Goal: Task Accomplishment & Management: Use online tool/utility

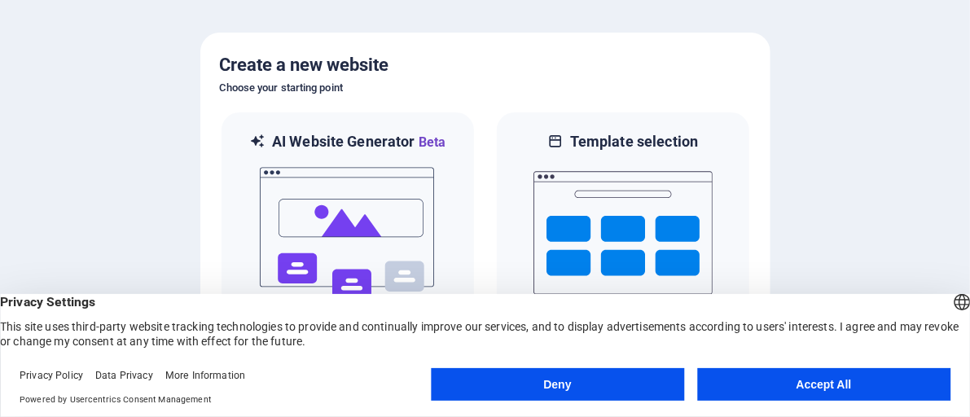
click at [556, 391] on button "Deny" at bounding box center [557, 384] width 253 height 33
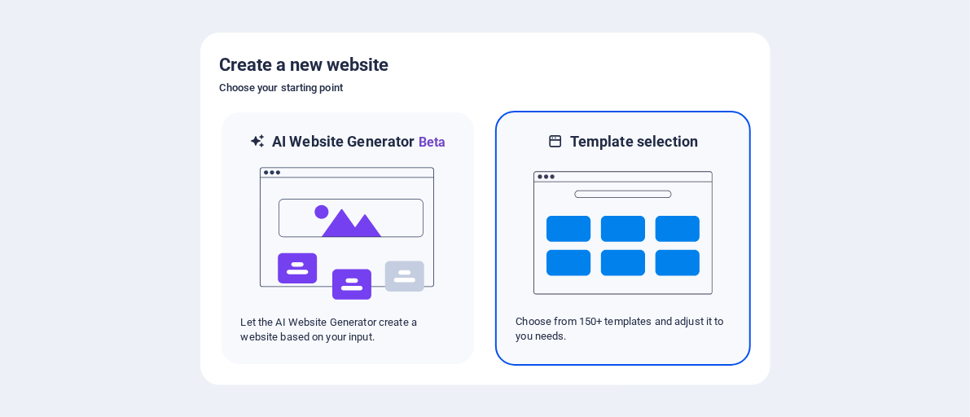
drag, startPoint x: 633, startPoint y: 200, endPoint x: 554, endPoint y: 226, distance: 83.2
click at [554, 226] on img at bounding box center [623, 233] width 179 height 163
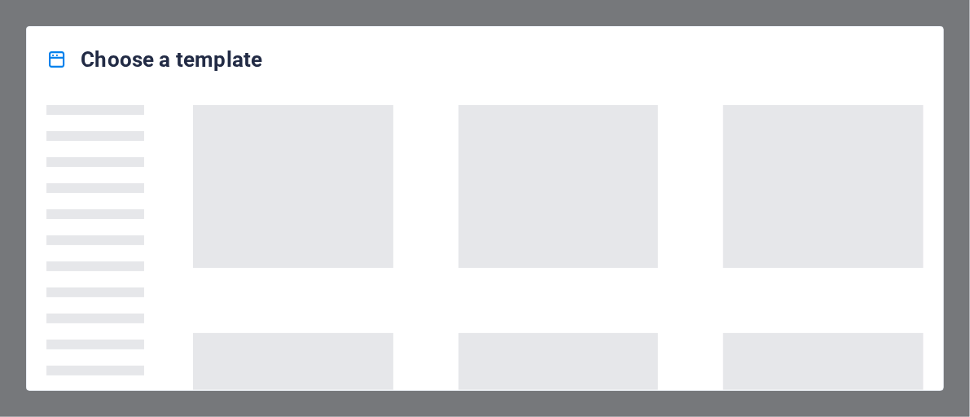
click at [555, 226] on span at bounding box center [559, 186] width 200 height 163
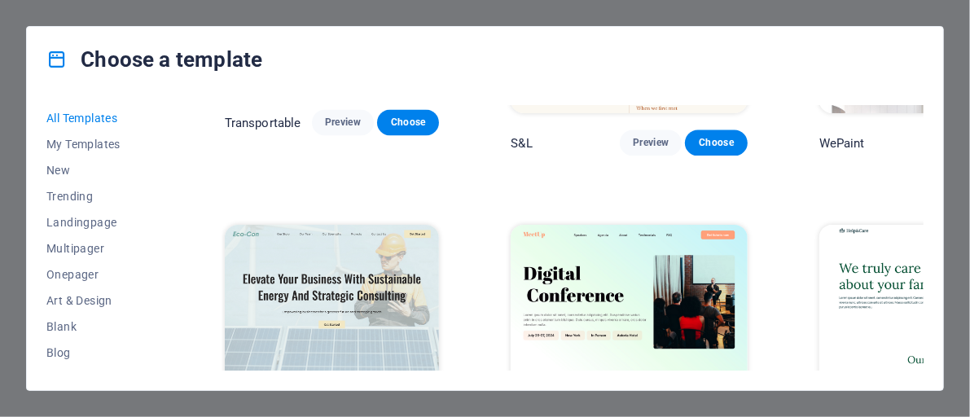
scroll to position [1569, 0]
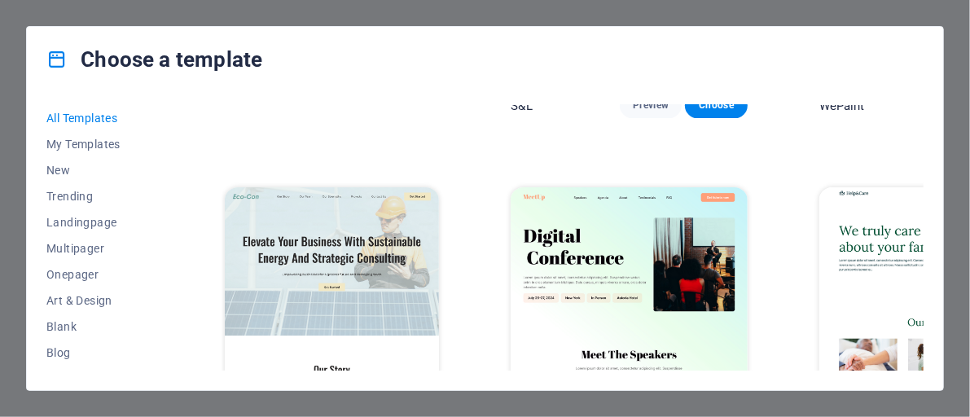
click at [349, 409] on span "Preview" at bounding box center [343, 415] width 36 height 13
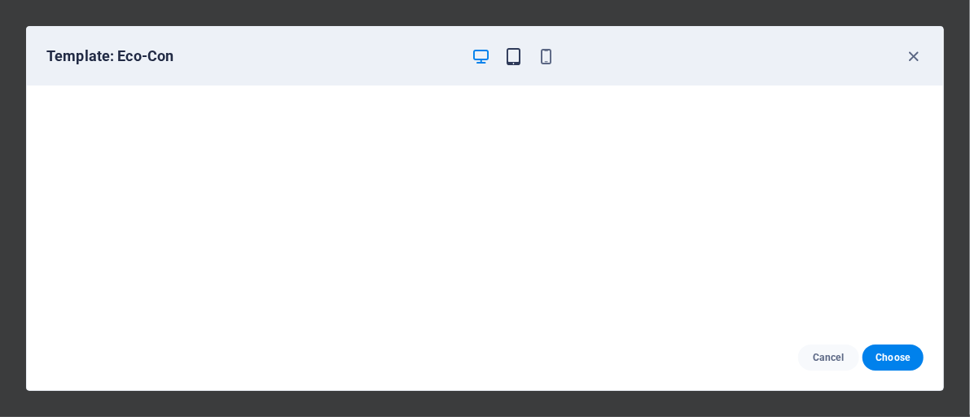
click at [521, 53] on icon "button" at bounding box center [513, 56] width 19 height 19
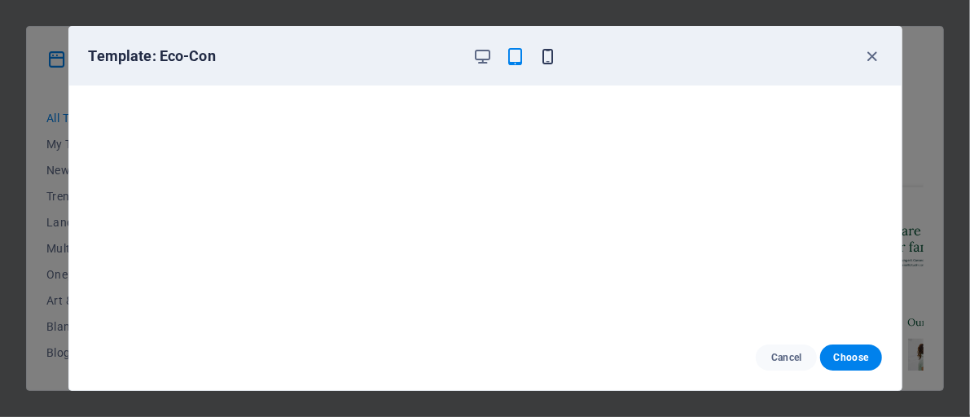
click at [548, 53] on icon "button" at bounding box center [548, 56] width 19 height 19
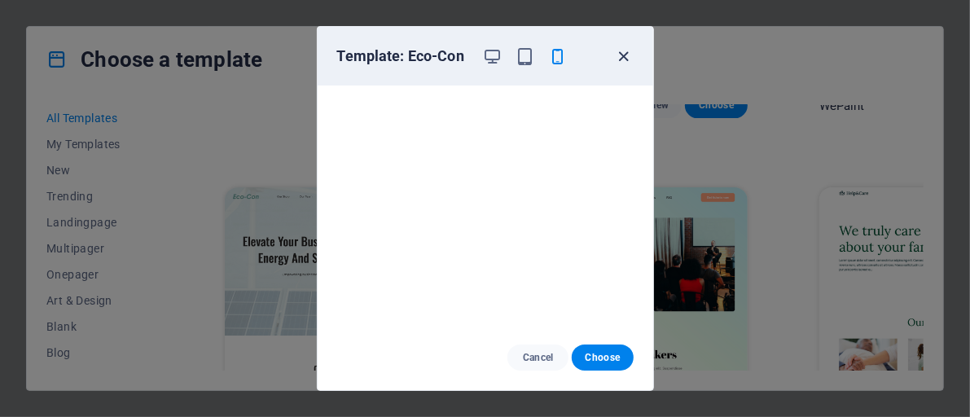
click at [625, 54] on icon "button" at bounding box center [623, 56] width 19 height 19
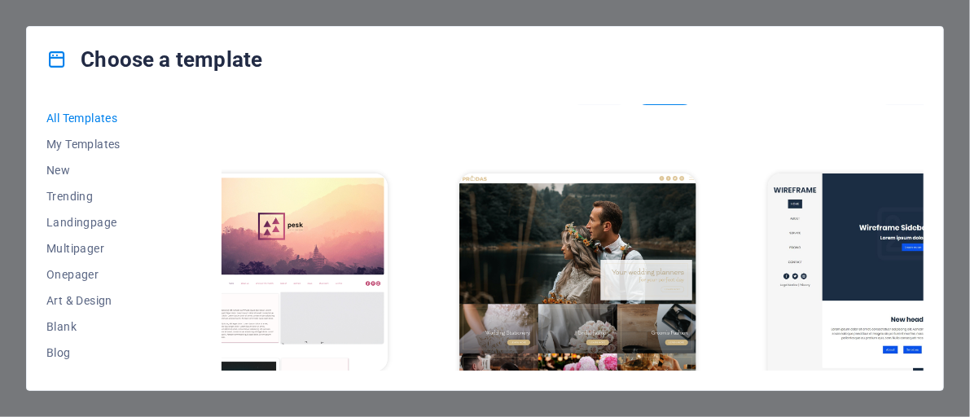
scroll to position [6242, 51]
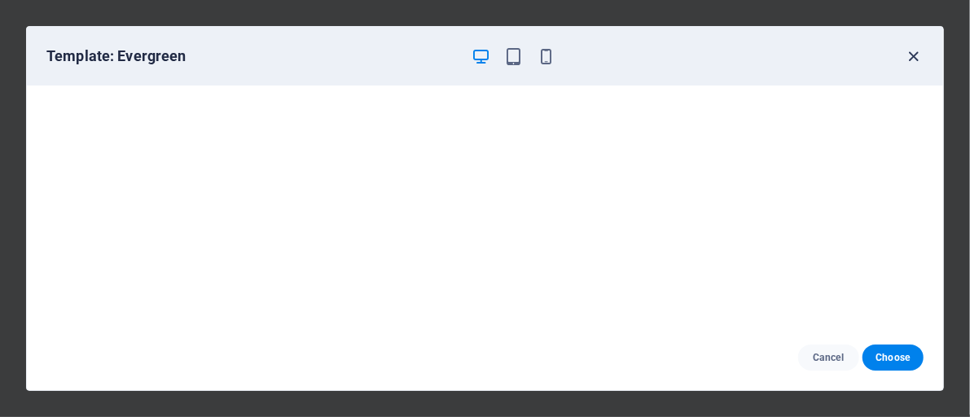
click at [913, 55] on icon "button" at bounding box center [914, 56] width 19 height 19
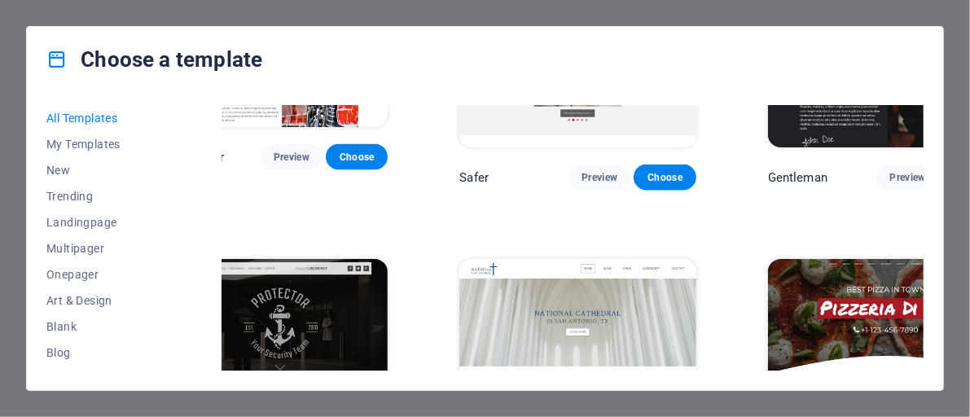
scroll to position [7474, 51]
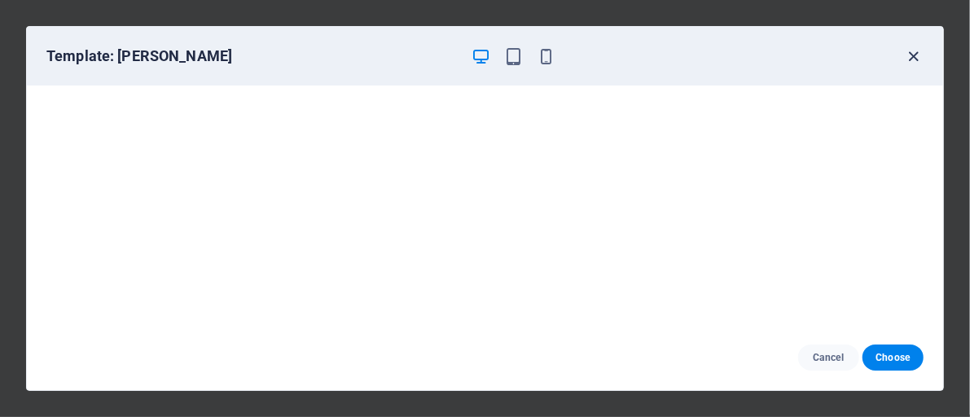
click at [914, 55] on icon "button" at bounding box center [914, 56] width 19 height 19
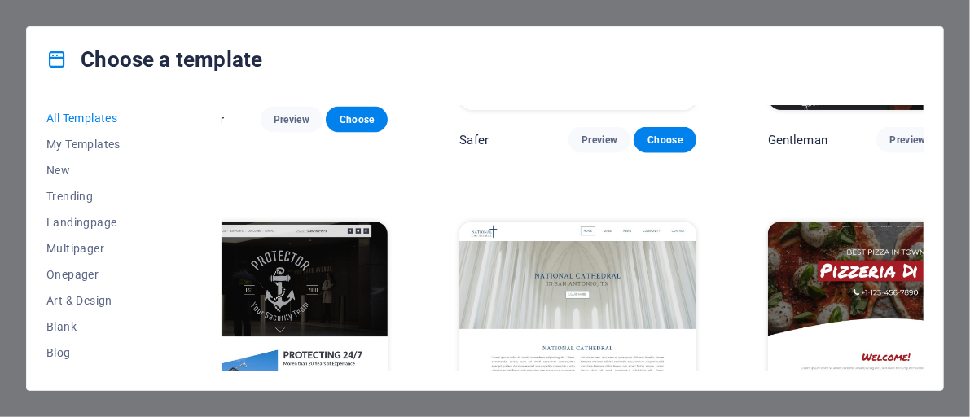
click at [923, 203] on div "All Templates My Templates New Trending Landingpage Multipager Onepager Art & D…" at bounding box center [485, 241] width 917 height 298
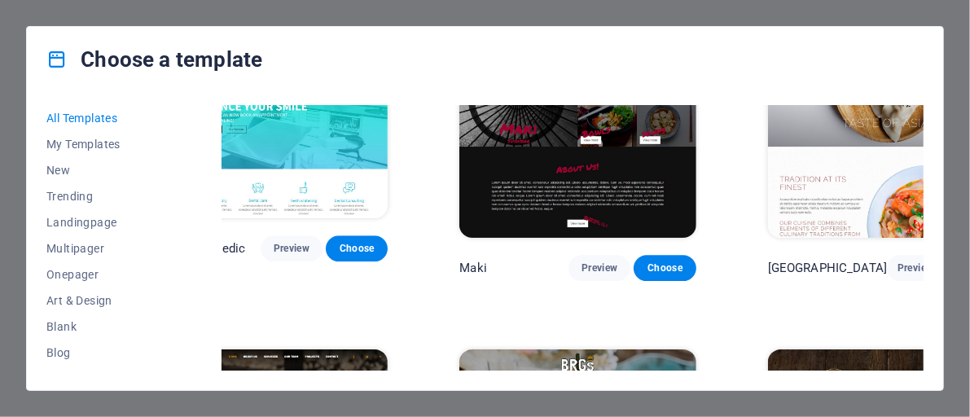
scroll to position [8409, 51]
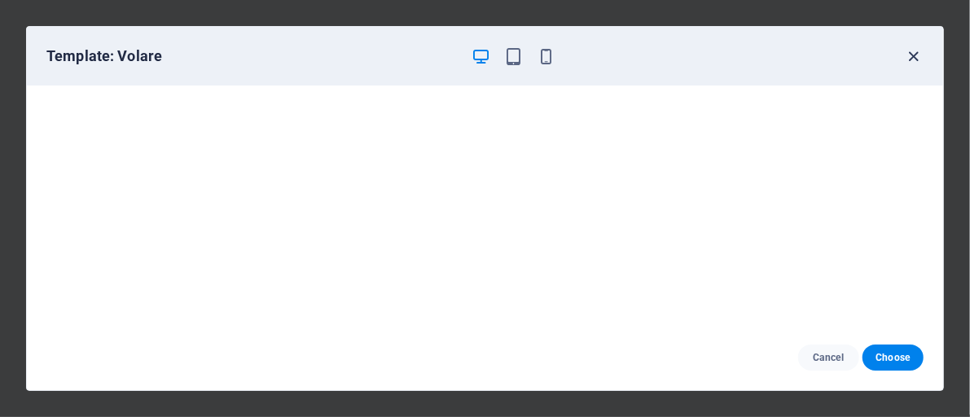
click at [914, 55] on icon "button" at bounding box center [914, 56] width 19 height 19
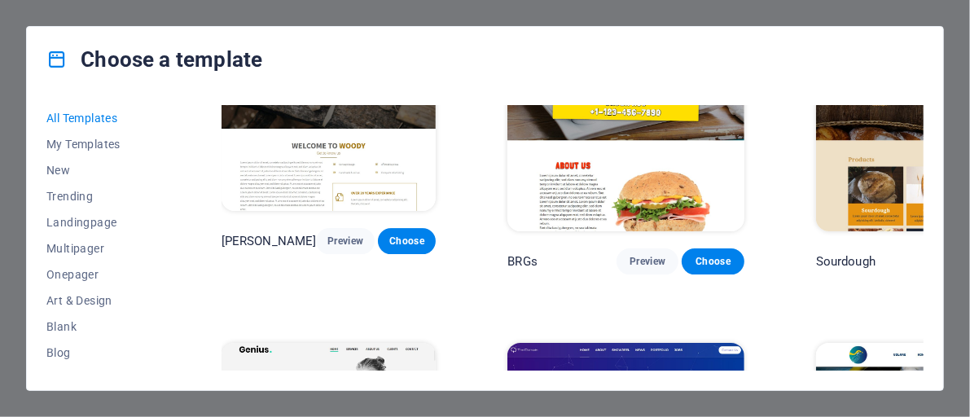
scroll to position [8671, 0]
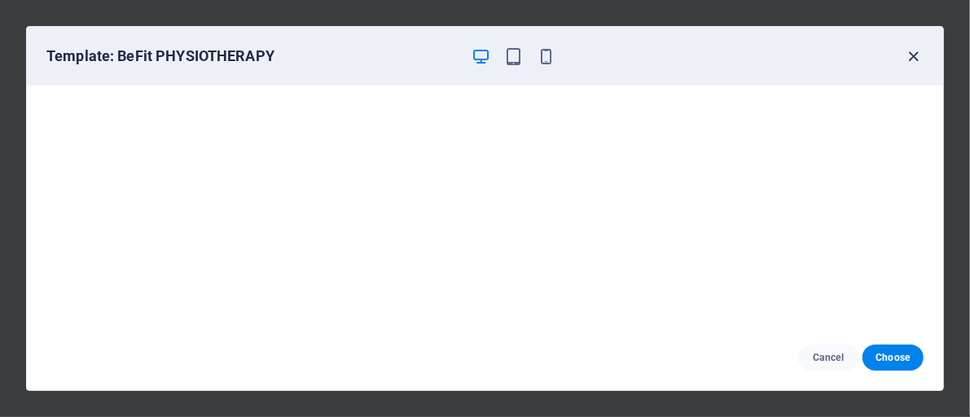
click at [914, 55] on icon "button" at bounding box center [914, 56] width 19 height 19
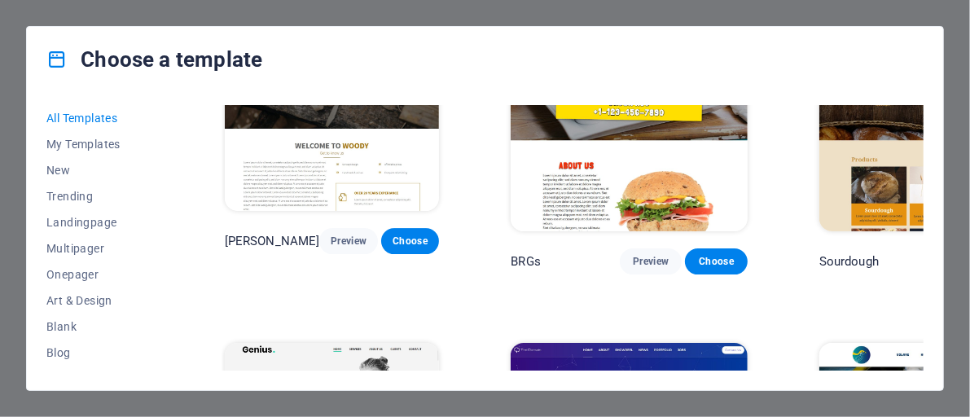
drag, startPoint x: 358, startPoint y: 331, endPoint x: 691, endPoint y: 46, distance: 438.6
click at [691, 46] on div "Choose a template" at bounding box center [485, 59] width 917 height 65
drag, startPoint x: 345, startPoint y: 333, endPoint x: 686, endPoint y: 73, distance: 428.4
click at [686, 73] on div "Choose a template" at bounding box center [485, 59] width 917 height 65
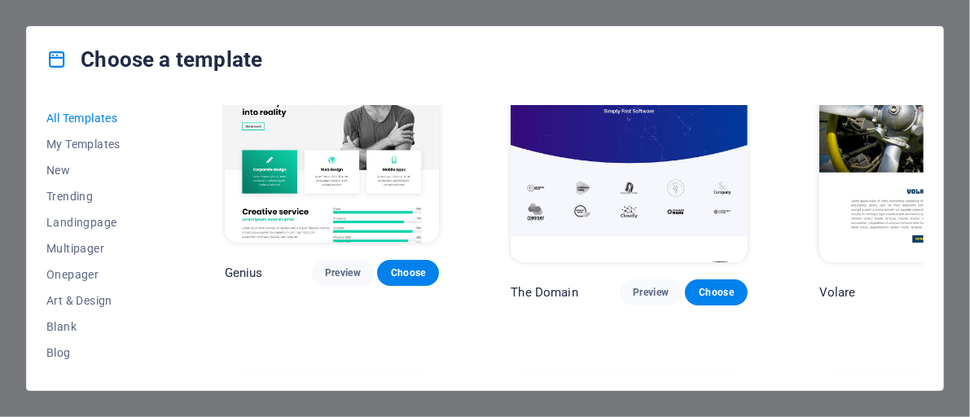
scroll to position [9044, 0]
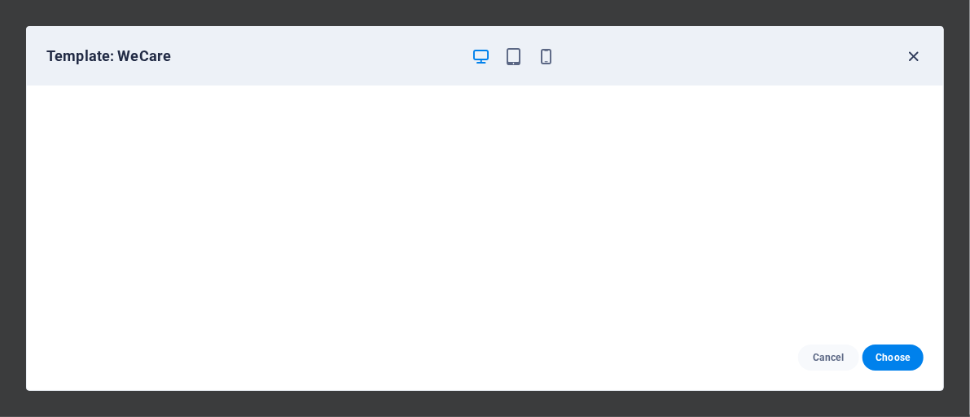
click at [913, 56] on icon "button" at bounding box center [914, 56] width 19 height 19
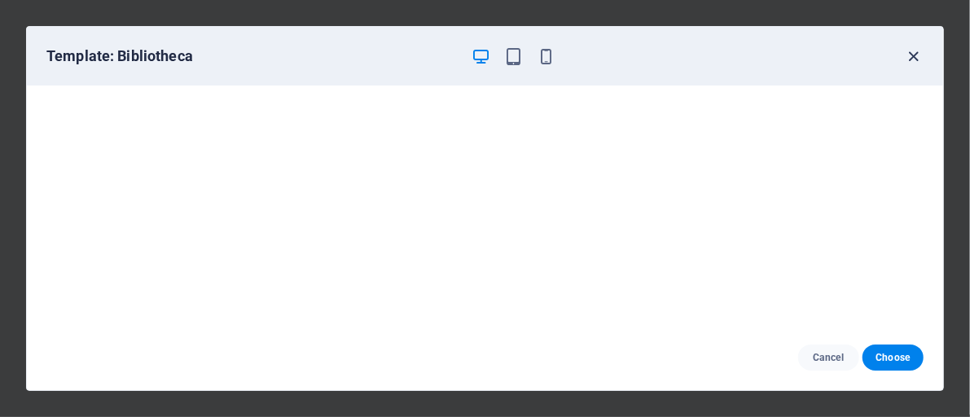
click at [916, 54] on icon "button" at bounding box center [914, 56] width 19 height 19
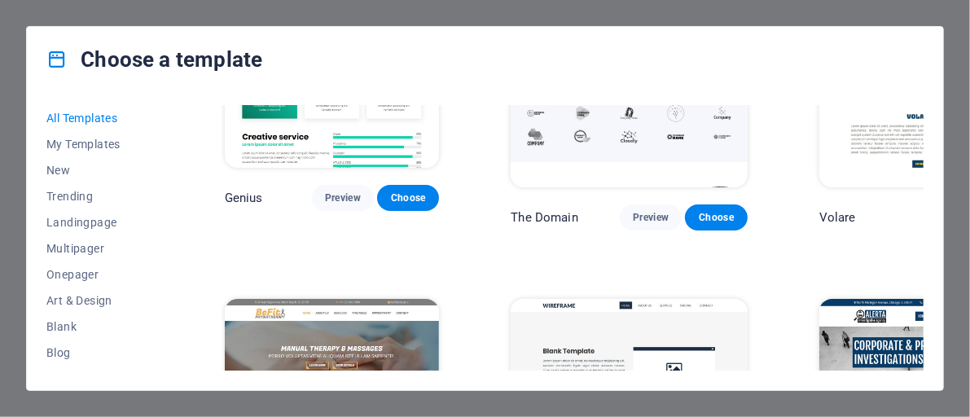
click at [923, 236] on div "SugarDough Preview Choose Career Jobs Preview Choose Nova Consulting Preview Ch…" at bounding box center [573, 238] width 702 height 266
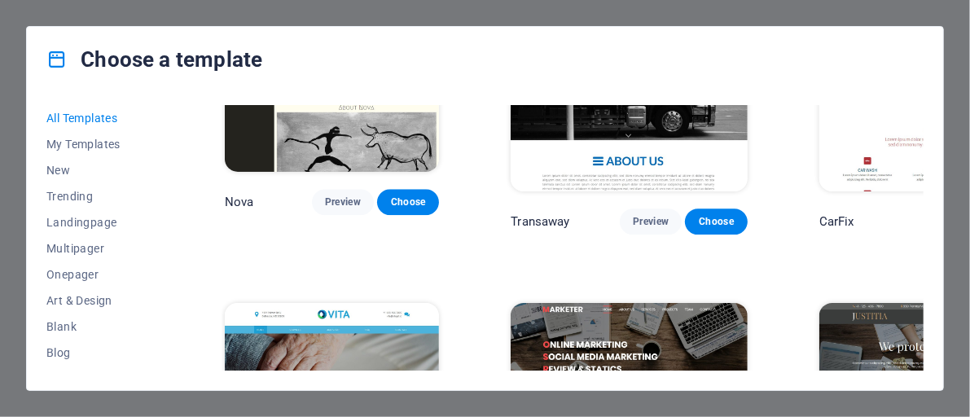
scroll to position [14389, 0]
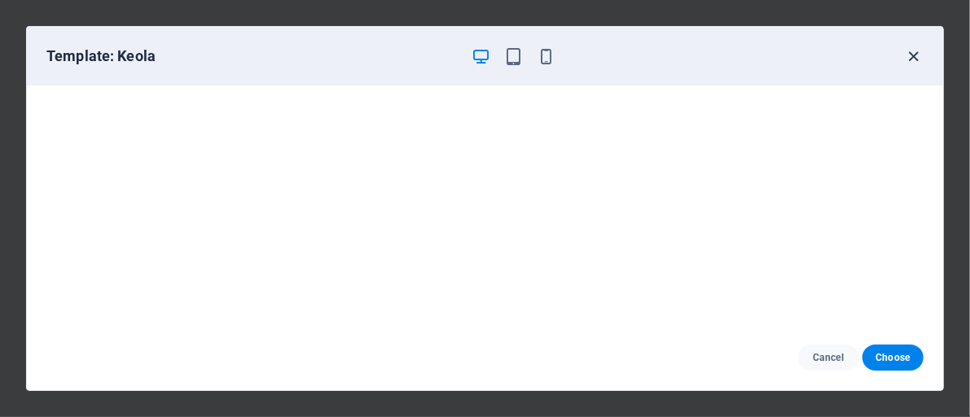
click at [915, 57] on icon "button" at bounding box center [914, 56] width 19 height 19
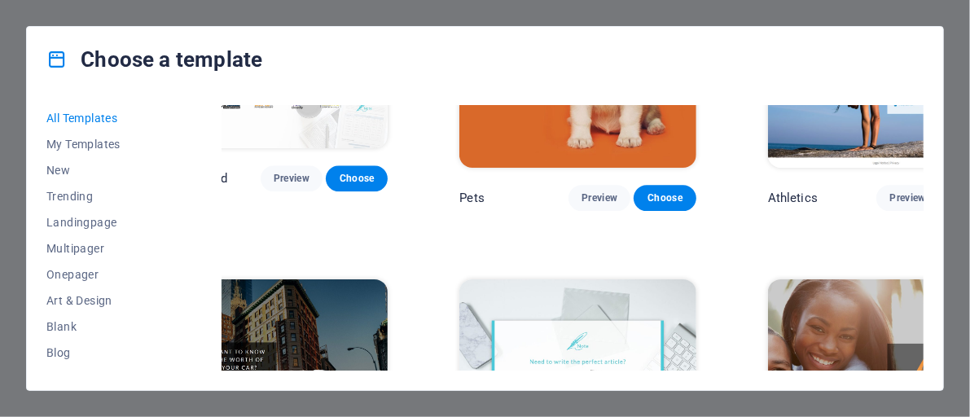
scroll to position [17453, 51]
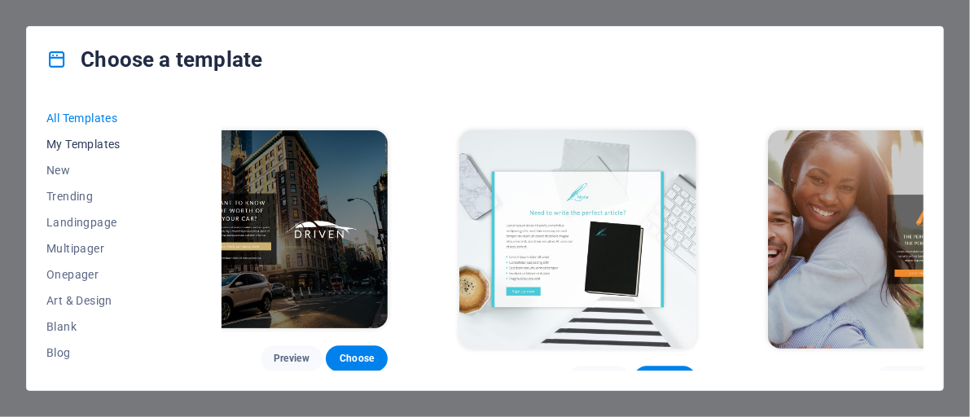
click at [73, 142] on span "My Templates" at bounding box center [99, 144] width 107 height 13
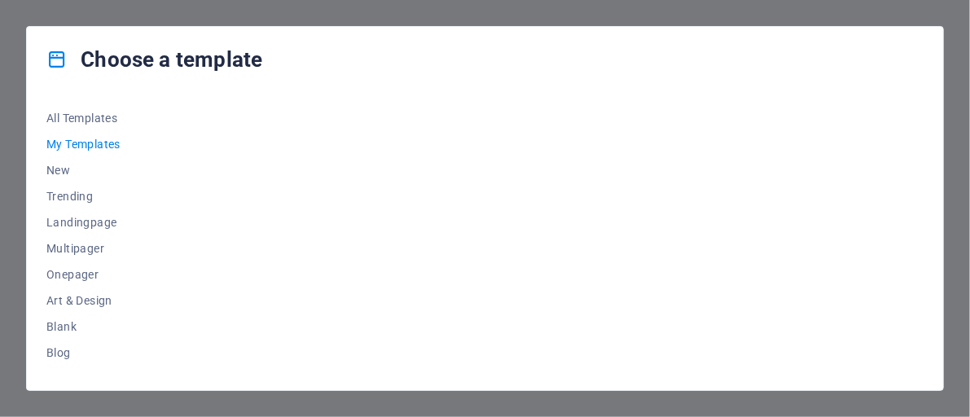
scroll to position [0, 0]
click at [61, 169] on span "New" at bounding box center [99, 170] width 107 height 13
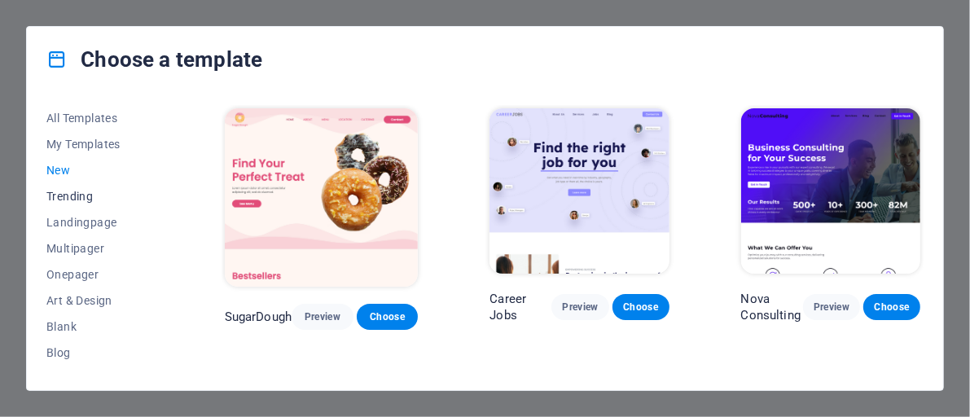
click at [58, 187] on button "Trending" at bounding box center [99, 196] width 107 height 26
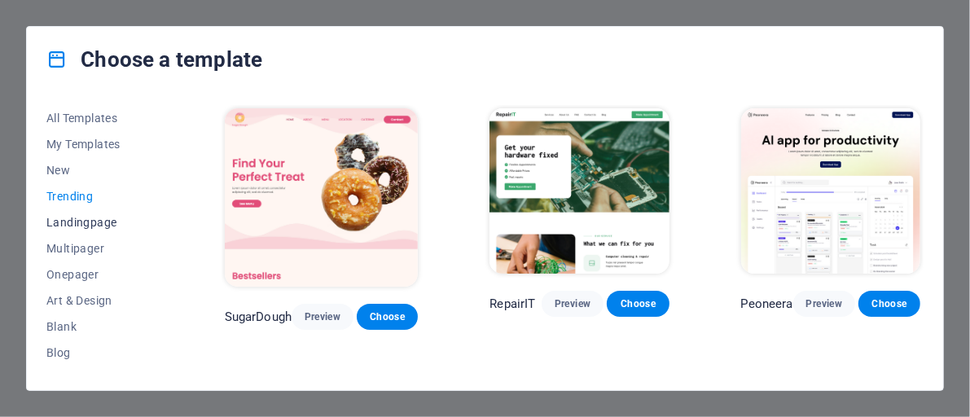
click at [64, 219] on span "Landingpage" at bounding box center [99, 222] width 107 height 13
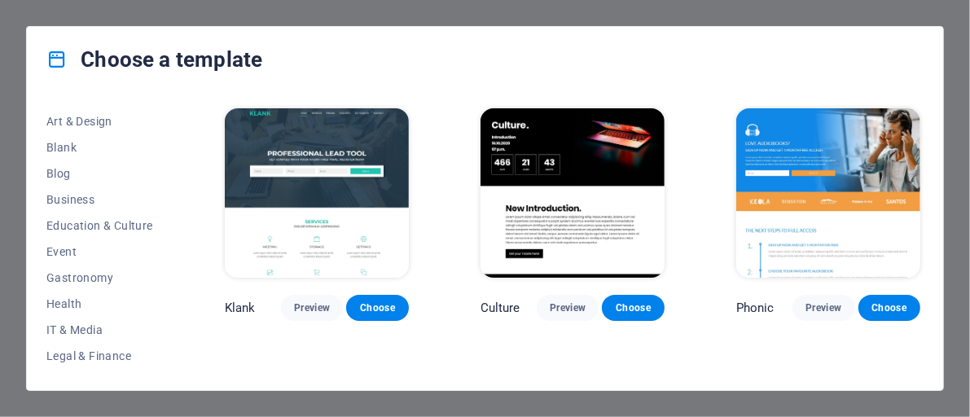
scroll to position [175, 0]
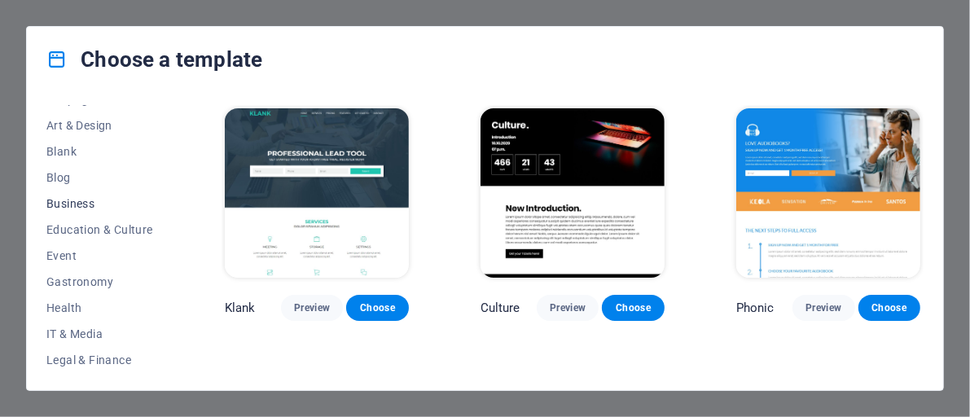
click at [64, 200] on span "Business" at bounding box center [99, 203] width 107 height 13
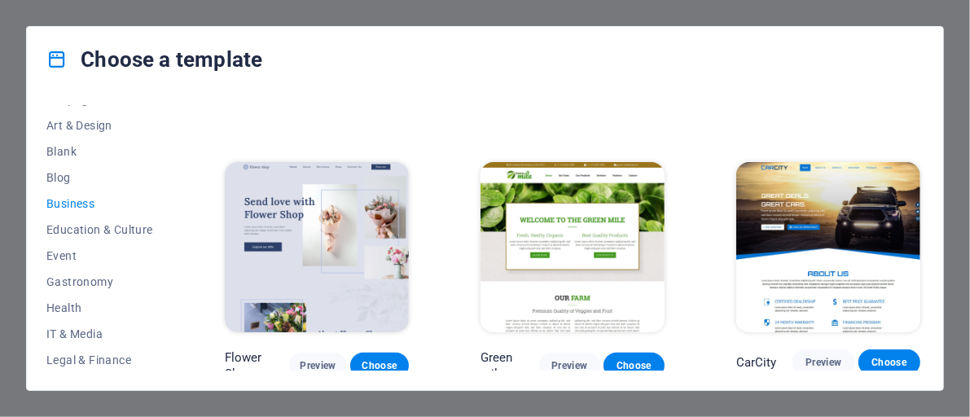
scroll to position [249, 0]
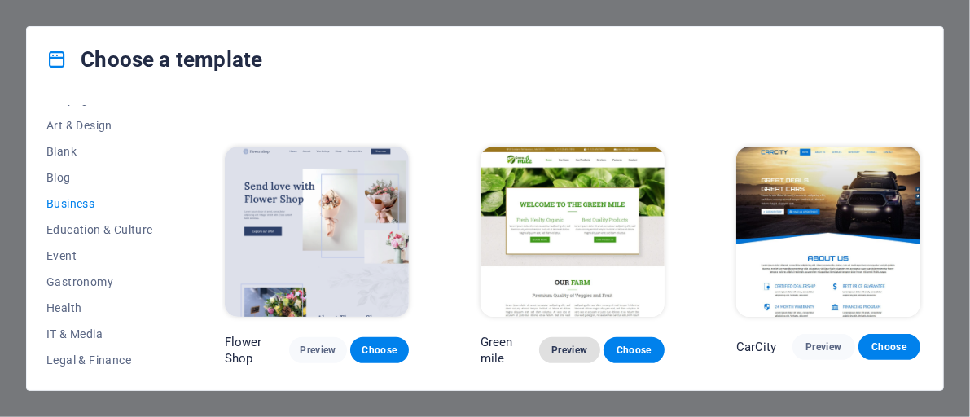
click at [575, 346] on span "Preview" at bounding box center [569, 350] width 35 height 13
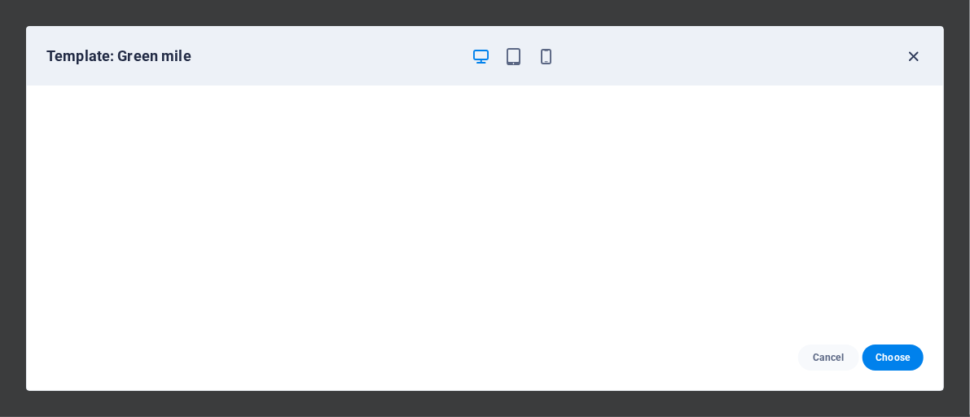
click at [916, 58] on icon "button" at bounding box center [914, 56] width 19 height 19
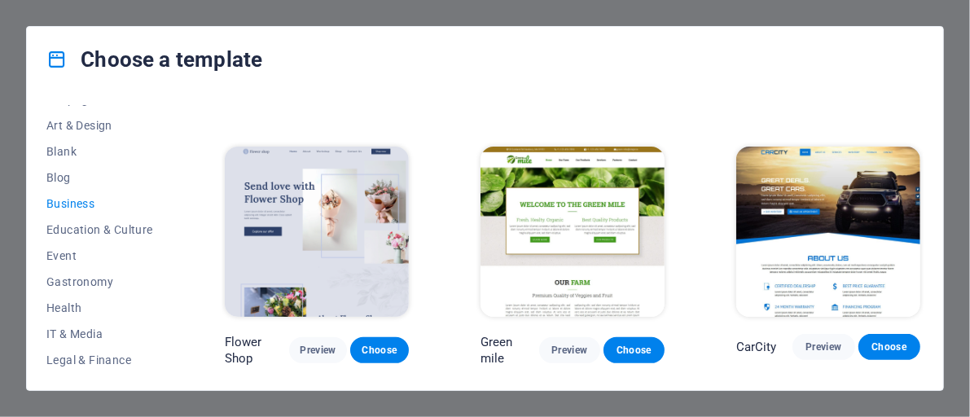
click at [970, 326] on div "Choose a template All Templates My Templates New Trending Landingpage Multipage…" at bounding box center [485, 208] width 970 height 417
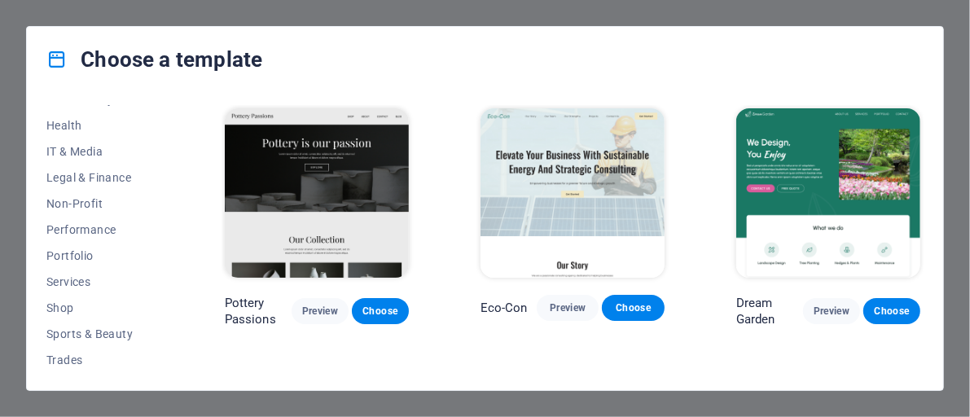
scroll to position [370, 0]
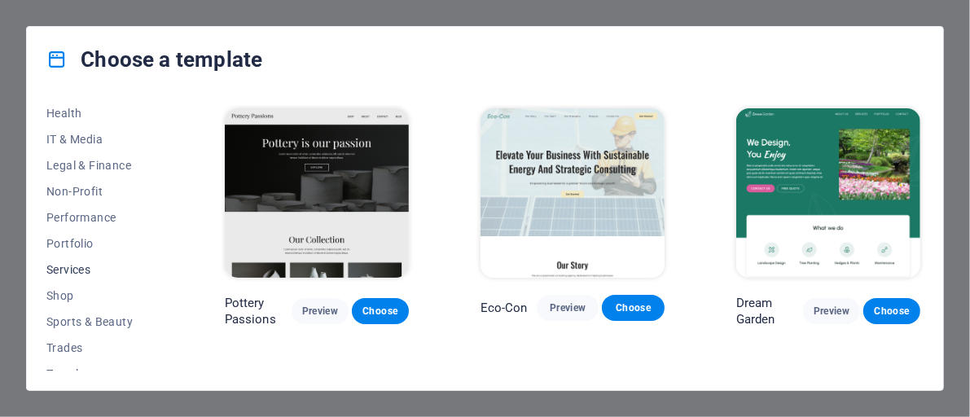
click at [91, 270] on span "Services" at bounding box center [99, 269] width 107 height 13
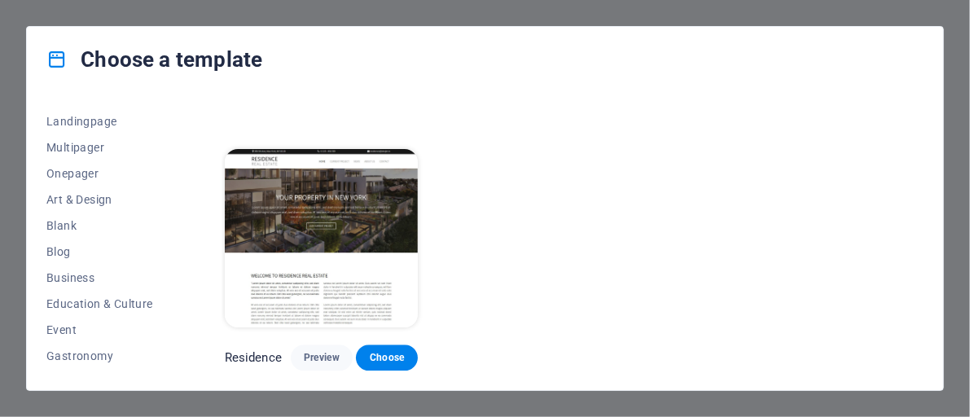
scroll to position [0, 0]
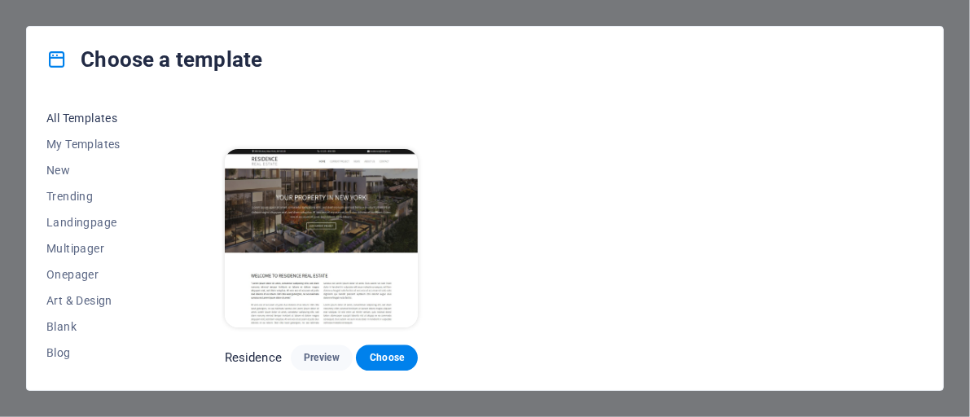
click at [58, 115] on span "All Templates" at bounding box center [99, 118] width 107 height 13
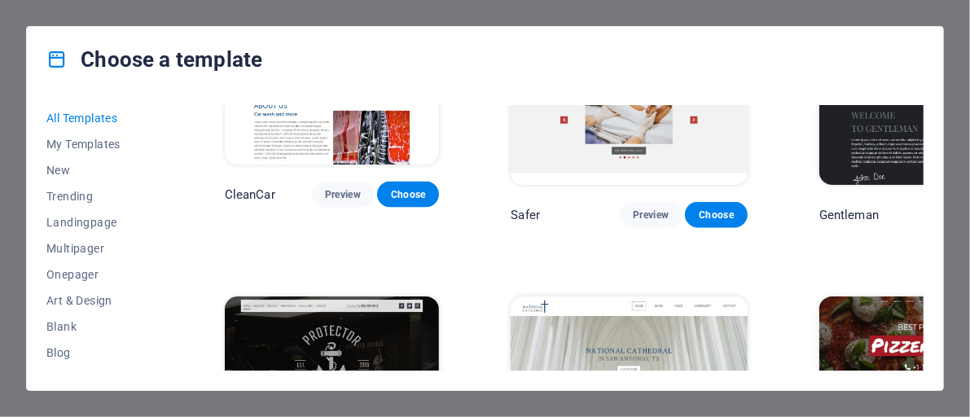
scroll to position [7474, 0]
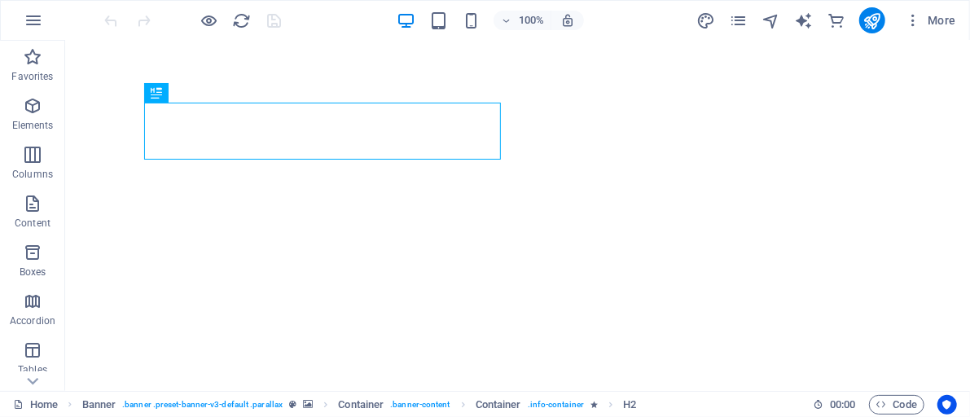
scroll to position [116, 0]
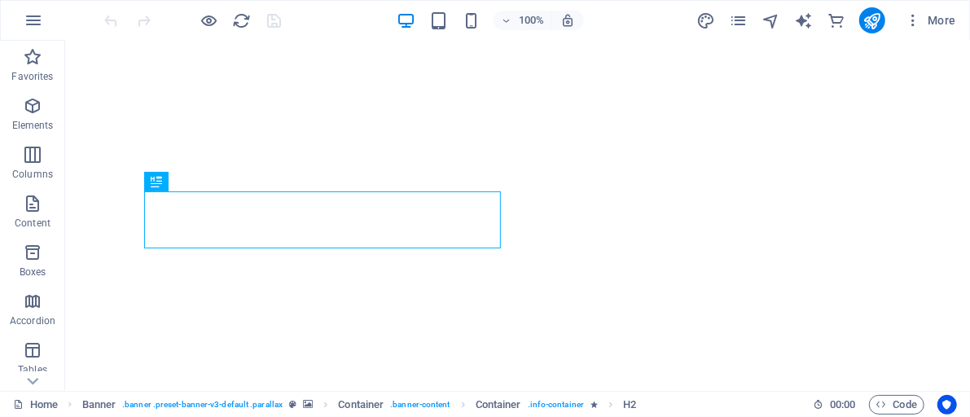
scroll to position [0, 0]
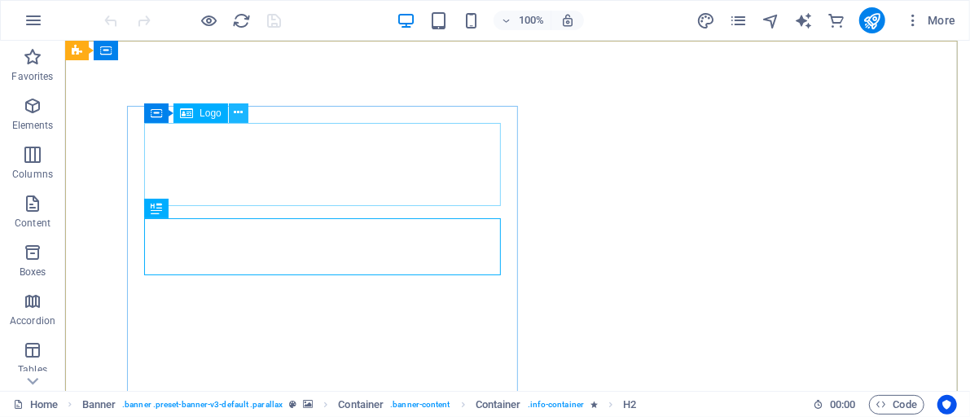
click at [233, 111] on button at bounding box center [239, 113] width 20 height 20
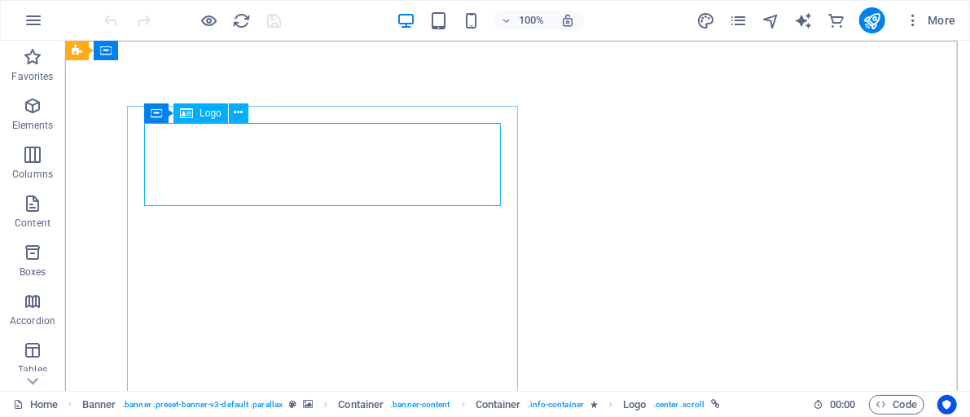
click at [198, 112] on div "Logo" at bounding box center [201, 113] width 55 height 20
click at [158, 116] on icon at bounding box center [157, 113] width 13 height 20
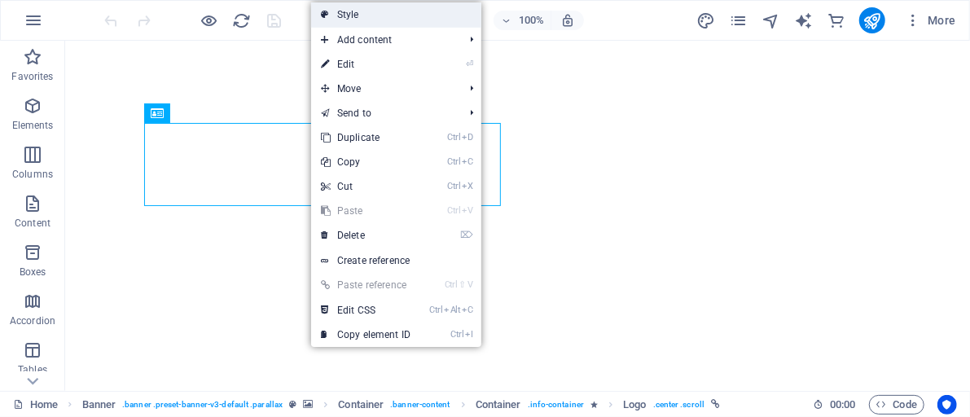
click at [358, 15] on link "Style" at bounding box center [396, 14] width 170 height 24
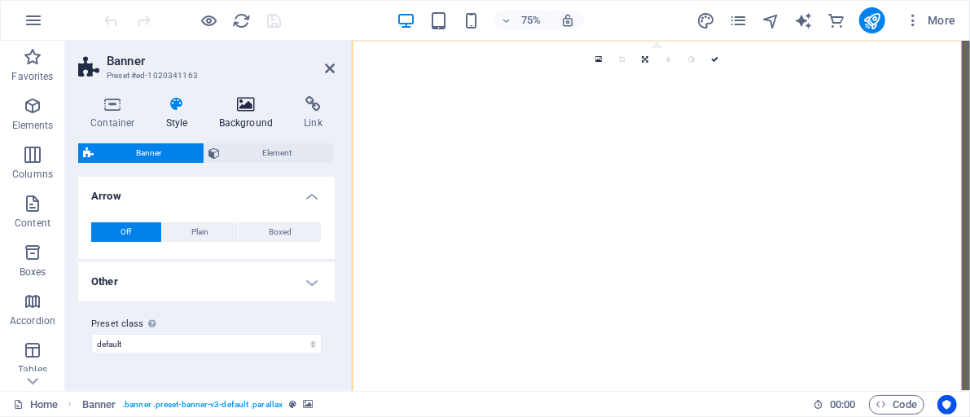
click at [246, 114] on h4 "Background" at bounding box center [250, 113] width 86 height 34
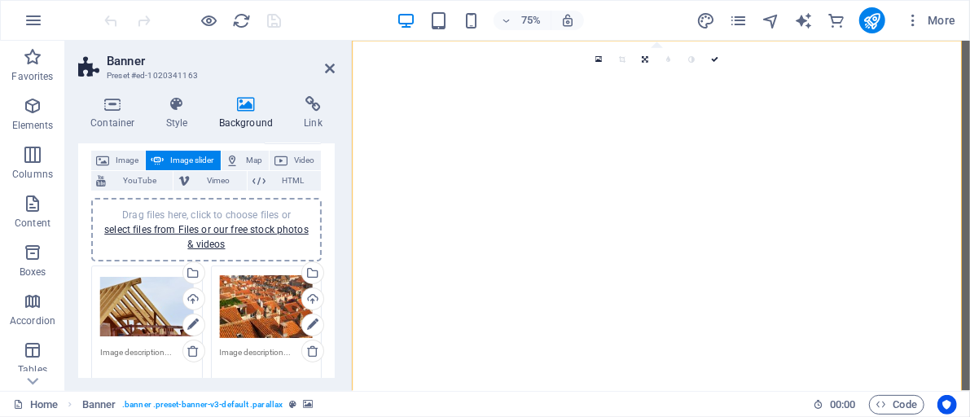
scroll to position [94, 0]
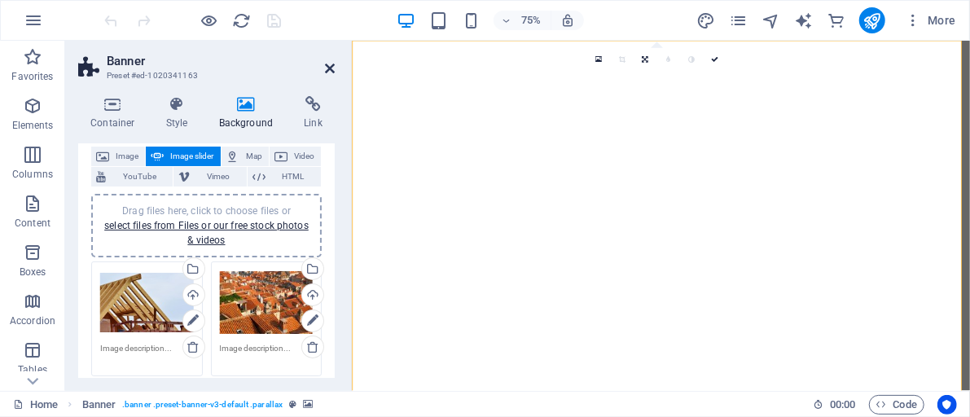
click at [329, 67] on icon at bounding box center [330, 68] width 10 height 13
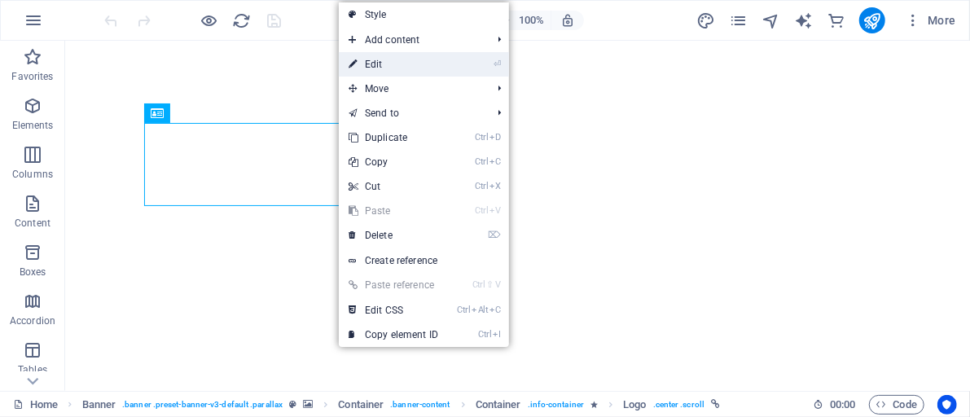
click at [357, 59] on icon at bounding box center [353, 64] width 8 height 24
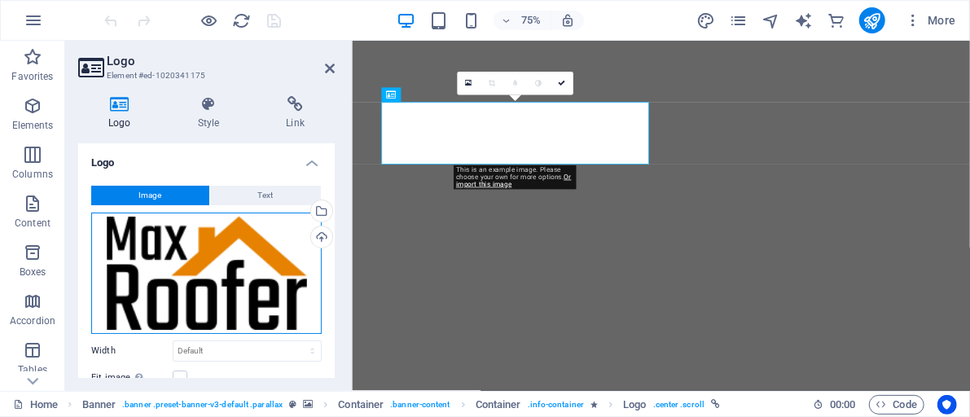
click at [175, 280] on div "Drag files here, click to choose files or select files from Files or our free s…" at bounding box center [206, 273] width 231 height 121
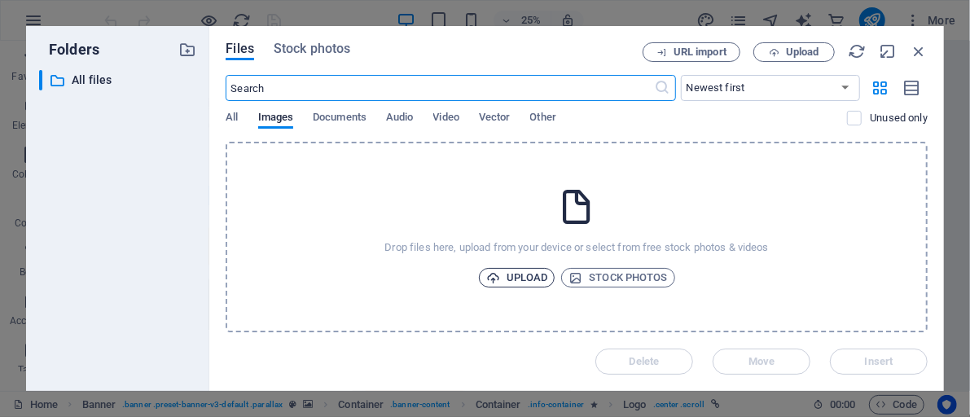
click at [517, 276] on span "Upload" at bounding box center [517, 278] width 62 height 20
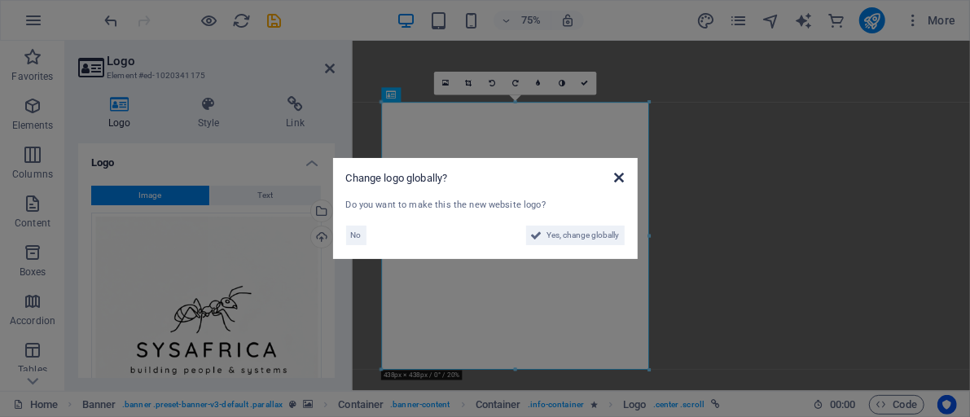
drag, startPoint x: 355, startPoint y: 183, endPoint x: 618, endPoint y: 178, distance: 263.2
click at [618, 178] on icon at bounding box center [619, 177] width 10 height 13
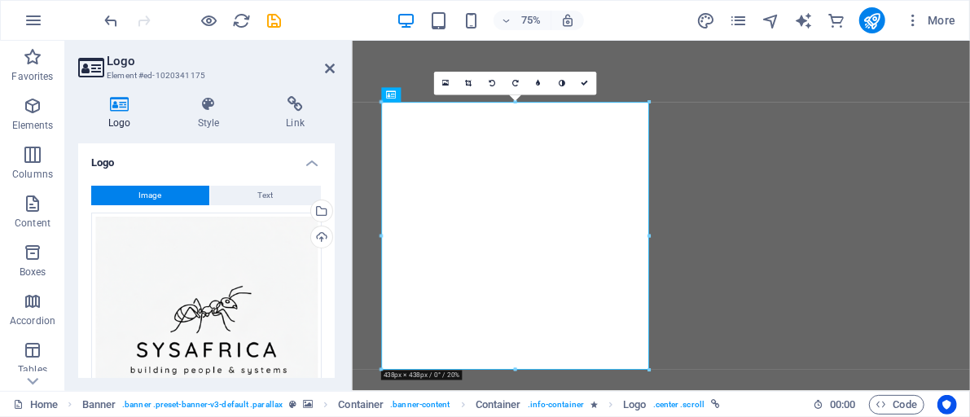
click at [165, 194] on button "Image" at bounding box center [150, 196] width 118 height 20
click at [204, 315] on div "Drag files here, click to choose files or select files from Files or our free s…" at bounding box center [206, 328] width 231 height 231
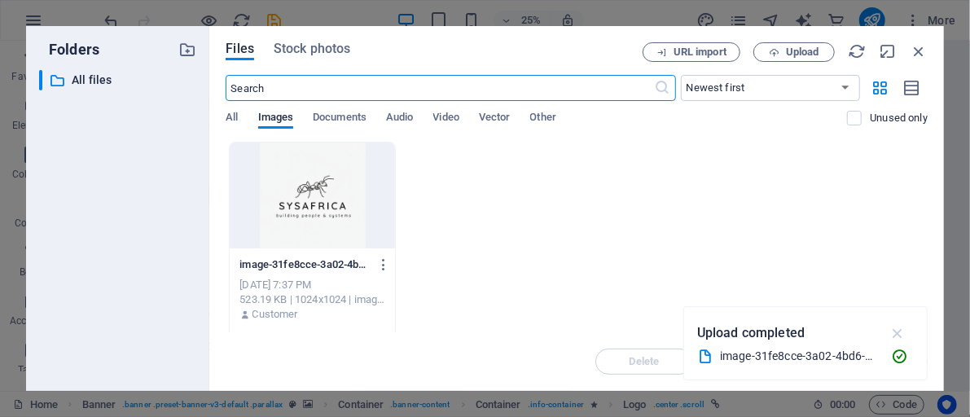
click at [898, 329] on icon "button" at bounding box center [898, 333] width 19 height 18
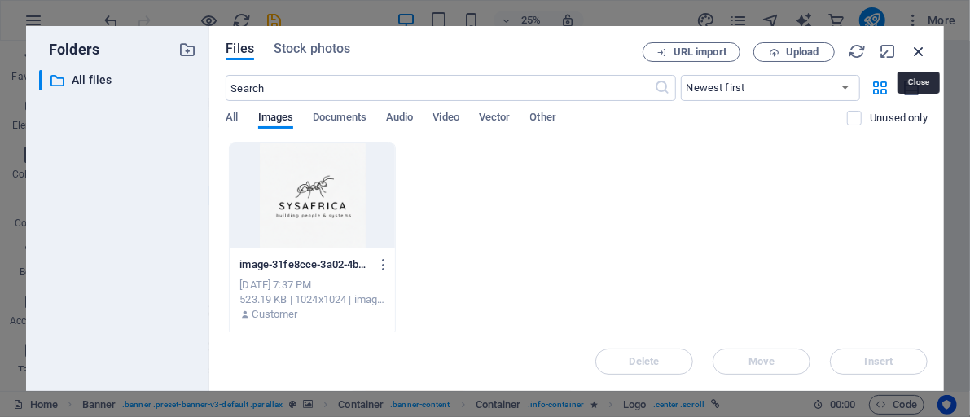
click at [918, 51] on icon "button" at bounding box center [919, 51] width 18 height 18
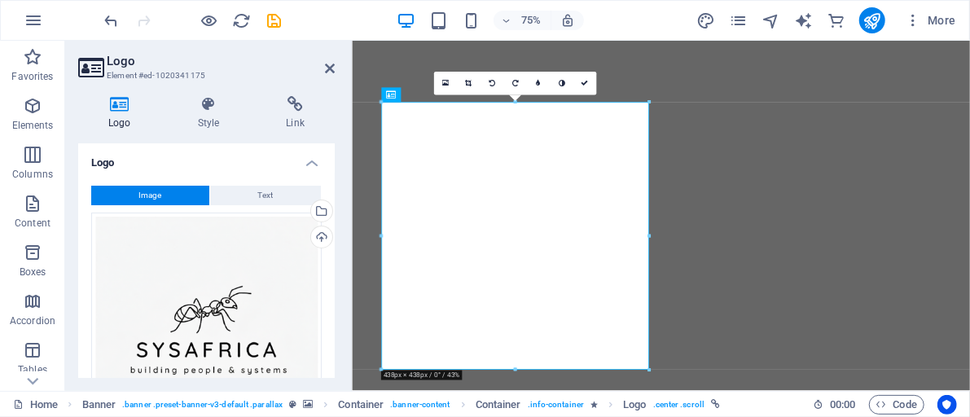
click at [183, 194] on button "Image" at bounding box center [150, 196] width 118 height 20
click at [262, 309] on div "Drag files here, click to choose files or select files from Files or our free s…" at bounding box center [206, 328] width 231 height 231
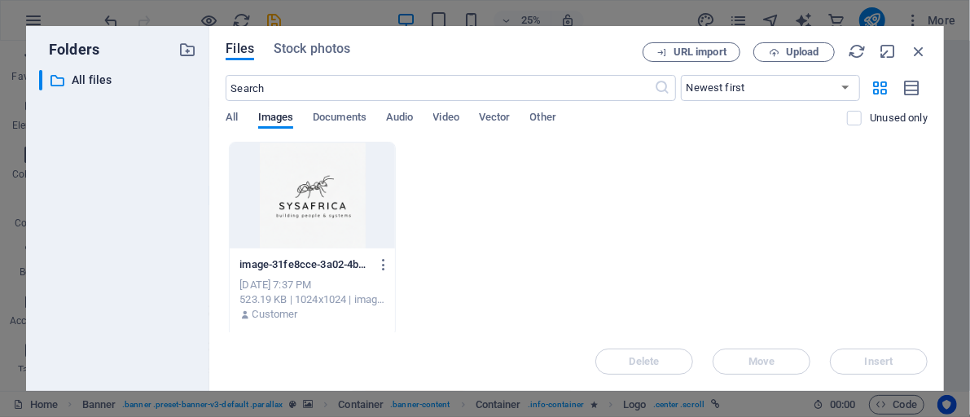
click at [287, 200] on div at bounding box center [312, 196] width 165 height 106
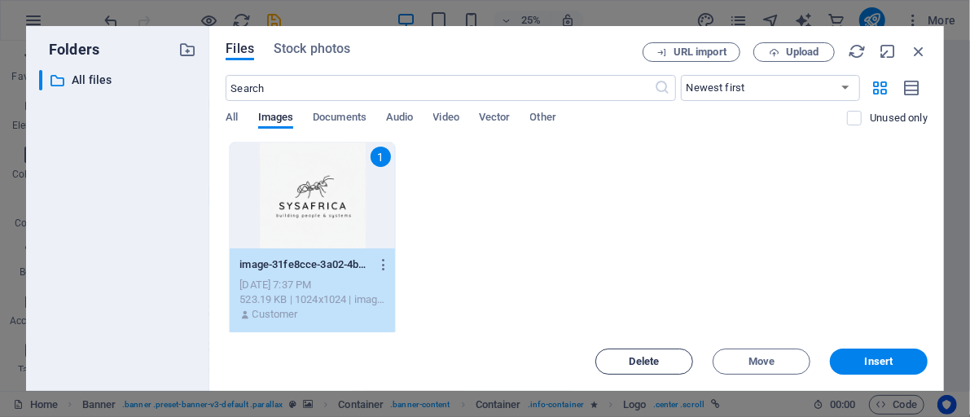
click at [627, 363] on span "Delete" at bounding box center [644, 362] width 83 height 10
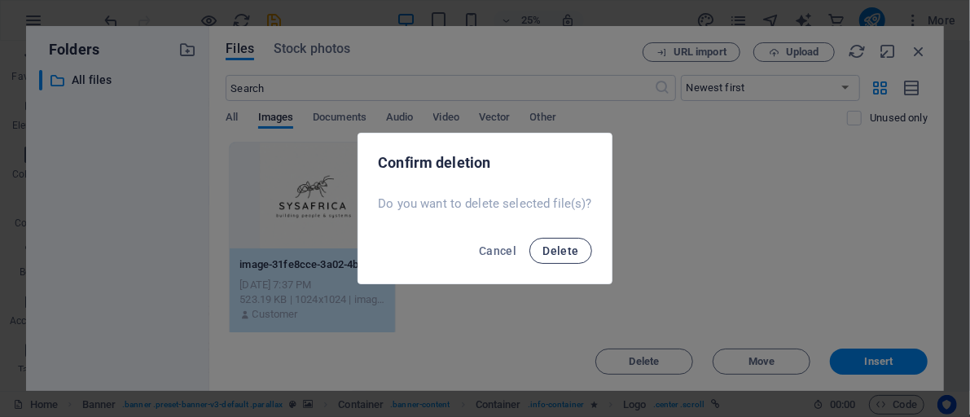
click at [569, 251] on span "Delete" at bounding box center [561, 250] width 36 height 13
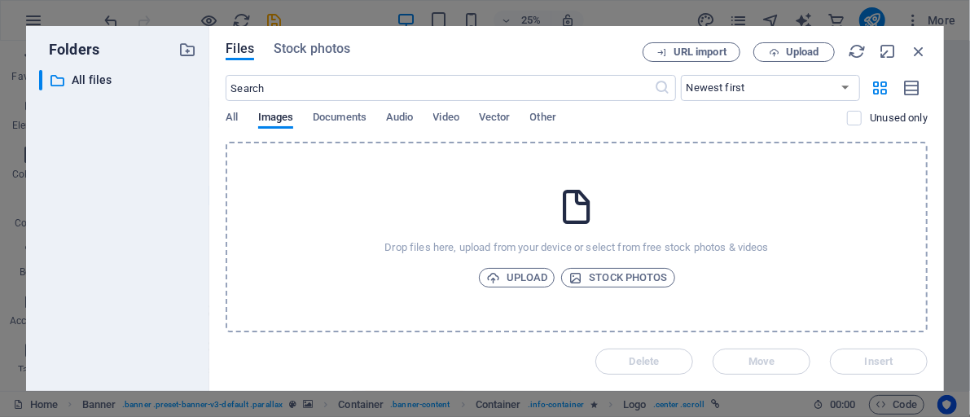
click at [574, 213] on icon at bounding box center [576, 207] width 41 height 41
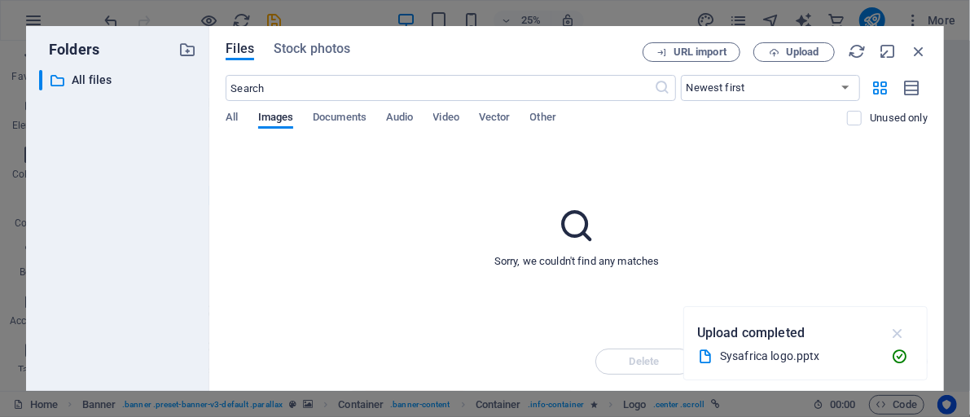
click at [896, 329] on icon "button" at bounding box center [898, 333] width 19 height 18
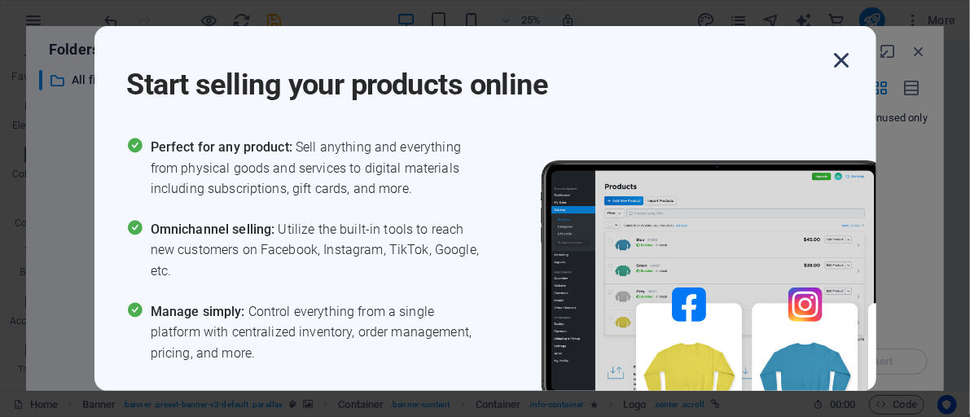
click at [846, 63] on icon "button" at bounding box center [842, 60] width 29 height 29
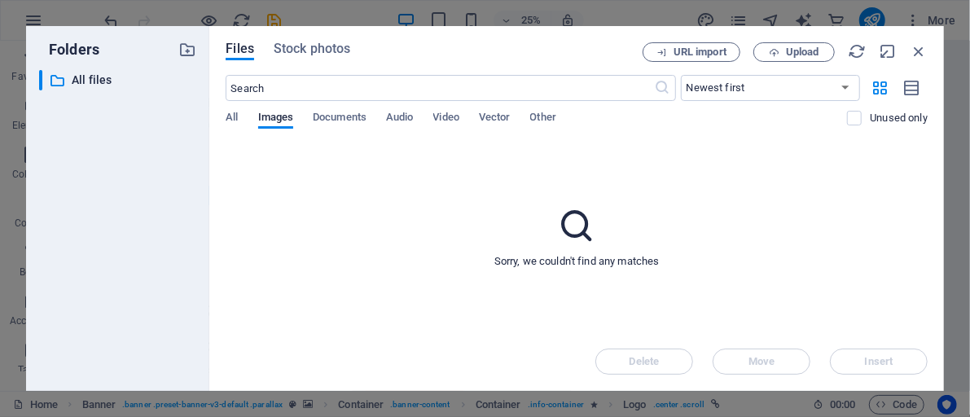
click at [575, 230] on icon at bounding box center [576, 225] width 41 height 41
click at [575, 229] on icon at bounding box center [576, 225] width 41 height 41
click at [241, 46] on span "Files" at bounding box center [240, 49] width 29 height 20
click at [916, 49] on icon "button" at bounding box center [919, 51] width 18 height 18
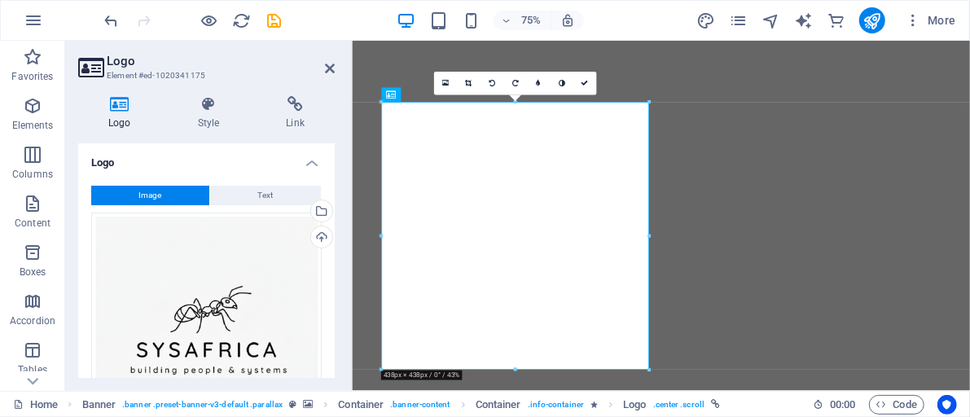
click at [152, 196] on span "Image" at bounding box center [150, 196] width 23 height 20
click at [169, 240] on div "Drag files here, click to choose files or select files from Files or our free s…" at bounding box center [206, 328] width 231 height 231
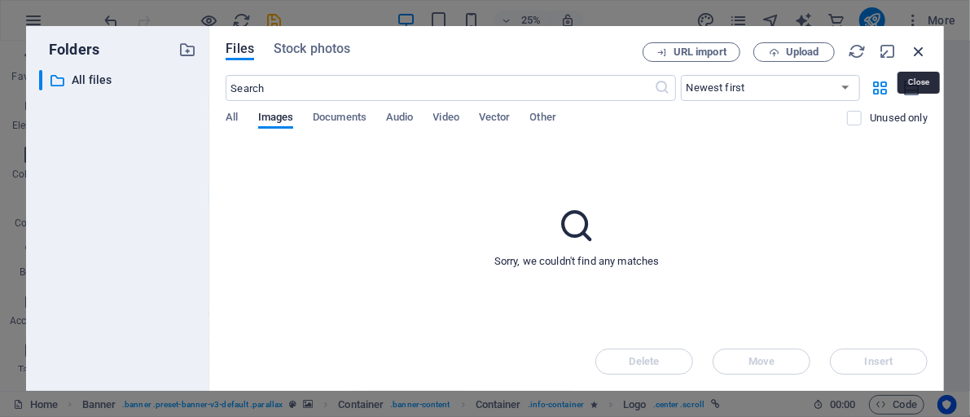
click at [917, 50] on icon "button" at bounding box center [919, 51] width 18 height 18
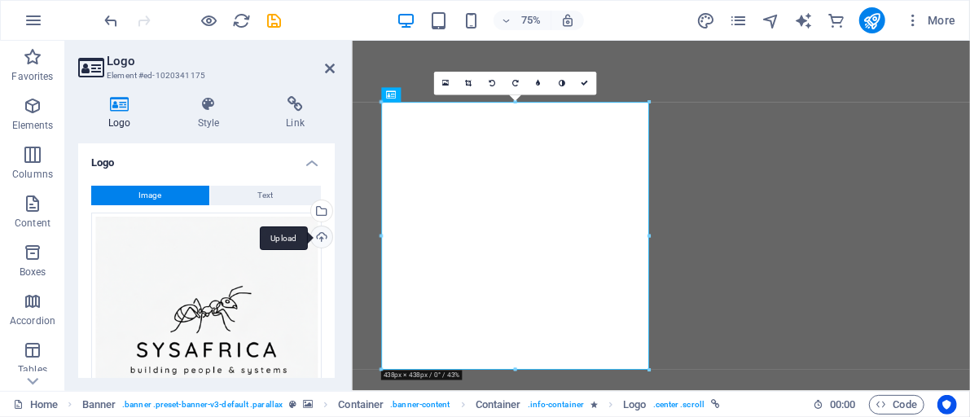
click at [314, 236] on div "Upload" at bounding box center [320, 238] width 24 height 24
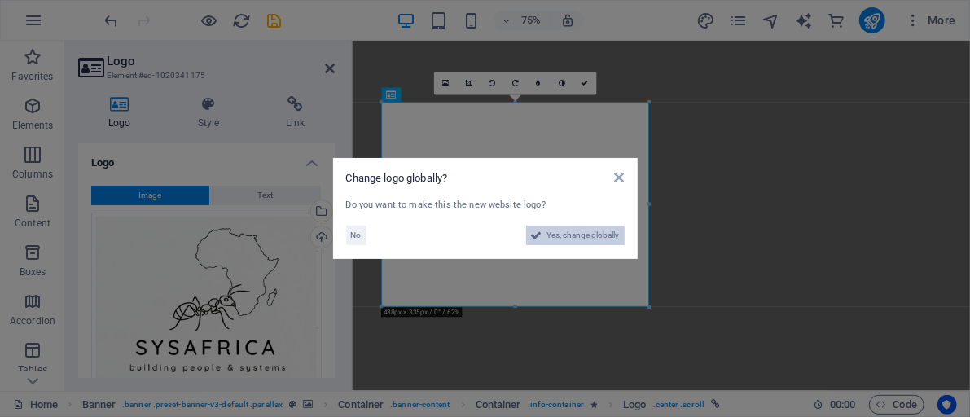
click at [562, 236] on span "Yes, change globally" at bounding box center [584, 236] width 73 height 20
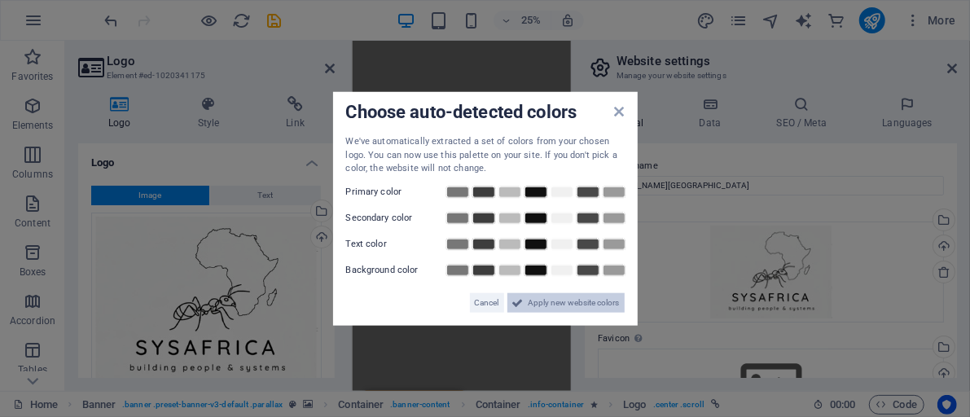
click at [554, 301] on span "Apply new website colors" at bounding box center [574, 302] width 91 height 20
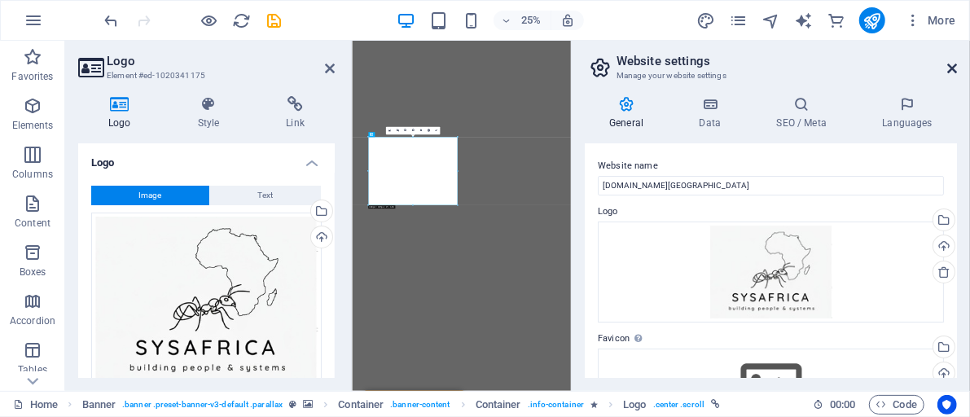
click at [949, 66] on icon at bounding box center [953, 68] width 10 height 13
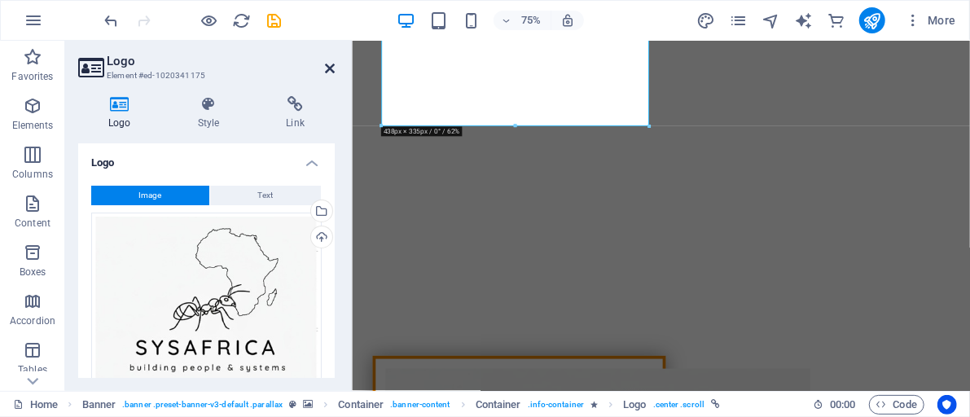
click at [332, 68] on icon at bounding box center [330, 68] width 10 height 13
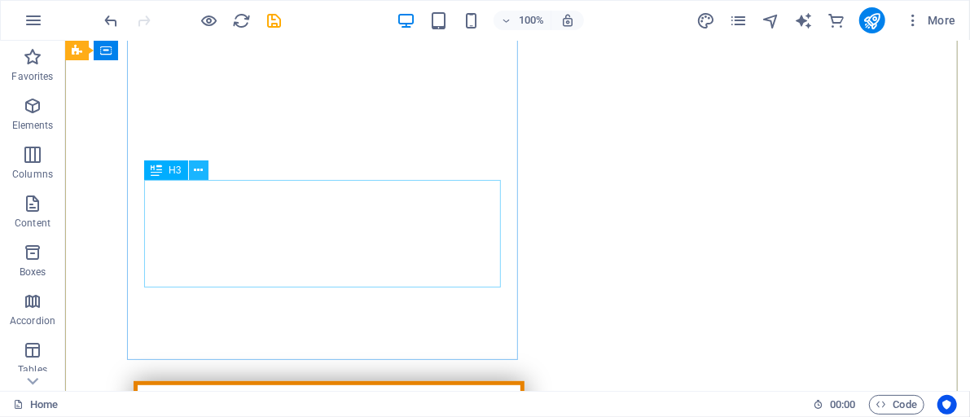
click at [200, 172] on icon at bounding box center [198, 170] width 9 height 17
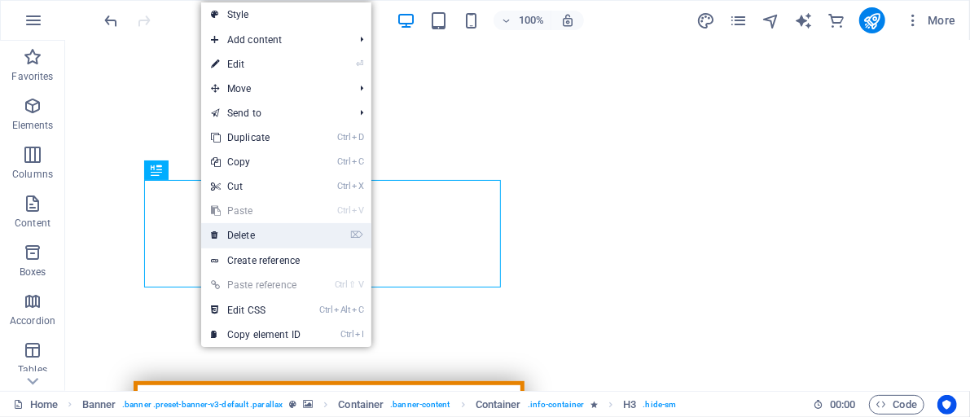
click at [232, 231] on link "⌦ Delete" at bounding box center [255, 235] width 109 height 24
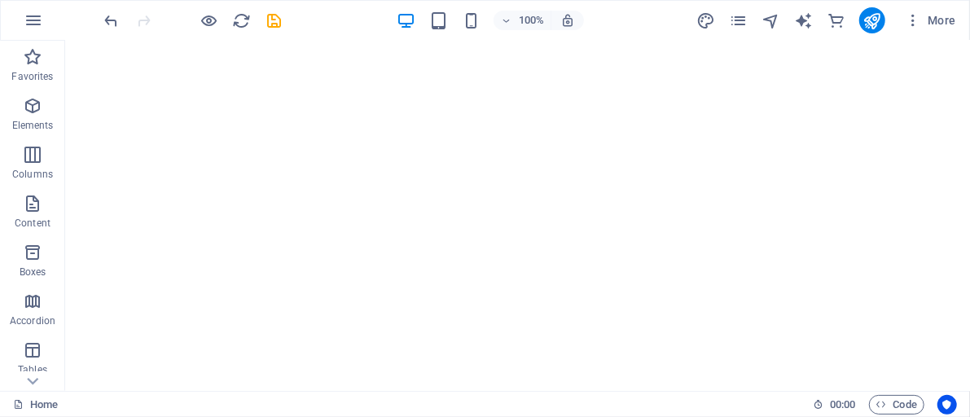
scroll to position [152, 0]
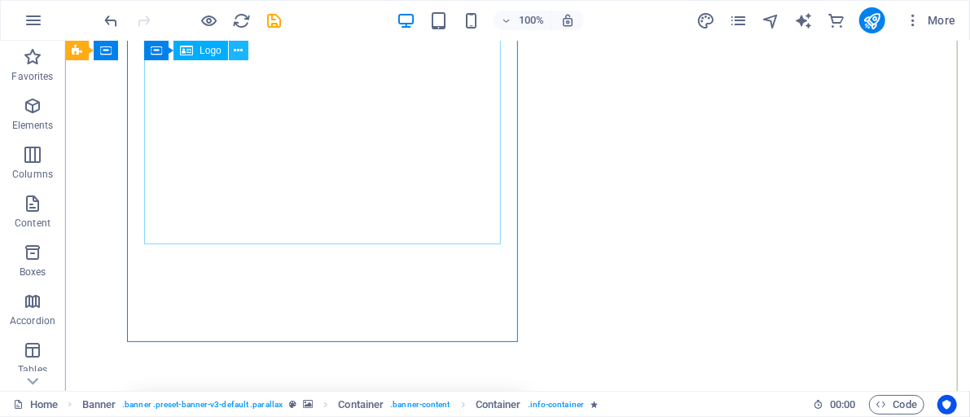
click at [234, 48] on icon at bounding box center [238, 50] width 9 height 17
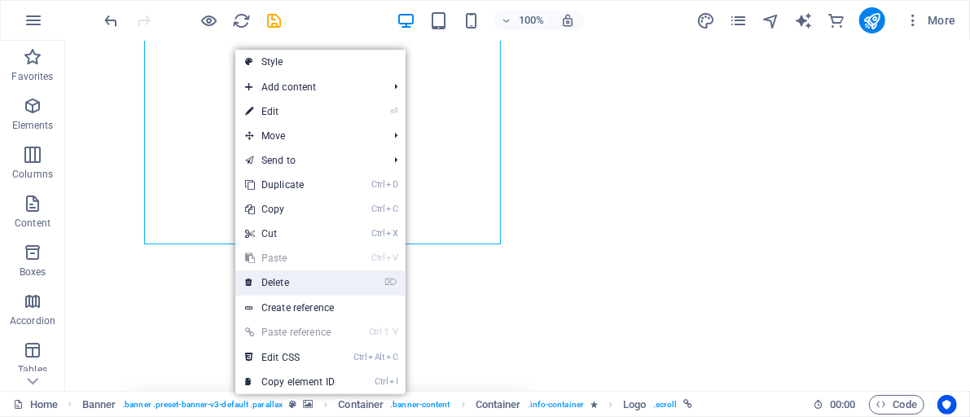
click at [274, 278] on link "⌦ Delete" at bounding box center [289, 282] width 109 height 24
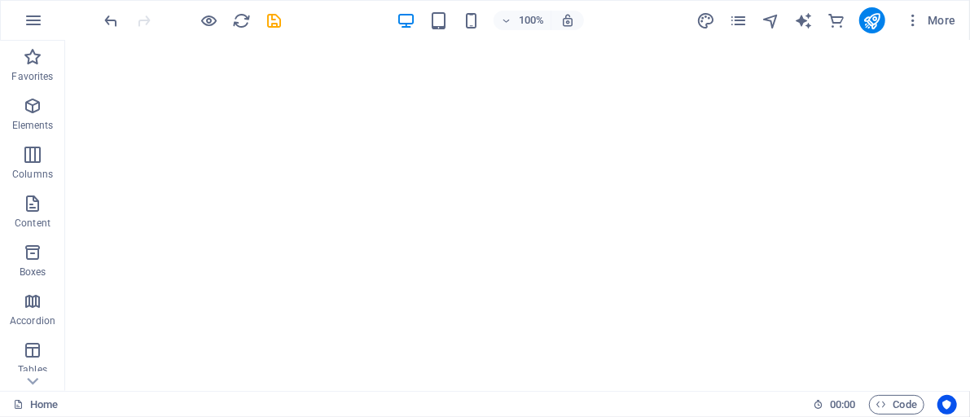
scroll to position [0, 0]
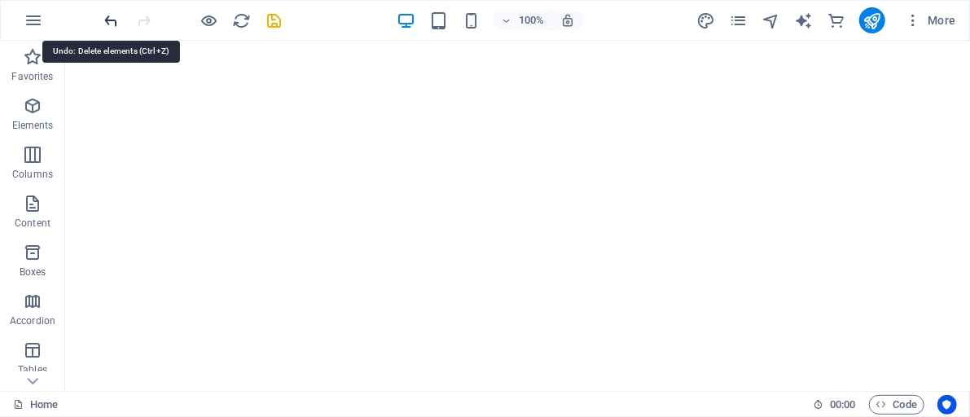
click at [108, 20] on icon "undo" at bounding box center [112, 20] width 19 height 19
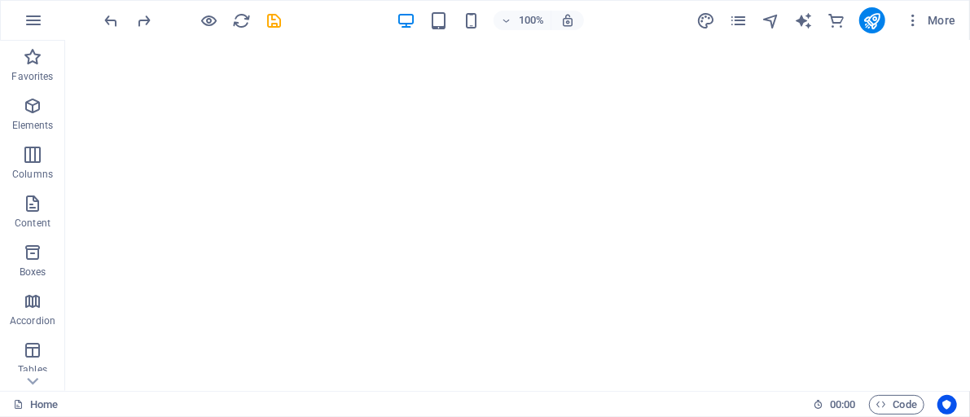
scroll to position [159, 0]
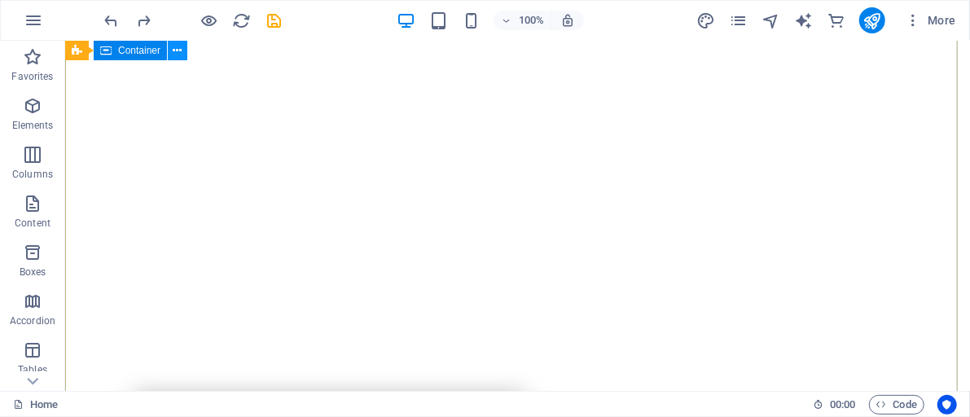
click at [174, 51] on icon at bounding box center [178, 50] width 9 height 17
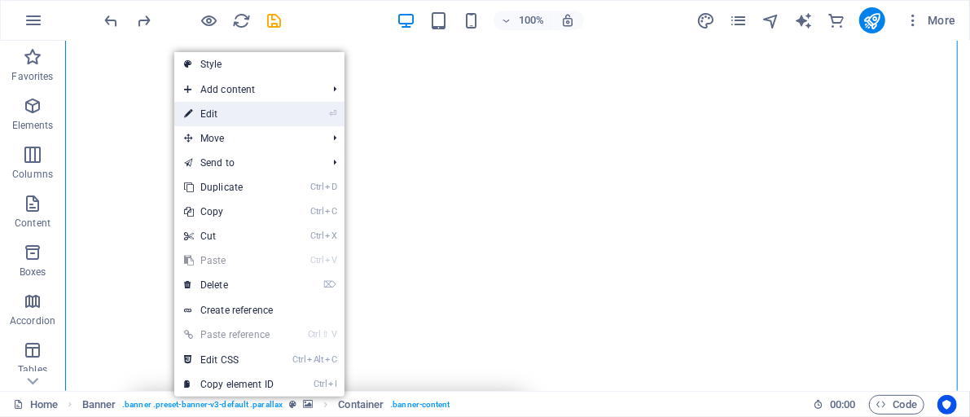
click at [191, 112] on icon at bounding box center [188, 114] width 8 height 24
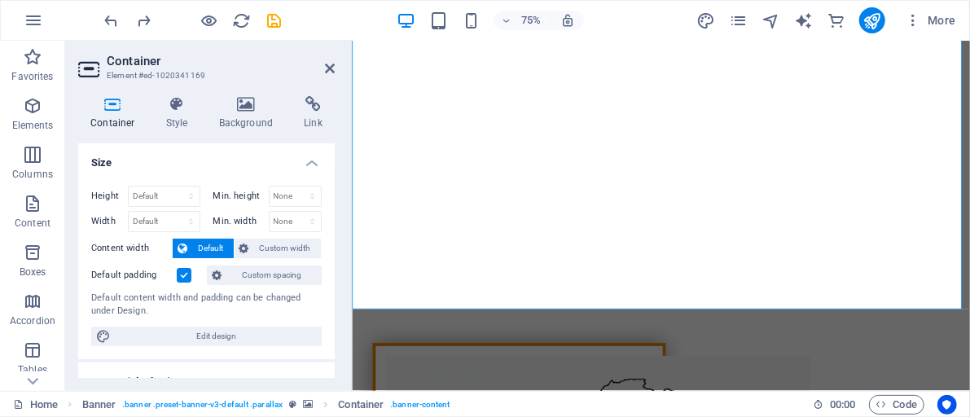
drag, startPoint x: 332, startPoint y: 219, endPoint x: 333, endPoint y: 234, distance: 14.8
click at [333, 234] on div "Size Height Default px rem % vh vw Min. height None px rem % vh vw Width Defaul…" at bounding box center [206, 260] width 257 height 235
drag, startPoint x: 331, startPoint y: 201, endPoint x: 332, endPoint y: 213, distance: 11.4
click at [332, 213] on div "Height Default px rem % vh vw Min. height None px rem % vh vw Width Default px …" at bounding box center [206, 266] width 257 height 187
drag, startPoint x: 332, startPoint y: 209, endPoint x: 336, endPoint y: 270, distance: 61.2
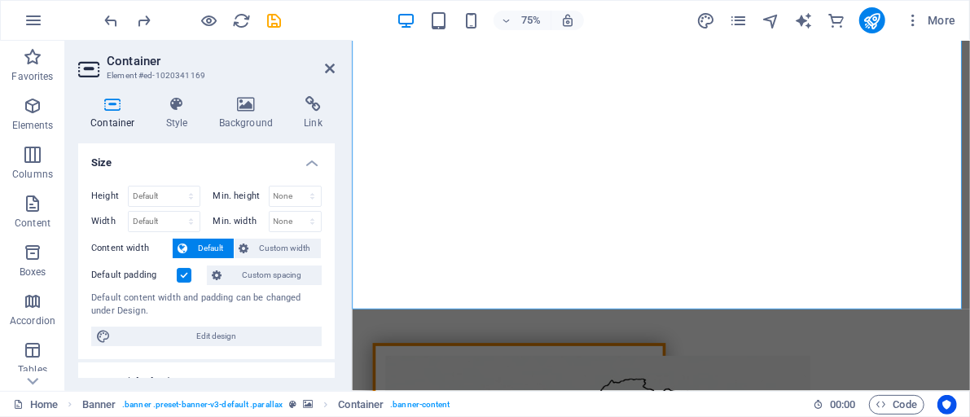
click at [336, 270] on div "Container Style Background Link Size Height Default px rem % vh vw Min. height …" at bounding box center [206, 237] width 283 height 308
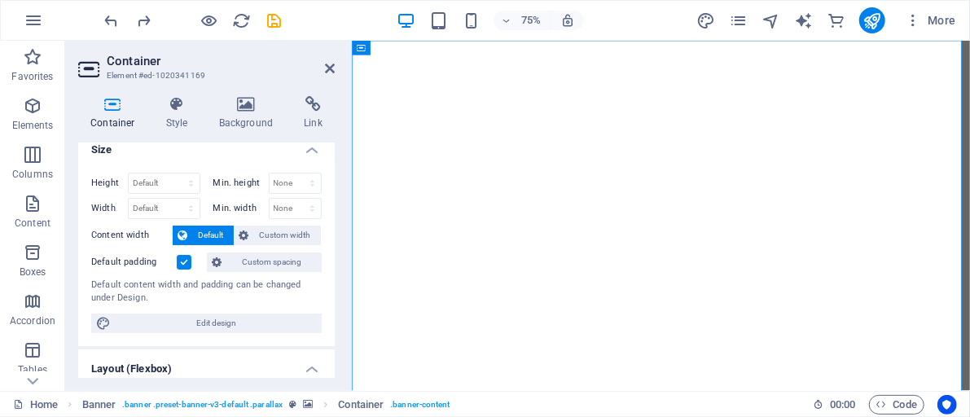
scroll to position [0, 0]
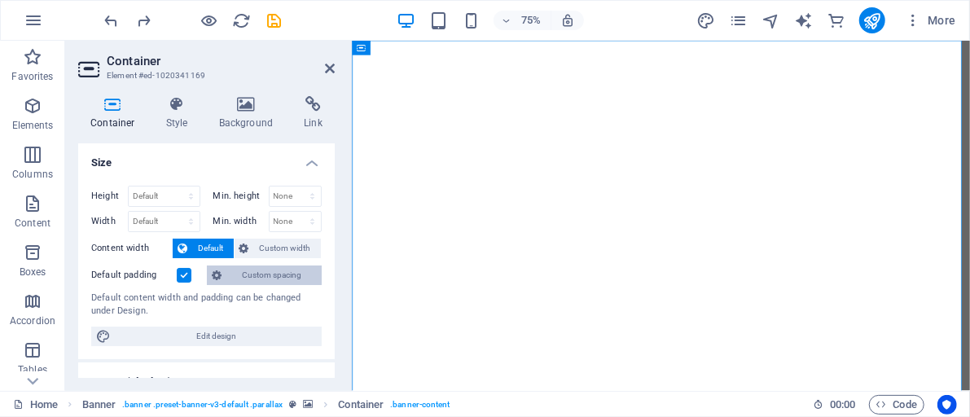
click at [222, 275] on icon at bounding box center [217, 276] width 10 height 20
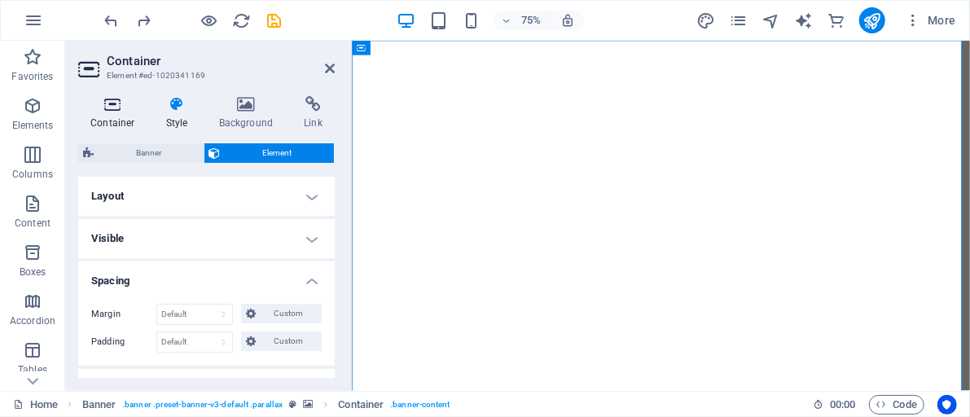
click at [119, 108] on icon at bounding box center [112, 104] width 69 height 16
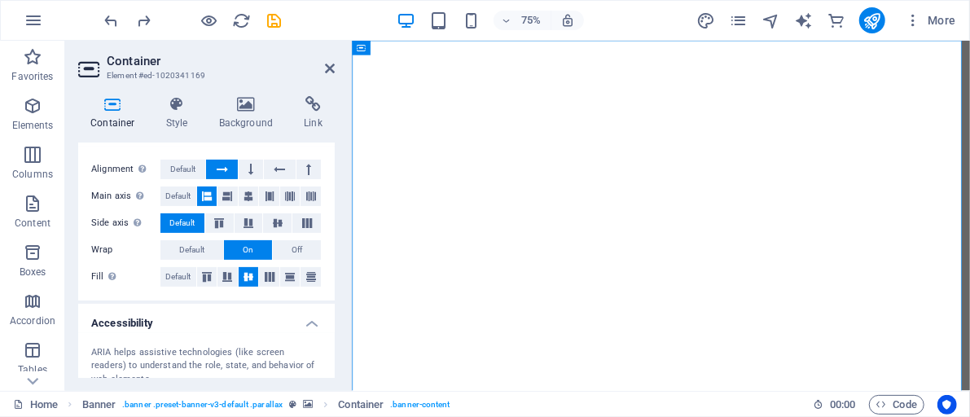
scroll to position [247, 0]
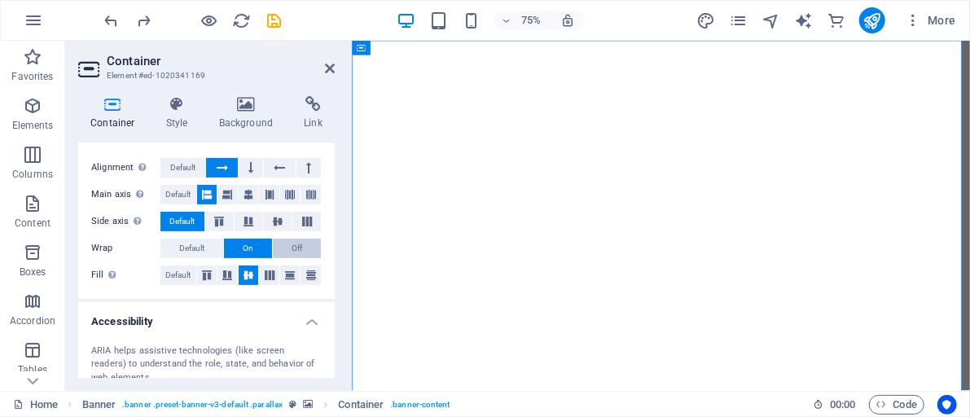
click at [287, 244] on button "Off" at bounding box center [297, 249] width 48 height 20
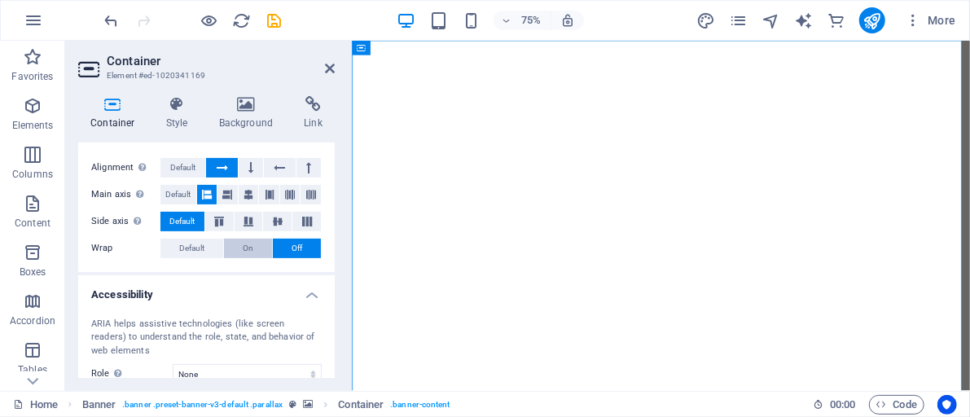
click at [247, 248] on span "On" at bounding box center [248, 249] width 11 height 20
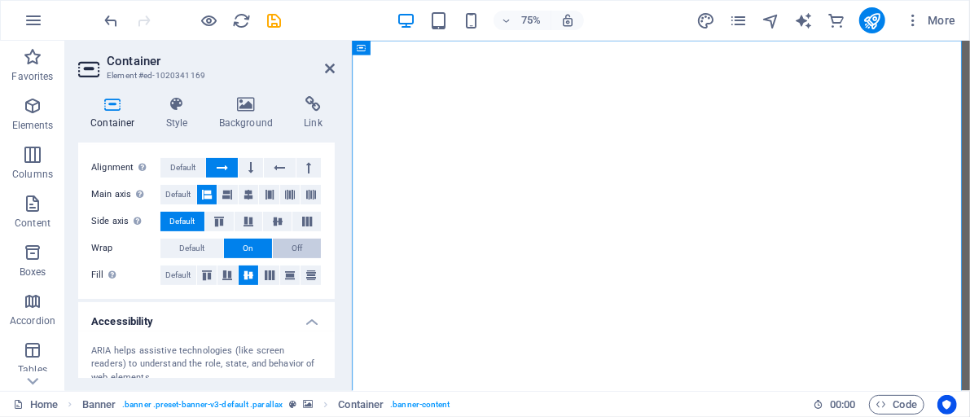
click at [276, 243] on button "Off" at bounding box center [297, 249] width 48 height 20
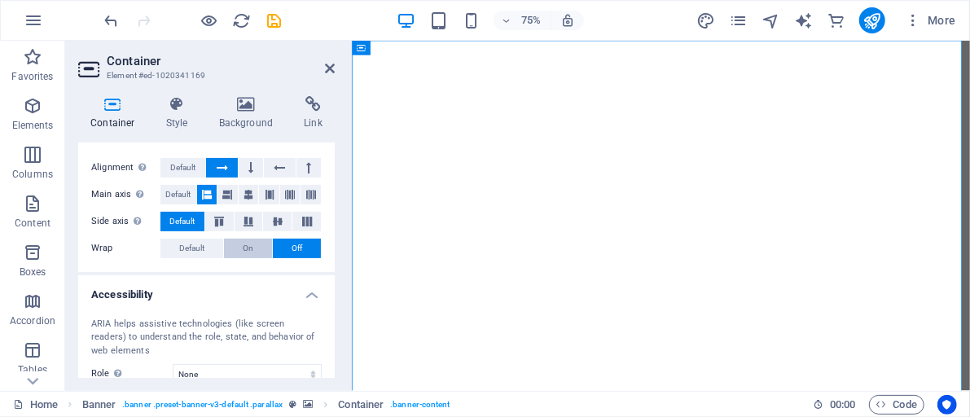
click at [254, 247] on button "On" at bounding box center [248, 249] width 48 height 20
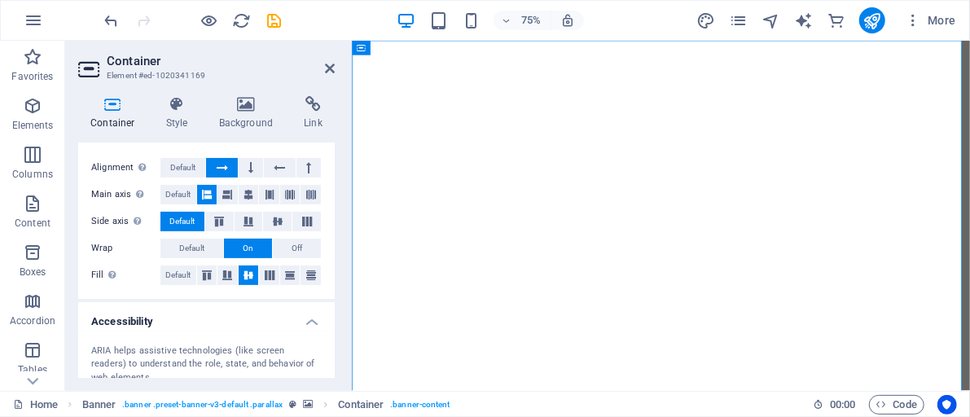
drag, startPoint x: 332, startPoint y: 283, endPoint x: 335, endPoint y: 323, distance: 40.1
click at [335, 323] on div "Container Style Background Link Size Height Default px rem % vh vw Min. height …" at bounding box center [206, 237] width 283 height 308
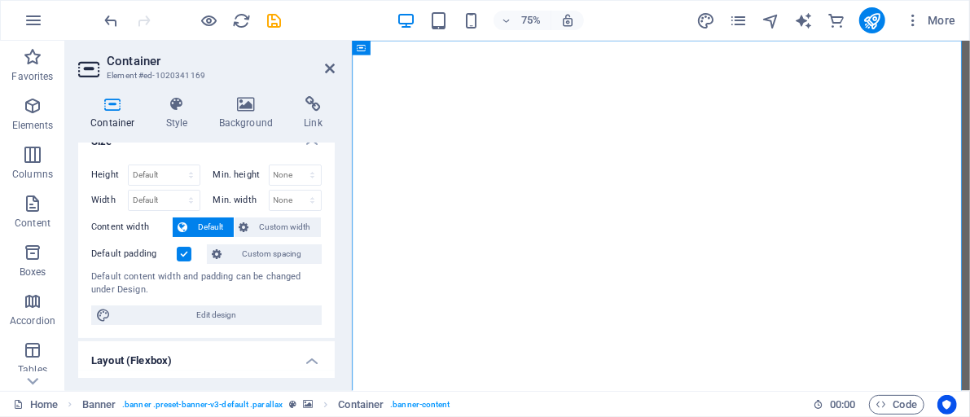
scroll to position [0, 0]
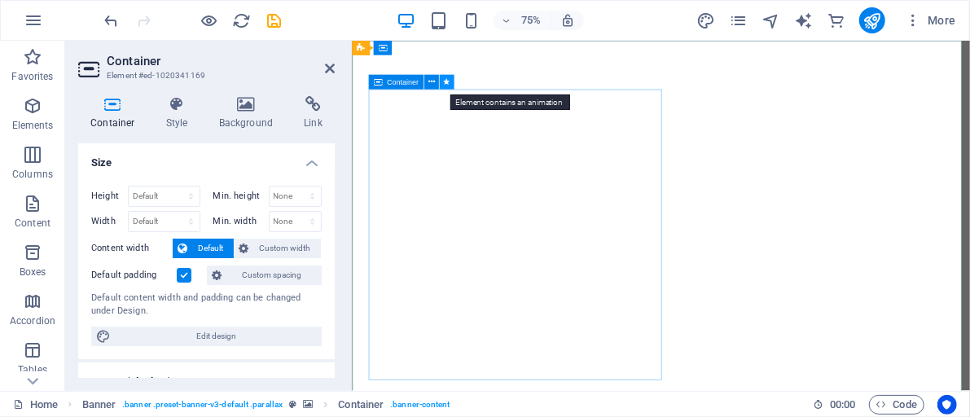
click at [446, 82] on icon at bounding box center [446, 82] width 7 height 13
select select "fade"
select select "s"
select select "onload"
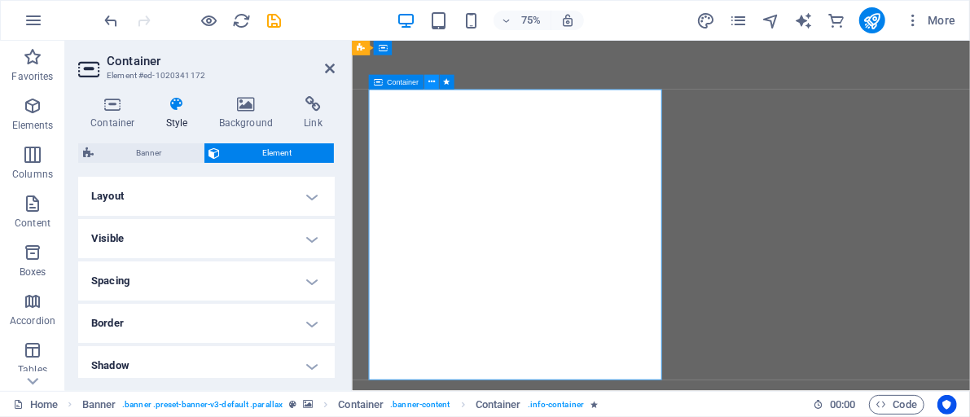
click at [430, 82] on icon at bounding box center [431, 82] width 7 height 13
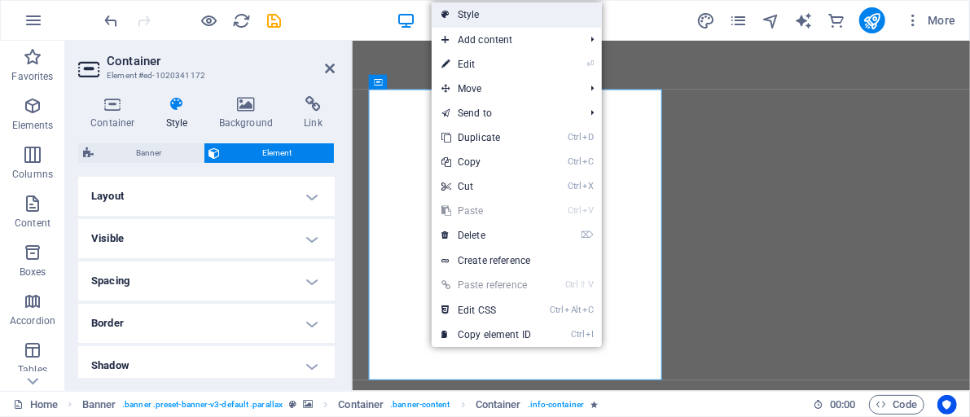
click at [455, 13] on link "Style" at bounding box center [517, 14] width 170 height 24
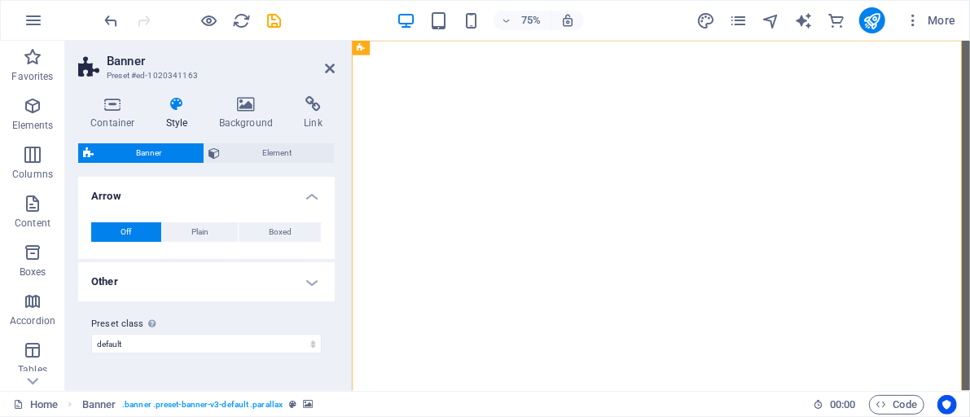
click at [310, 280] on h4 "Other" at bounding box center [206, 281] width 257 height 39
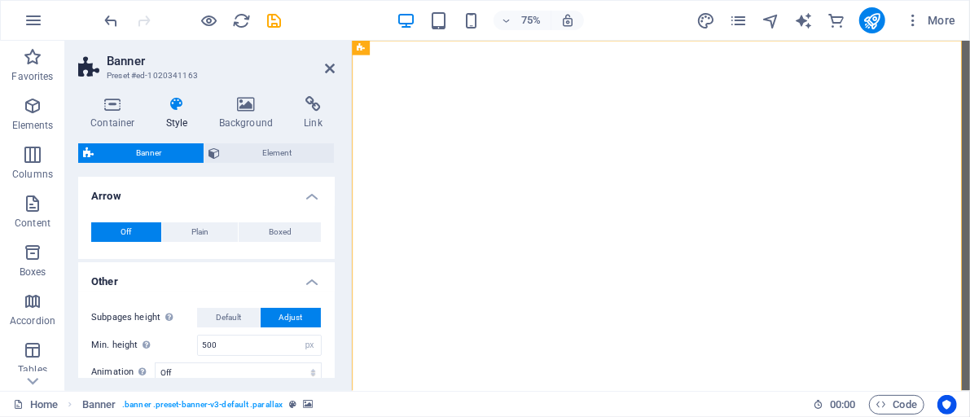
drag, startPoint x: 332, startPoint y: 265, endPoint x: 337, endPoint y: 310, distance: 46.0
click at [337, 310] on div "Container Style Background Link Size Height Default px rem % vh vw Min. height …" at bounding box center [206, 237] width 283 height 308
click at [203, 235] on span "Plain" at bounding box center [199, 232] width 17 height 20
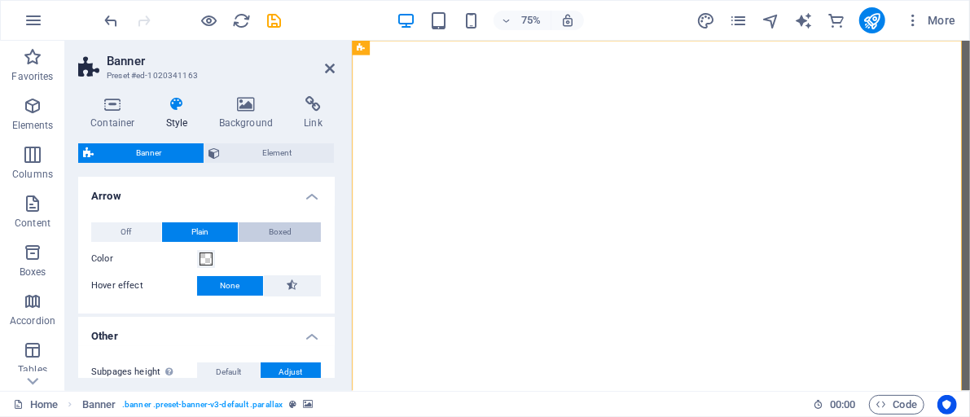
click at [257, 230] on button "Boxed" at bounding box center [280, 232] width 82 height 20
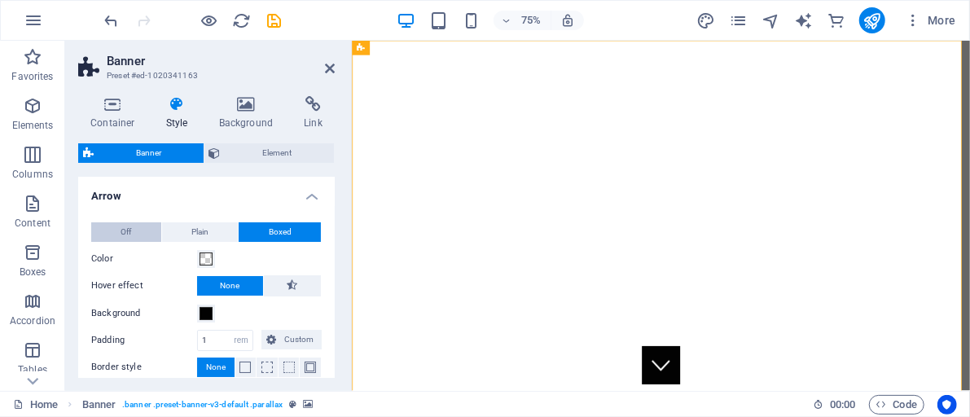
click at [122, 231] on span "Off" at bounding box center [126, 232] width 11 height 20
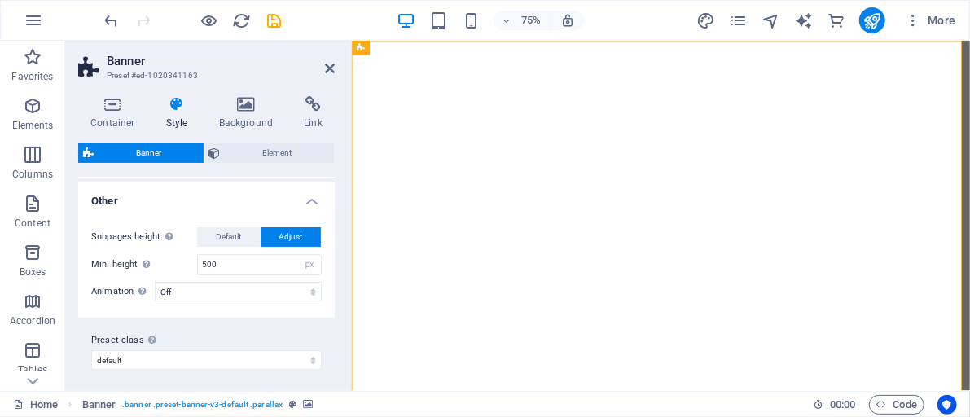
scroll to position [83, 0]
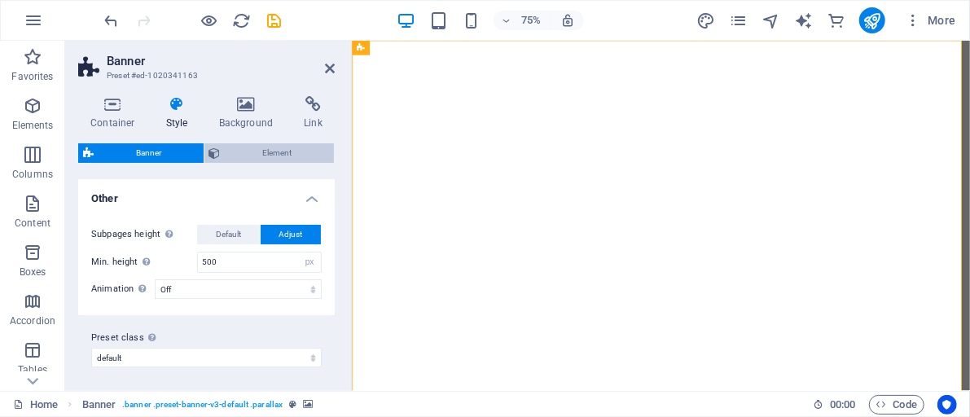
click at [250, 154] on span "Element" at bounding box center [278, 153] width 104 height 20
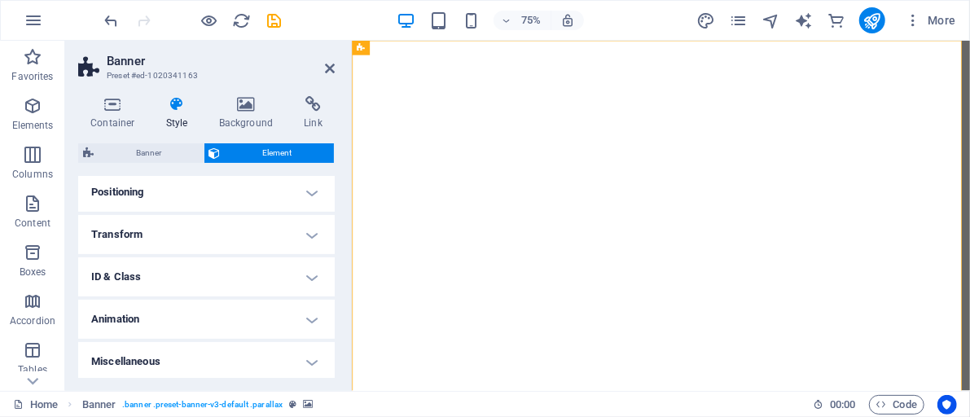
scroll to position [311, 0]
click at [311, 316] on h4 "Animation" at bounding box center [206, 317] width 257 height 39
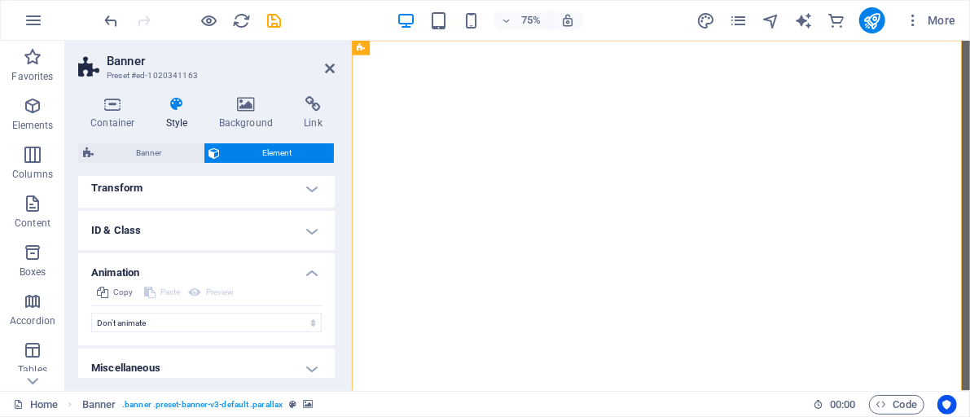
scroll to position [364, 0]
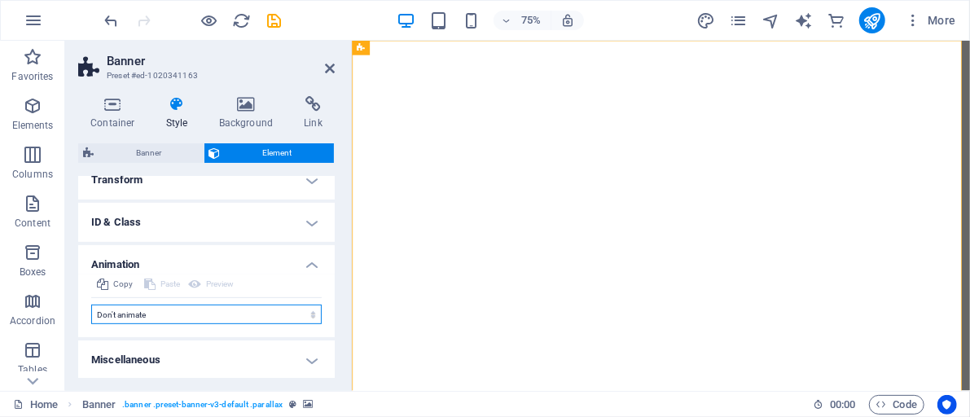
click at [308, 314] on select "Don't animate Show / Hide Slide up/down Zoom in/out Slide left to right Slide r…" at bounding box center [206, 315] width 231 height 20
click at [91, 305] on select "Don't animate Show / Hide Slide up/down Zoom in/out Slide left to right Slide r…" at bounding box center [206, 315] width 231 height 20
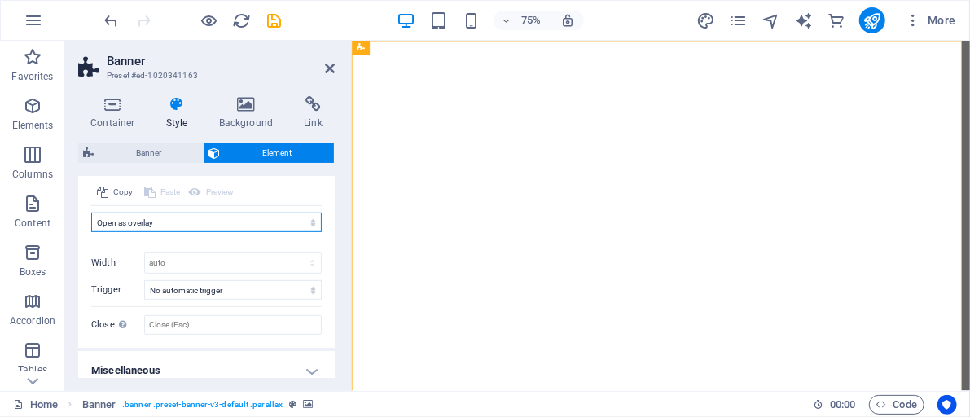
scroll to position [467, 0]
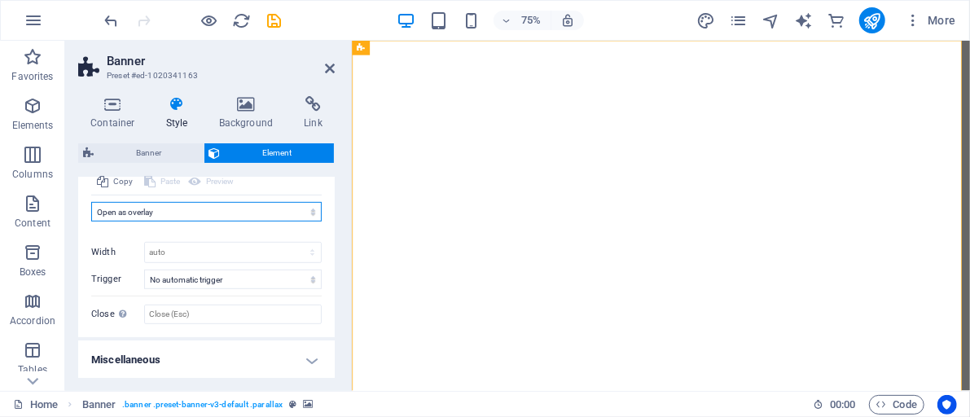
click at [311, 213] on select "Don't animate Show / Hide Slide up/down Zoom in/out Slide left to right Slide r…" at bounding box center [206, 212] width 231 height 20
select select "move-right-to-left"
click at [91, 202] on select "Don't animate Show / Hide Slide up/down Zoom in/out Slide left to right Slide r…" at bounding box center [206, 212] width 231 height 20
select select "scroll"
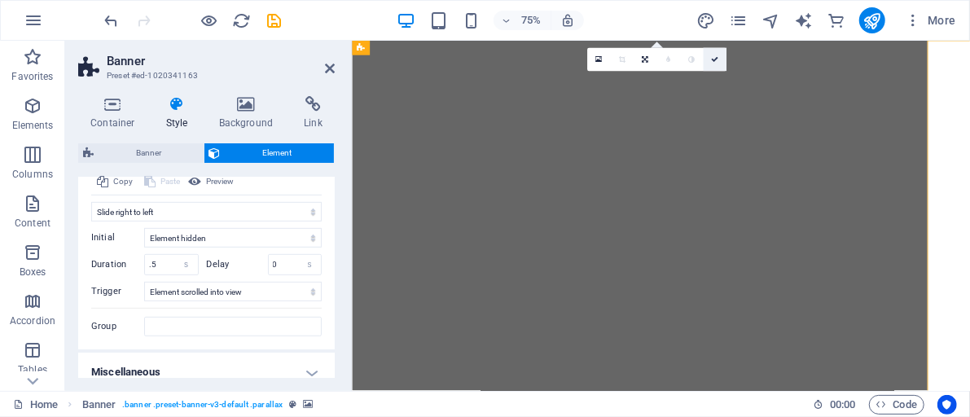
click at [713, 58] on icon at bounding box center [714, 59] width 7 height 7
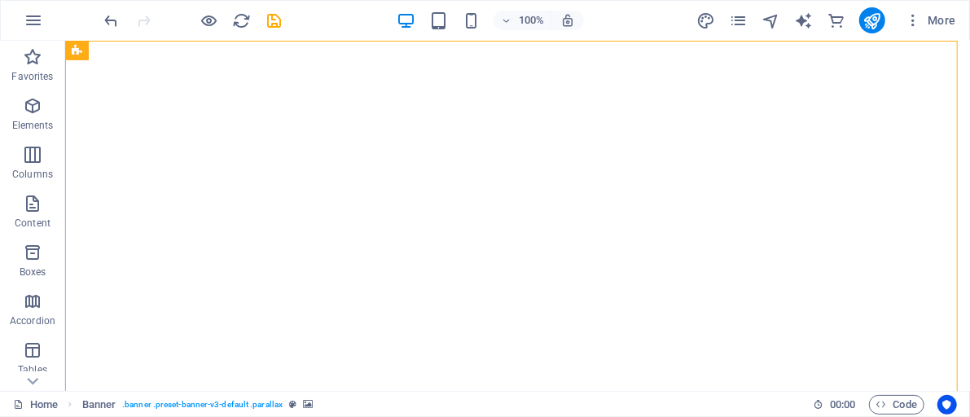
scroll to position [0, 0]
click at [516, 49] on div "+" at bounding box center [518, 49] width 32 height 15
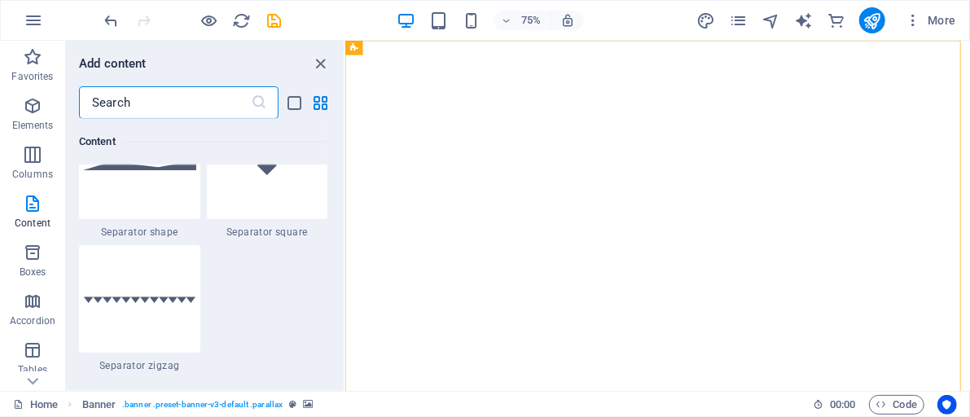
scroll to position [4306, 0]
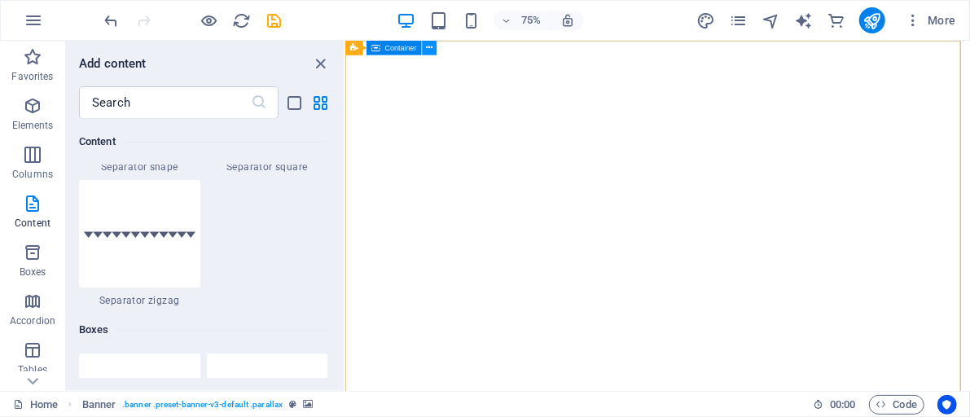
click at [425, 51] on button at bounding box center [430, 48] width 15 height 15
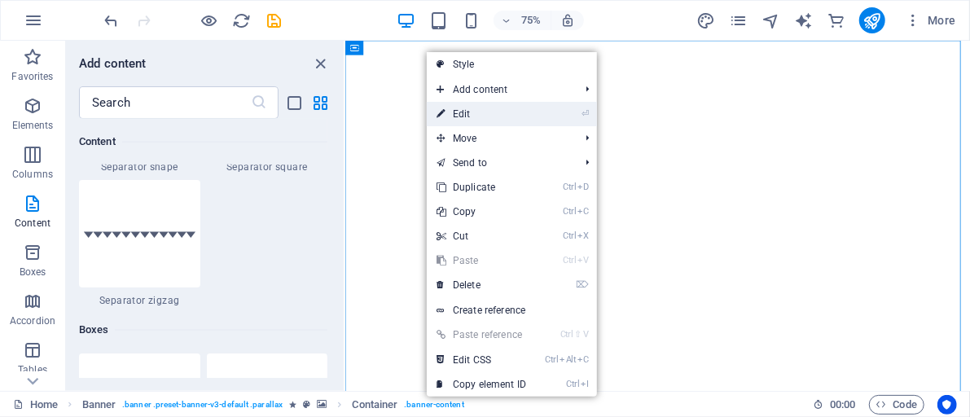
click at [448, 112] on link "⏎ Edit" at bounding box center [481, 114] width 109 height 24
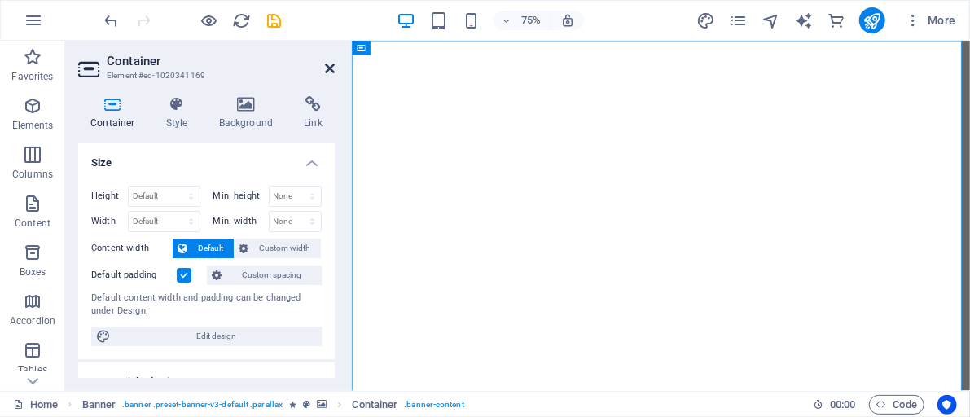
click at [327, 64] on icon at bounding box center [330, 68] width 10 height 13
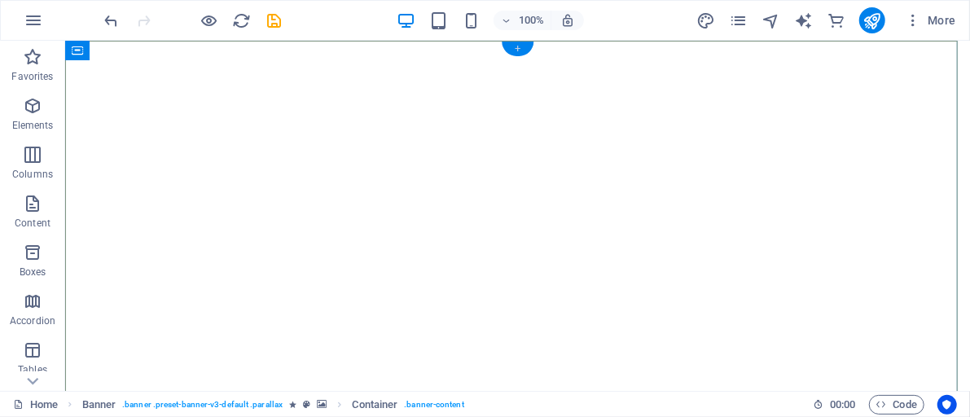
click at [516, 50] on div "+" at bounding box center [518, 49] width 32 height 15
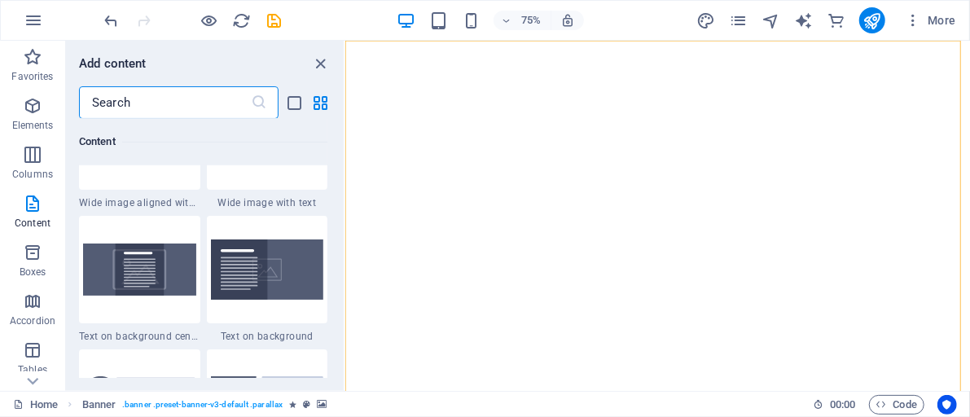
scroll to position [3400, 0]
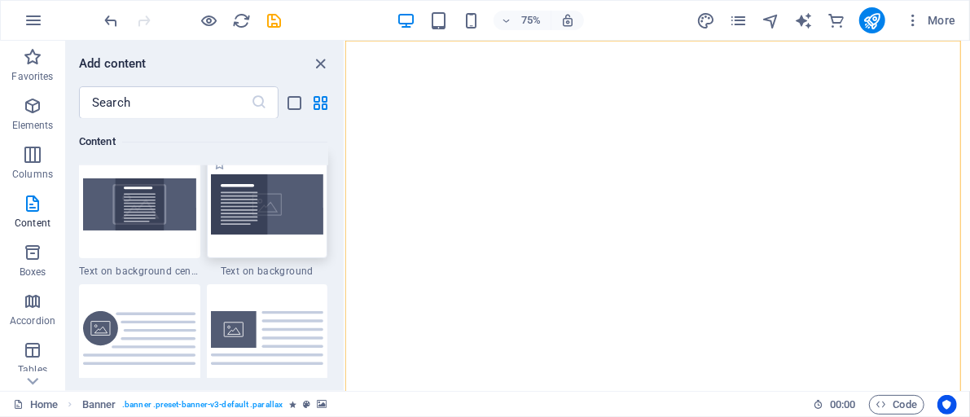
click at [276, 201] on img at bounding box center [267, 204] width 113 height 60
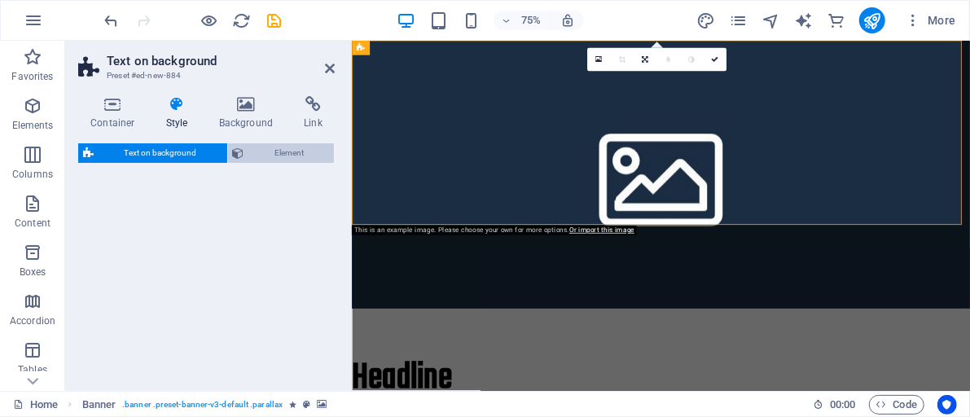
select select "%"
select select "rem"
select select "px"
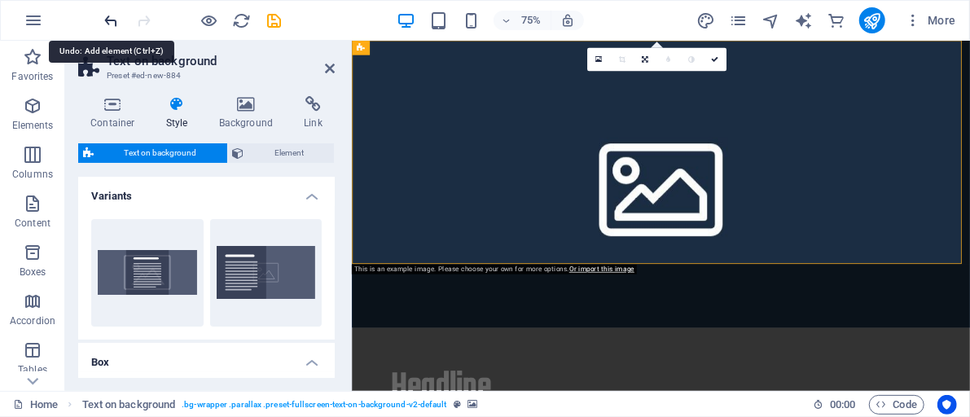
click at [112, 22] on icon "undo" at bounding box center [112, 20] width 19 height 19
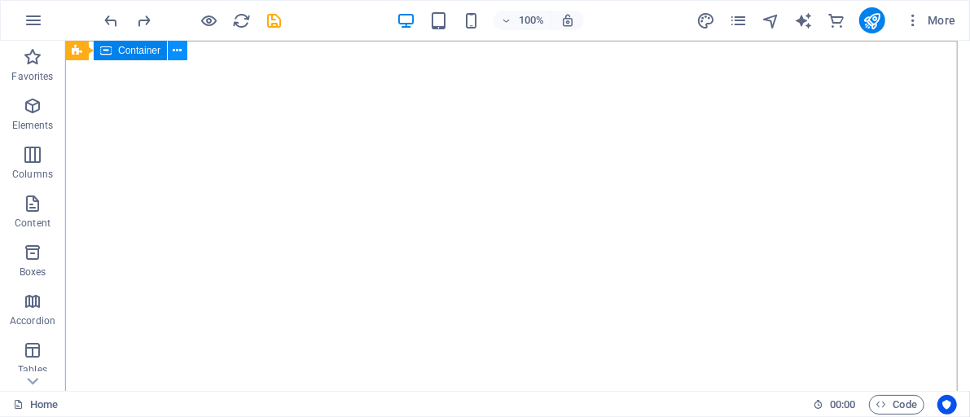
click at [178, 47] on icon at bounding box center [178, 50] width 9 height 17
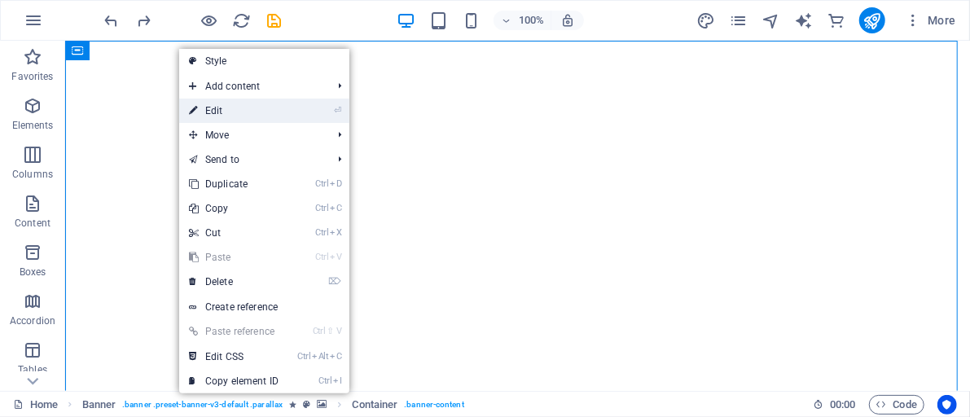
click at [207, 108] on link "⏎ Edit" at bounding box center [233, 111] width 109 height 24
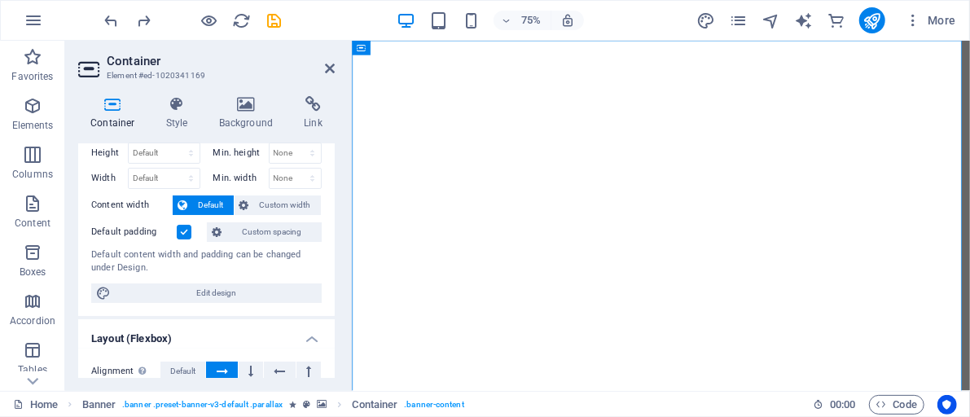
scroll to position [0, 0]
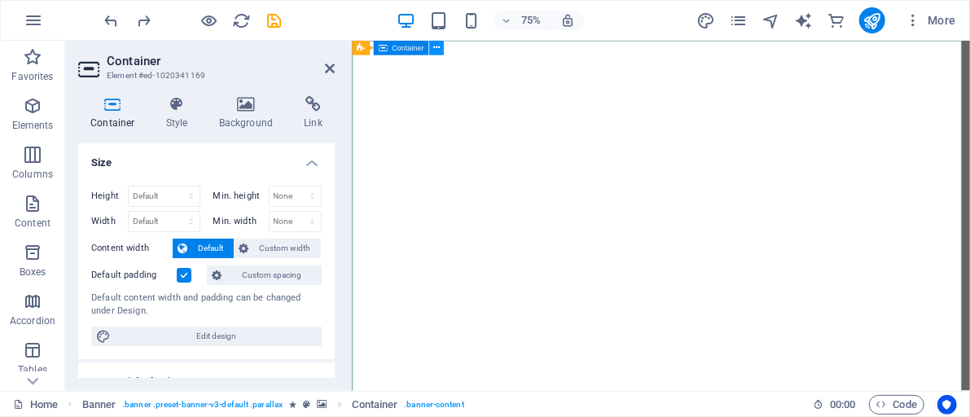
click at [436, 47] on icon at bounding box center [436, 48] width 7 height 13
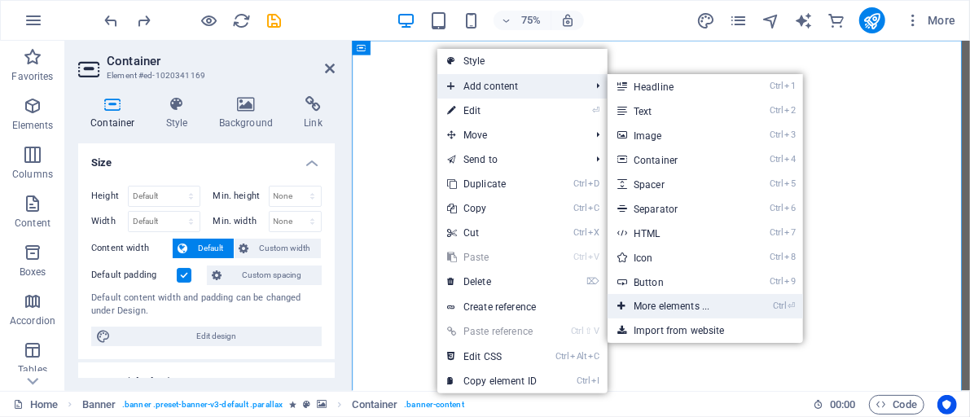
click at [679, 304] on link "Ctrl ⏎ More elements ..." at bounding box center [675, 306] width 134 height 24
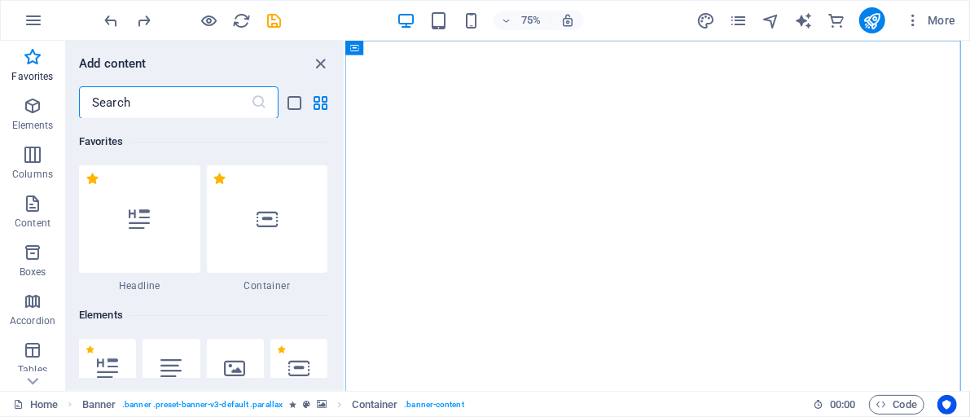
scroll to position [97, 0]
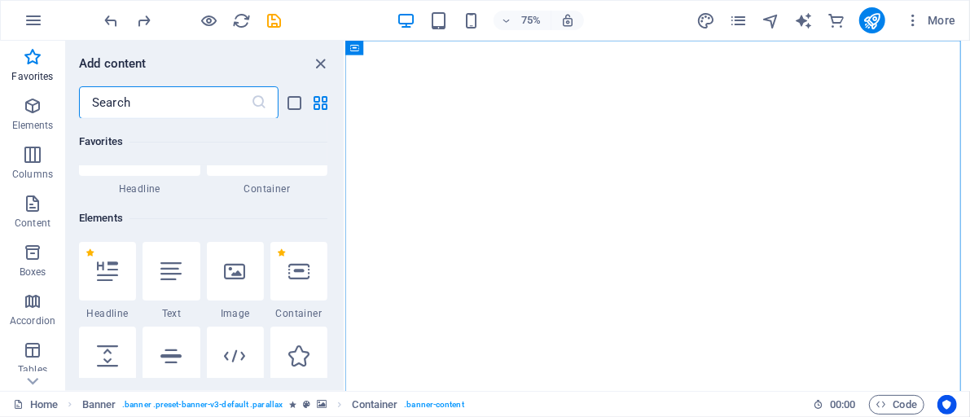
drag, startPoint x: 341, startPoint y: 129, endPoint x: 1, endPoint y: 116, distance: 340.0
click at [238, 278] on icon at bounding box center [235, 271] width 21 height 21
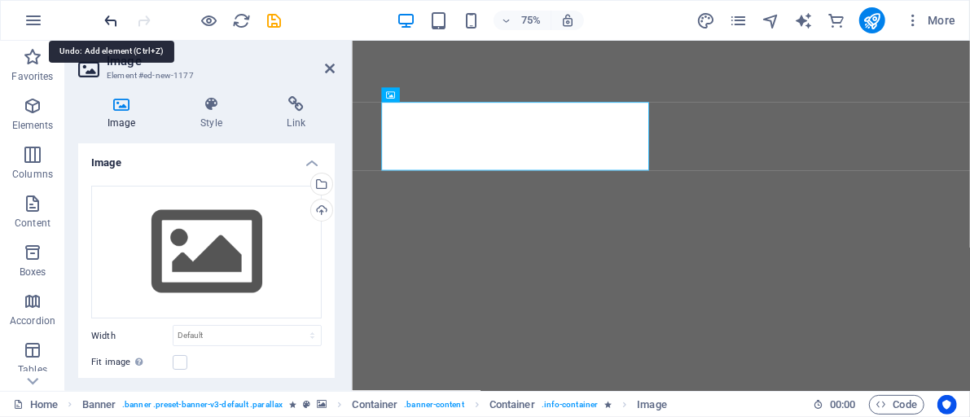
click at [106, 23] on icon "undo" at bounding box center [112, 20] width 19 height 19
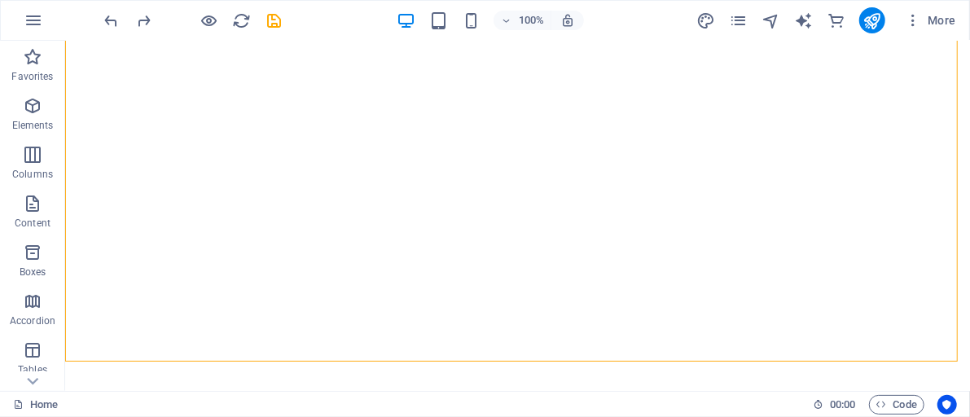
scroll to position [196, 0]
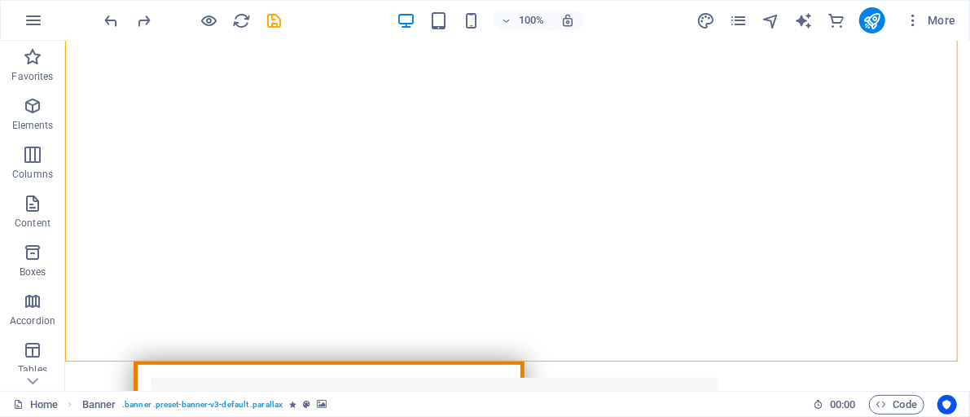
drag, startPoint x: 958, startPoint y: 134, endPoint x: 964, endPoint y: 164, distance: 30.7
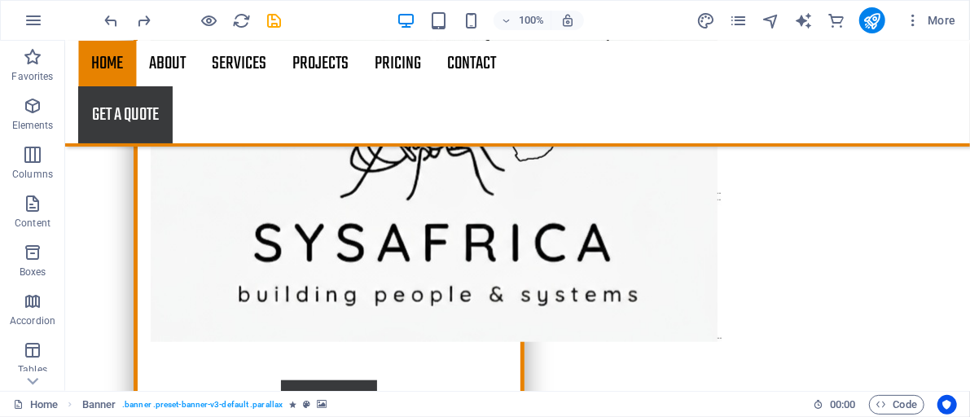
scroll to position [701, 0]
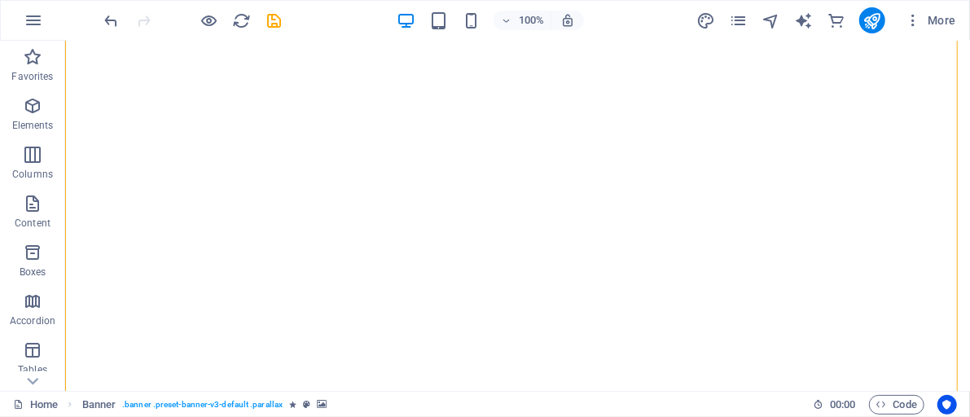
scroll to position [0, 0]
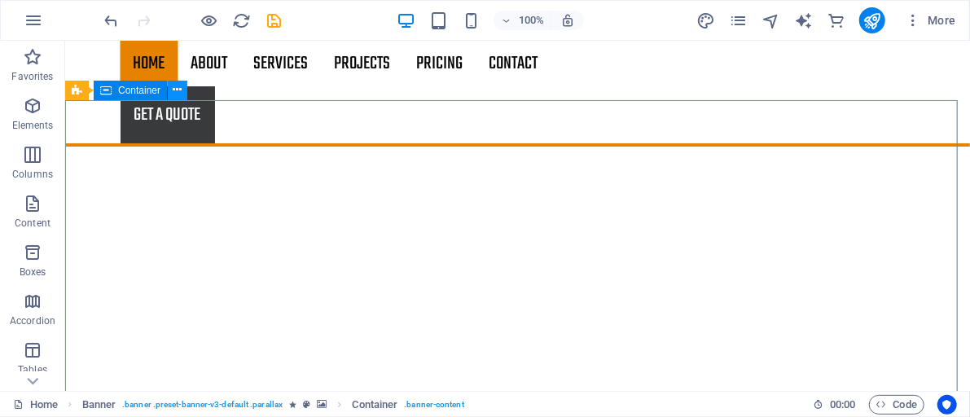
click at [174, 91] on icon at bounding box center [178, 89] width 9 height 17
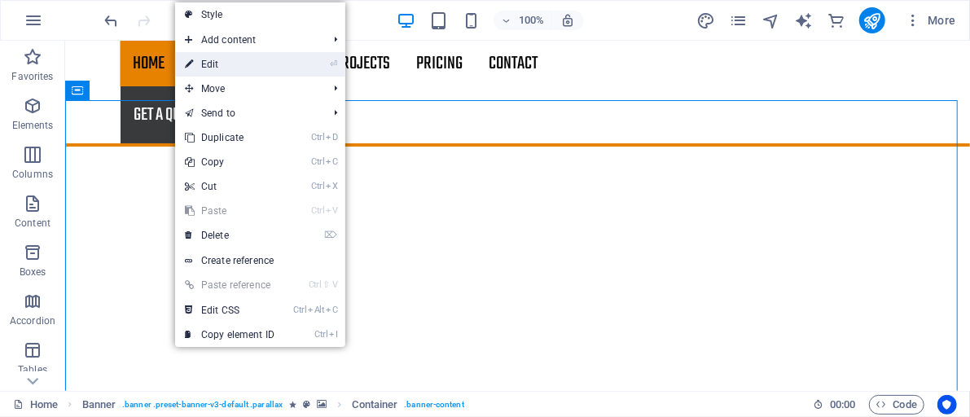
click at [213, 68] on link "⏎ Edit" at bounding box center [229, 64] width 109 height 24
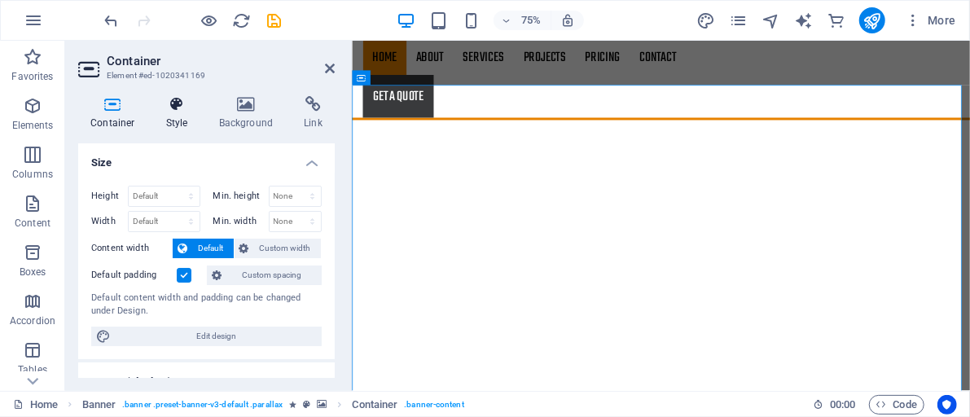
click at [175, 105] on icon at bounding box center [177, 104] width 46 height 16
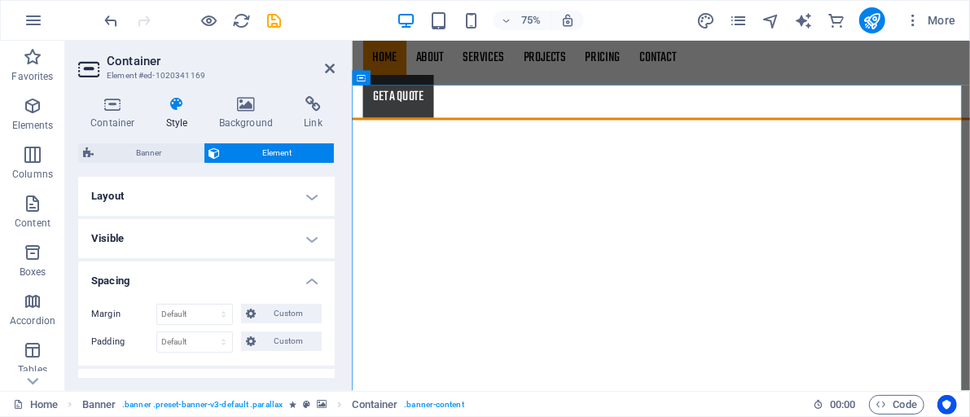
click at [307, 196] on h4 "Layout" at bounding box center [206, 196] width 257 height 39
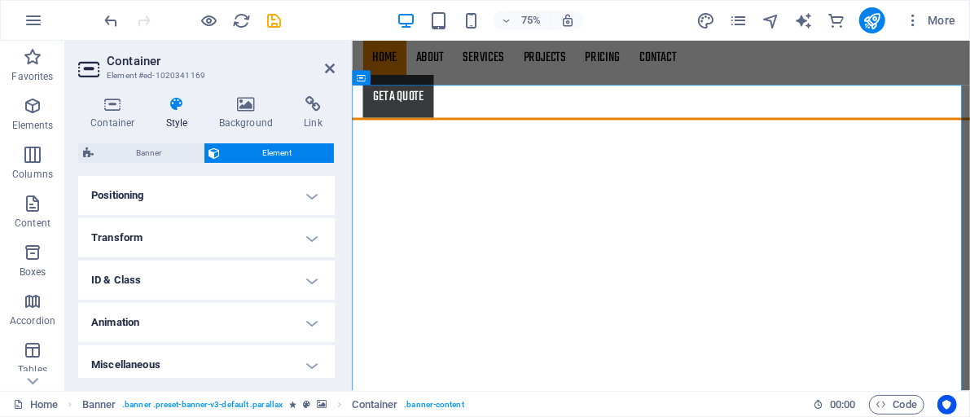
scroll to position [456, 0]
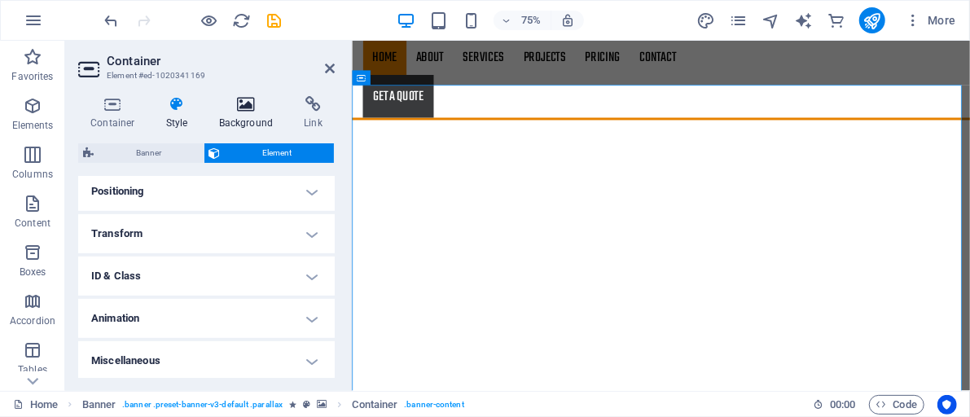
click at [240, 116] on h4 "Background" at bounding box center [250, 113] width 86 height 34
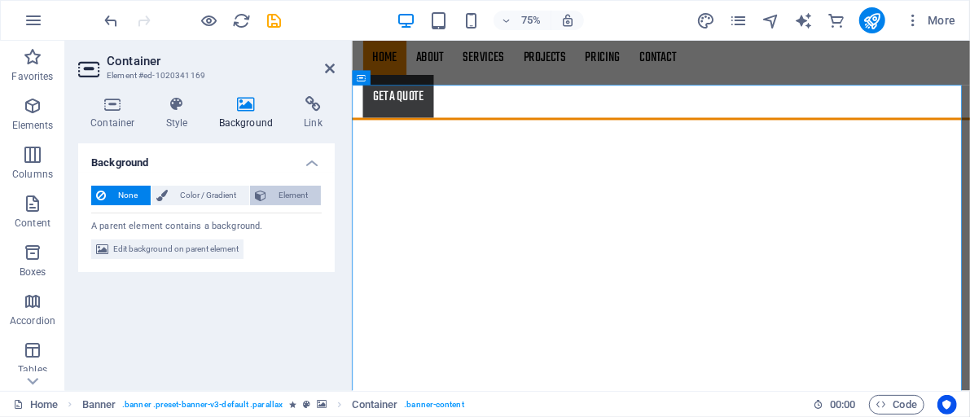
click at [266, 195] on button "Element" at bounding box center [285, 196] width 71 height 20
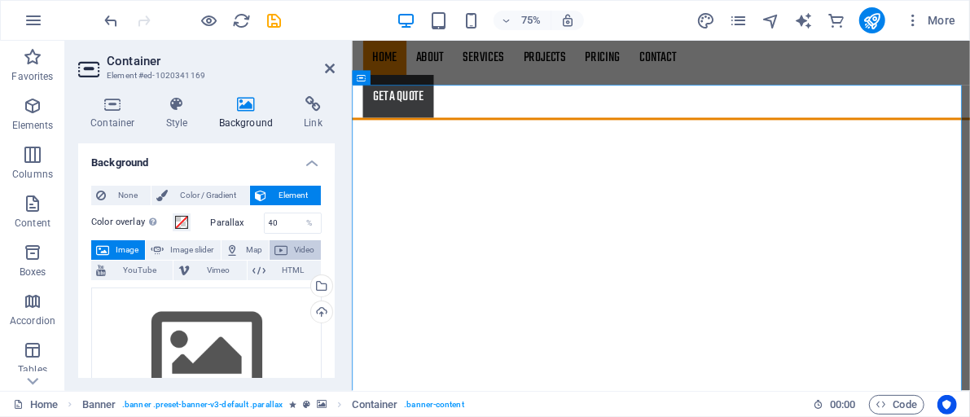
click at [292, 249] on span "Video" at bounding box center [304, 250] width 24 height 20
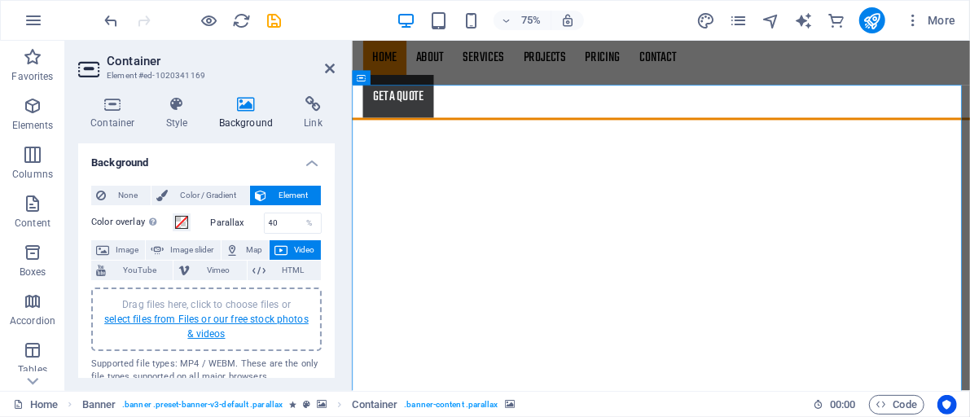
click at [209, 321] on link "select files from Files or our free stock photos & videos" at bounding box center [206, 327] width 204 height 26
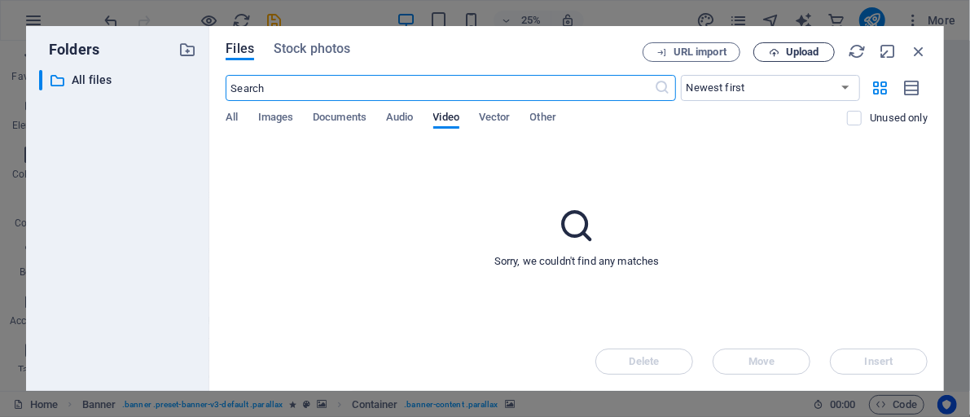
click at [787, 53] on span "Upload" at bounding box center [802, 52] width 33 height 10
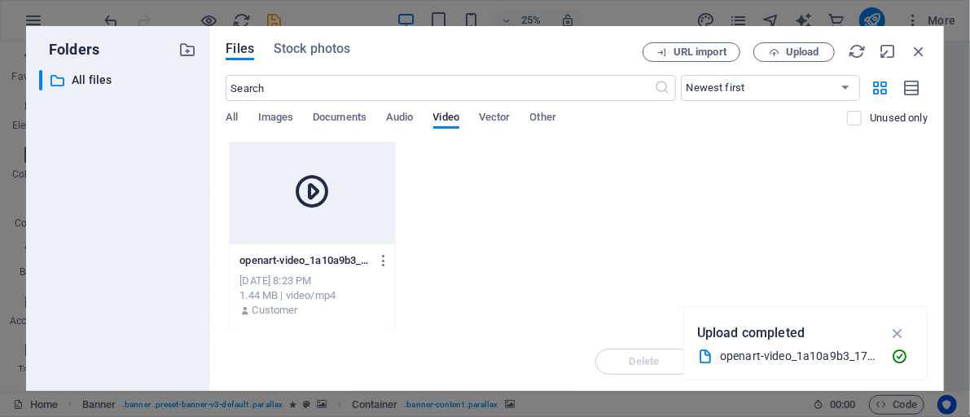
scroll to position [0, 0]
click at [271, 159] on div at bounding box center [312, 196] width 165 height 106
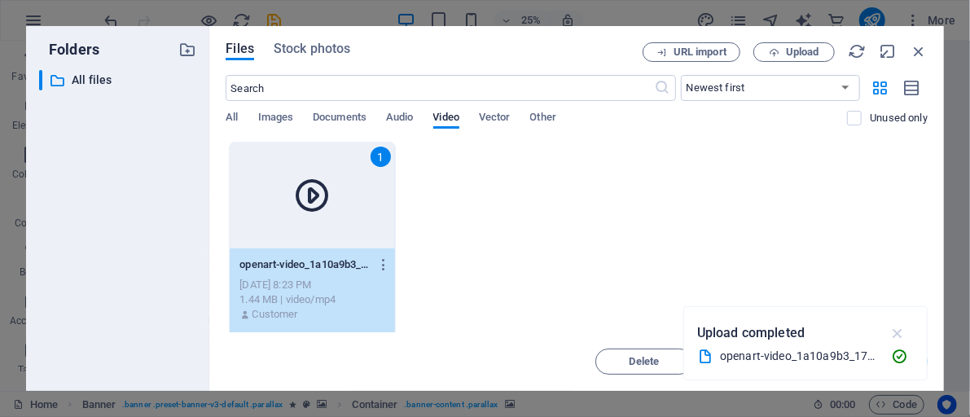
click at [899, 334] on icon "button" at bounding box center [898, 333] width 19 height 18
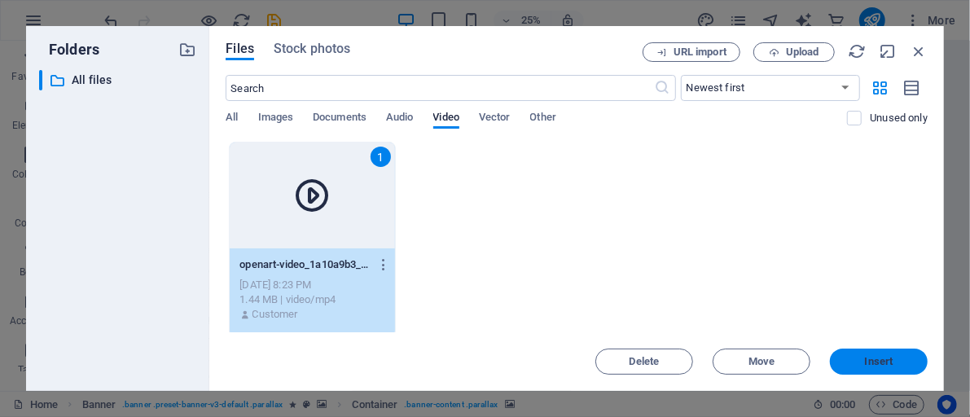
click at [879, 363] on span "Insert" at bounding box center [879, 362] width 29 height 10
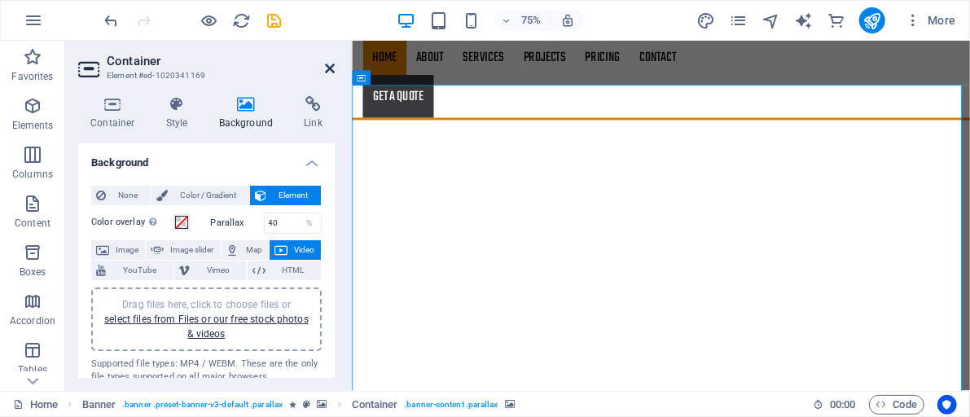
click at [329, 68] on icon at bounding box center [330, 68] width 10 height 13
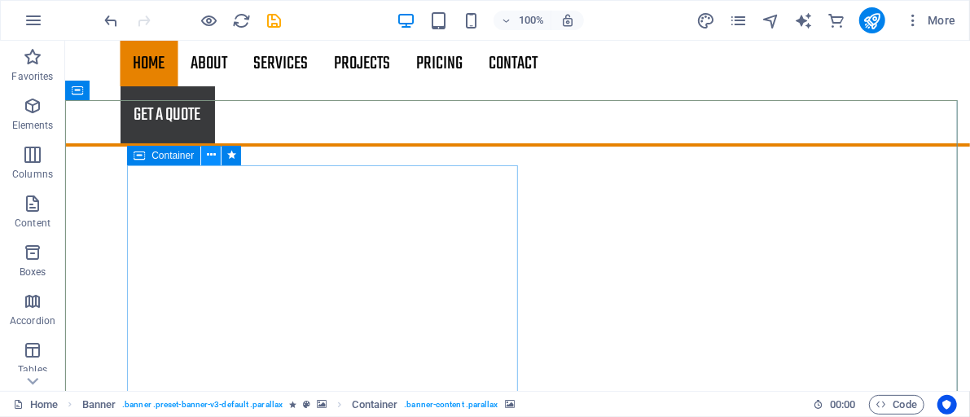
click at [209, 154] on icon at bounding box center [211, 155] width 9 height 17
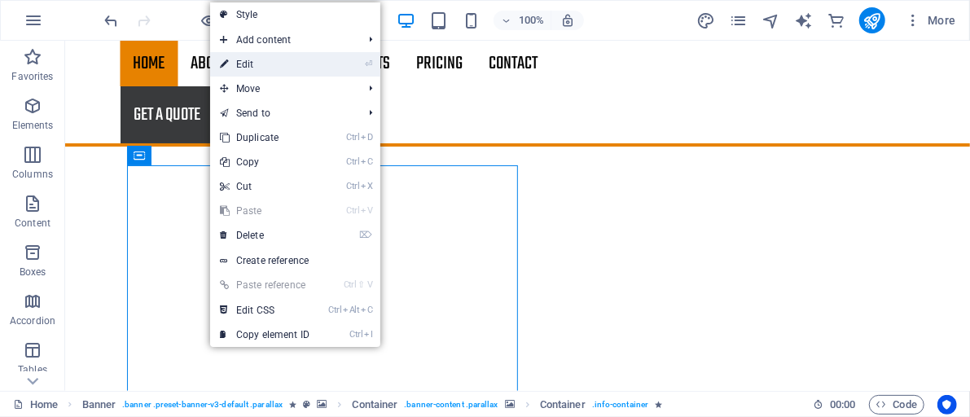
click at [266, 68] on link "⏎ Edit" at bounding box center [264, 64] width 109 height 24
select select "fade"
select select "s"
select select "onload"
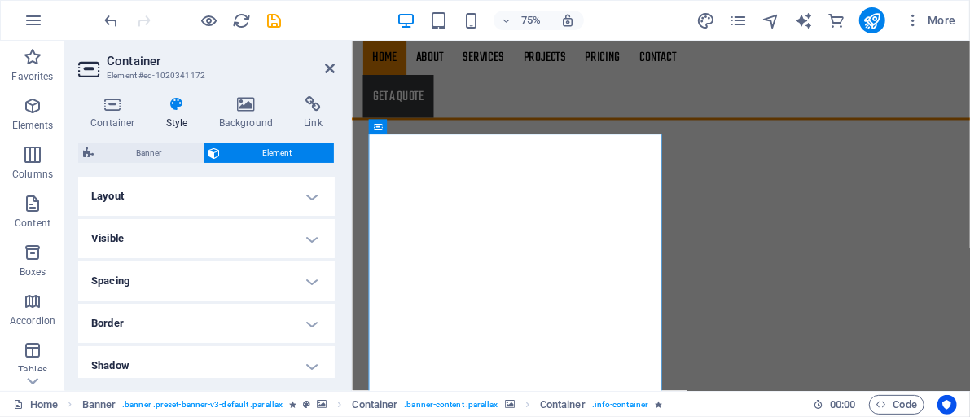
click at [314, 238] on h4 "Visible" at bounding box center [206, 238] width 257 height 39
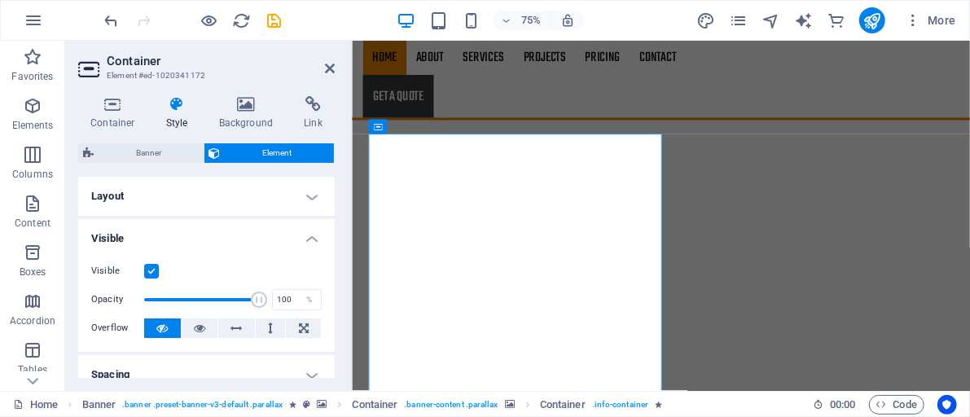
click at [314, 199] on h4 "Layout" at bounding box center [206, 196] width 257 height 39
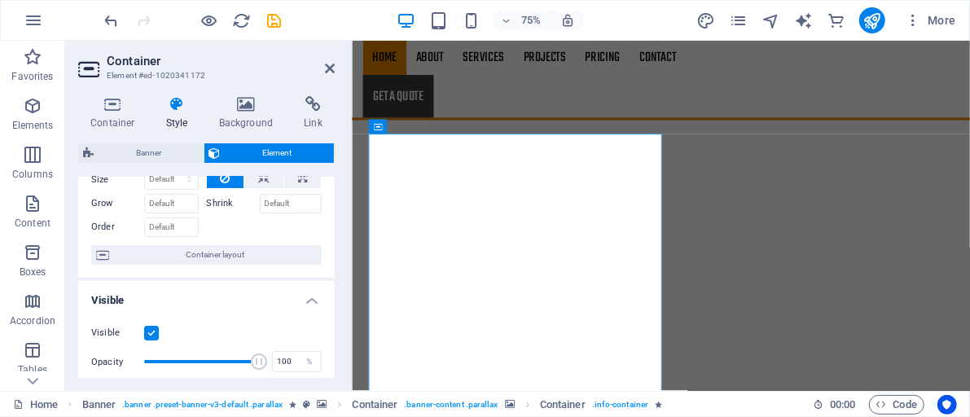
scroll to position [25, 0]
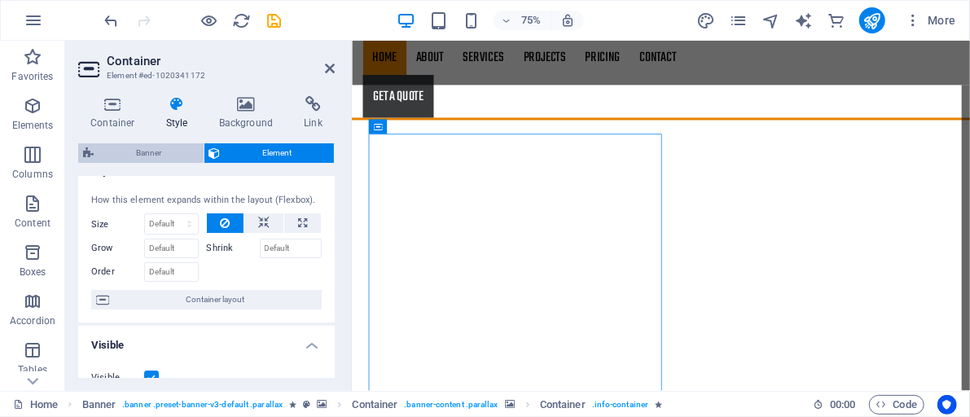
click at [119, 151] on span "Banner" at bounding box center [149, 153] width 100 height 20
select select "px"
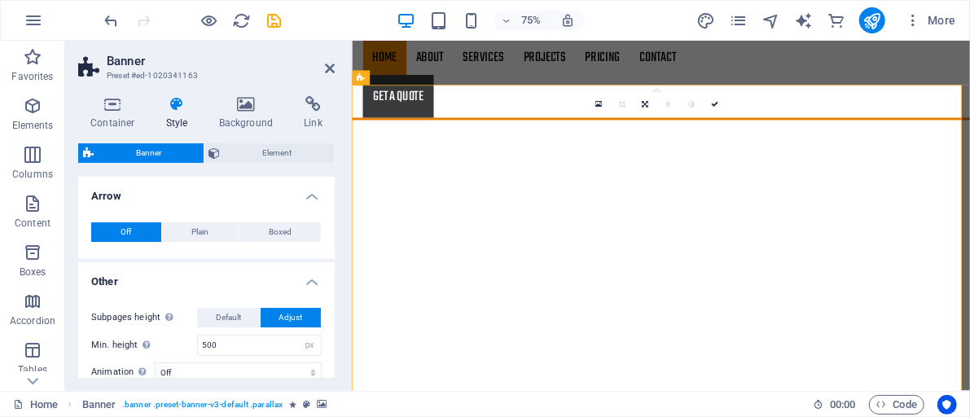
drag, startPoint x: 330, startPoint y: 207, endPoint x: 333, endPoint y: 216, distance: 9.5
click at [333, 216] on div "Variants Default Arrow Off Plain Boxed Color Hover effect None Background Paddi…" at bounding box center [206, 277] width 257 height 201
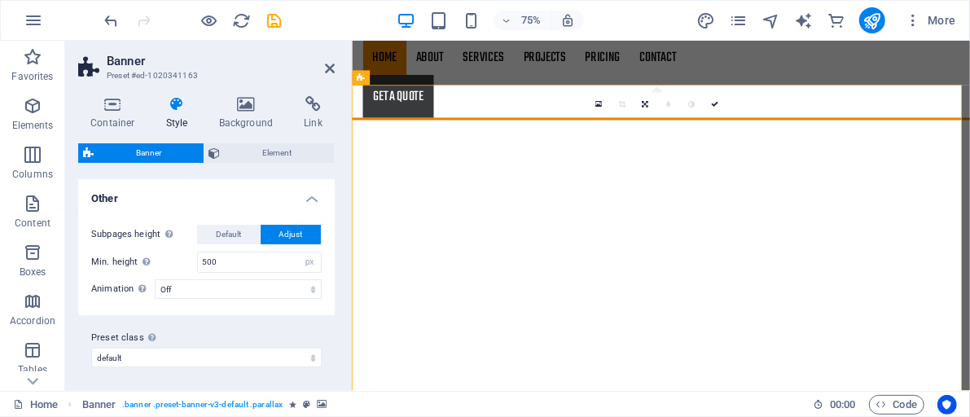
scroll to position [0, 0]
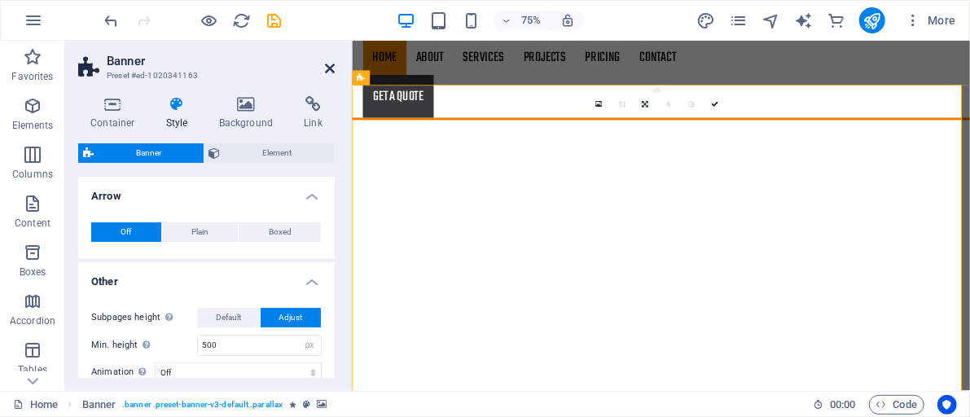
click at [334, 66] on icon at bounding box center [330, 68] width 10 height 13
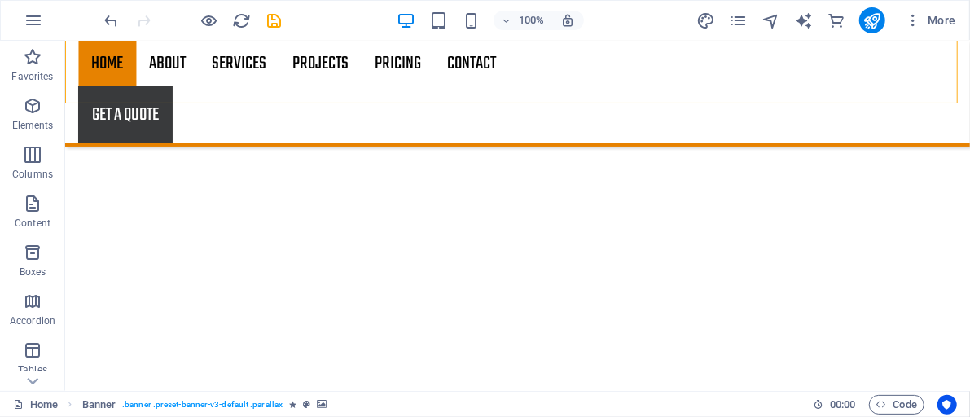
scroll to position [530, 0]
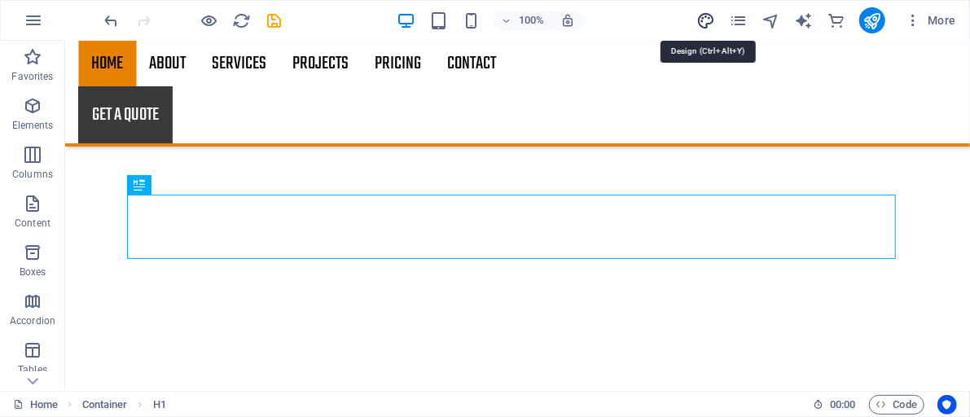
click at [701, 22] on icon "design" at bounding box center [706, 20] width 19 height 19
select select "px"
select select "300"
select select "px"
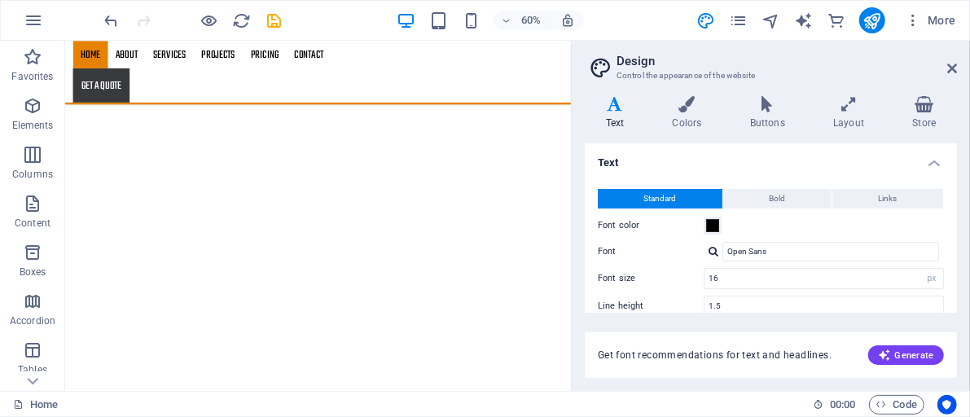
scroll to position [484, 0]
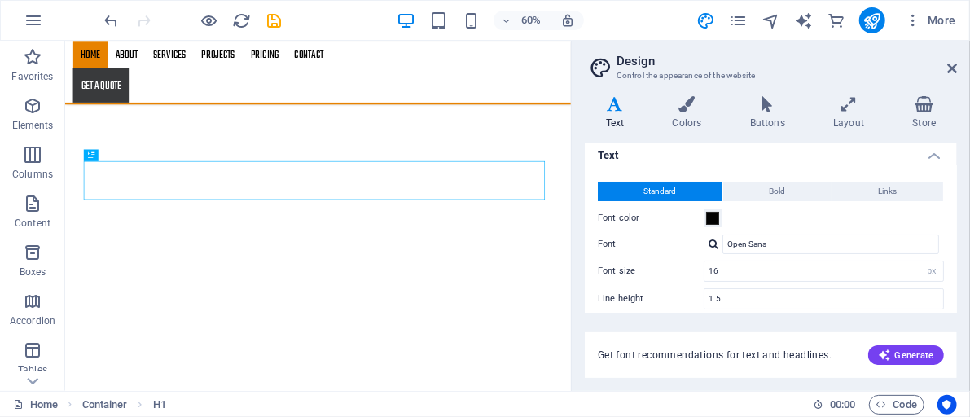
scroll to position [11, 0]
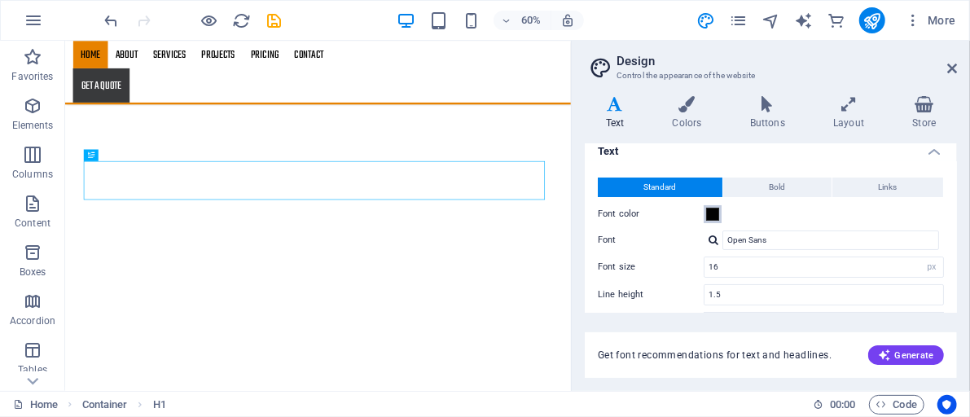
click at [710, 214] on span at bounding box center [712, 214] width 13 height 13
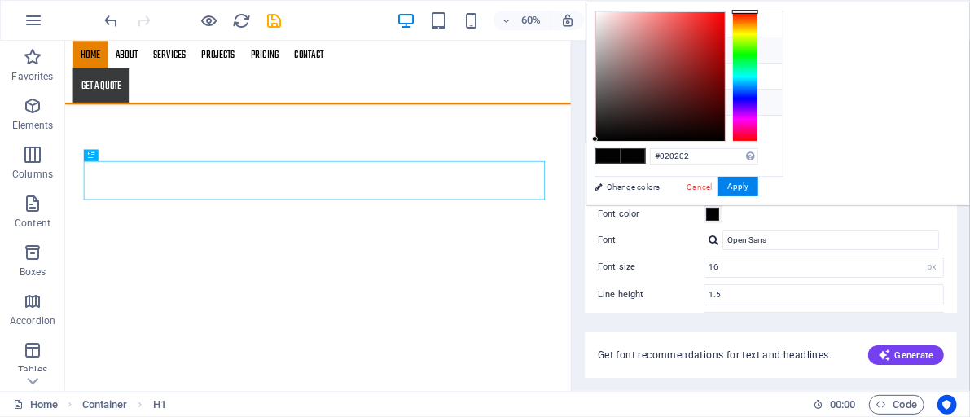
click at [610, 46] on icon at bounding box center [608, 49] width 11 height 11
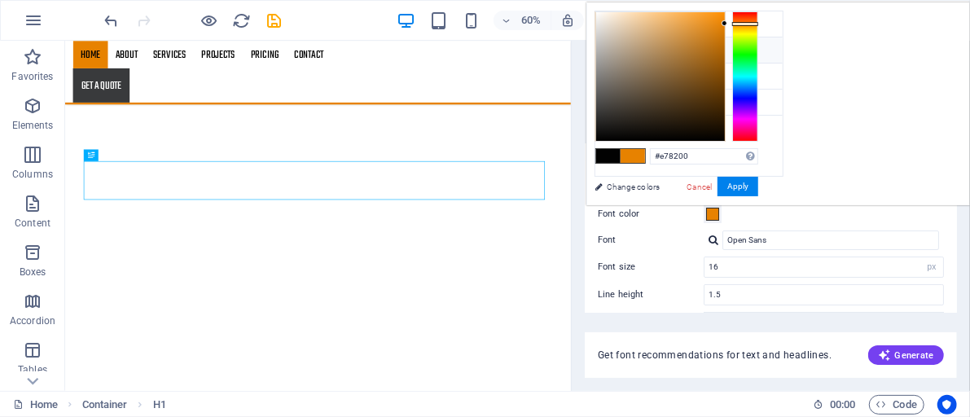
click at [759, 54] on div at bounding box center [745, 76] width 26 height 130
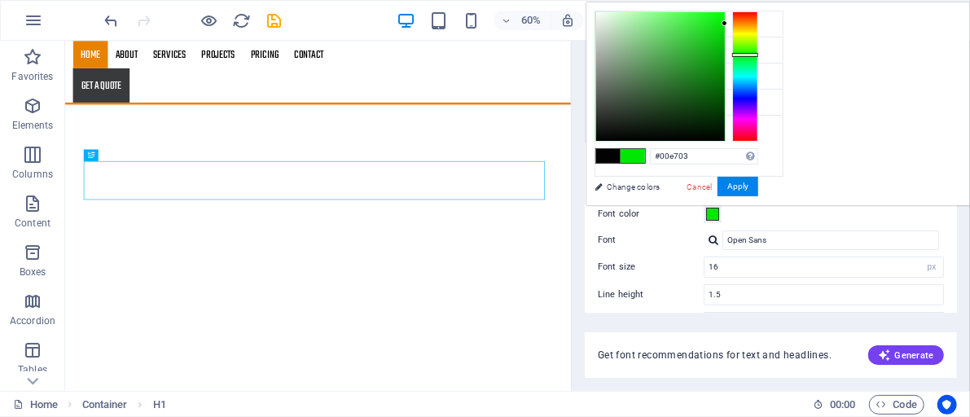
click at [725, 93] on div at bounding box center [660, 76] width 129 height 129
click at [725, 80] on div at bounding box center [660, 76] width 129 height 129
type input "#127614"
click at [759, 187] on button "Apply" at bounding box center [738, 187] width 41 height 20
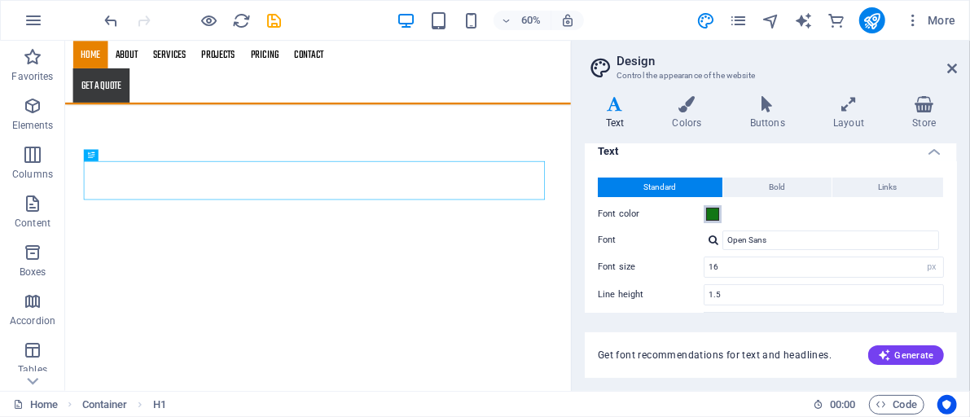
click at [713, 213] on span at bounding box center [712, 214] width 13 height 13
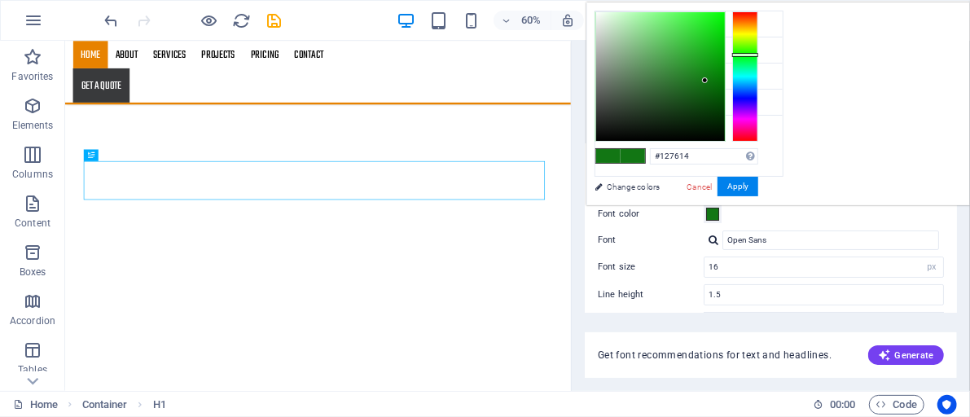
click at [713, 213] on span at bounding box center [712, 214] width 13 height 13
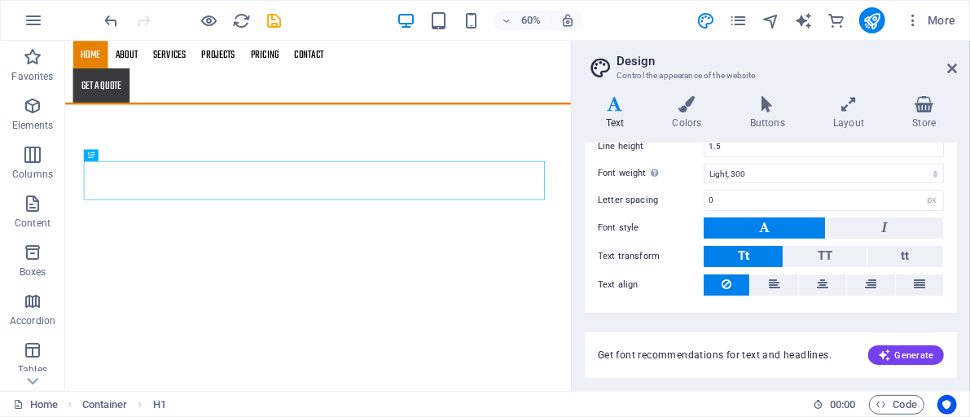
scroll to position [161, 0]
click at [762, 226] on icon at bounding box center [764, 227] width 11 height 20
drag, startPoint x: 954, startPoint y: 259, endPoint x: 958, endPoint y: 283, distance: 24.0
click at [958, 283] on div "Variants Text Colors Buttons Layout Store Text Standard Bold Links Font color F…" at bounding box center [771, 237] width 398 height 308
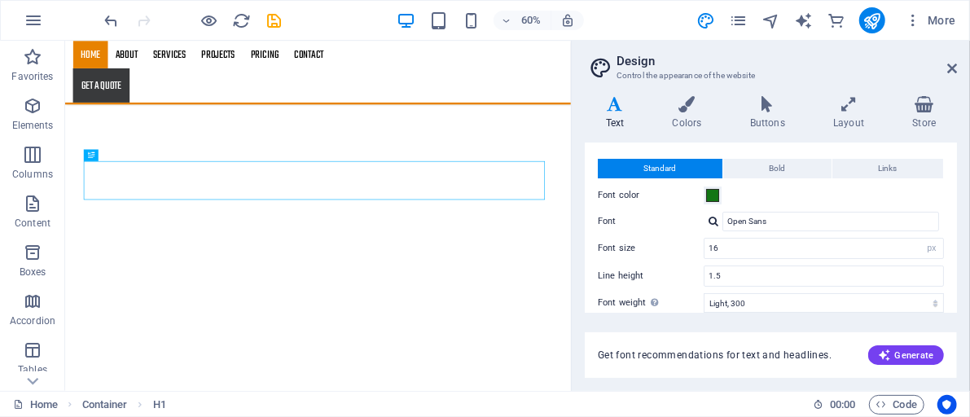
scroll to position [5, 0]
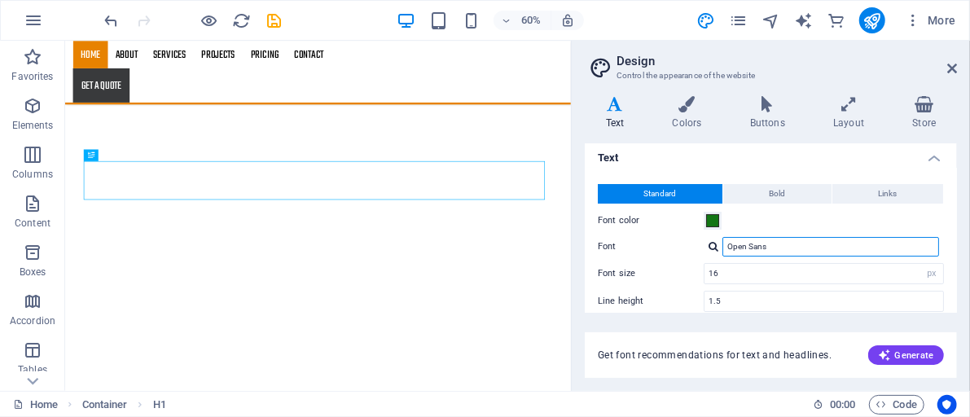
click at [763, 244] on input "Open Sans" at bounding box center [831, 247] width 217 height 20
click at [785, 244] on input "Open Sans" at bounding box center [831, 247] width 217 height 20
click at [783, 244] on input "Open Sans" at bounding box center [831, 247] width 217 height 20
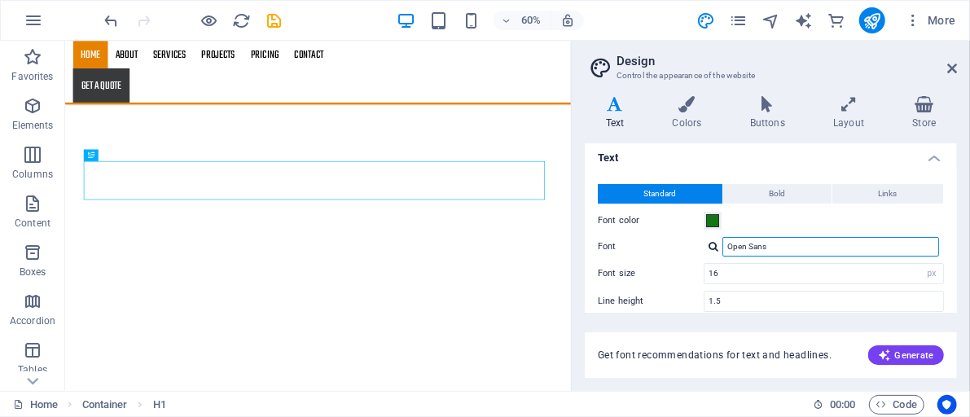
click at [783, 244] on input "Open Sans" at bounding box center [831, 247] width 217 height 20
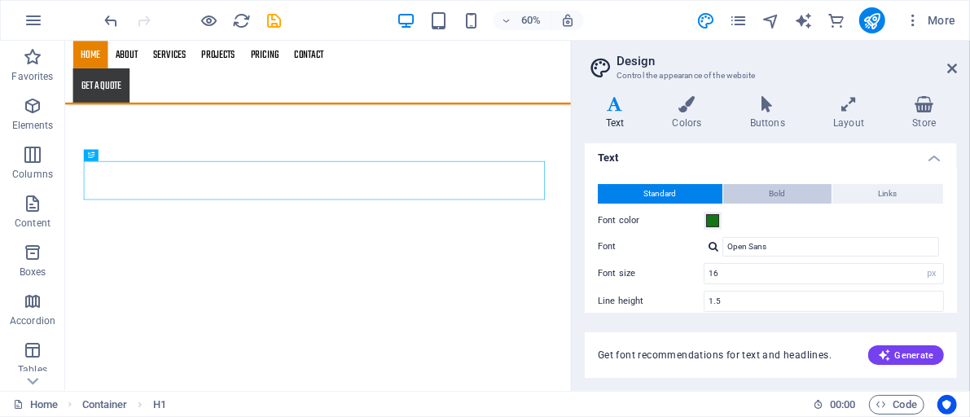
click at [781, 199] on span "Bold" at bounding box center [778, 194] width 16 height 20
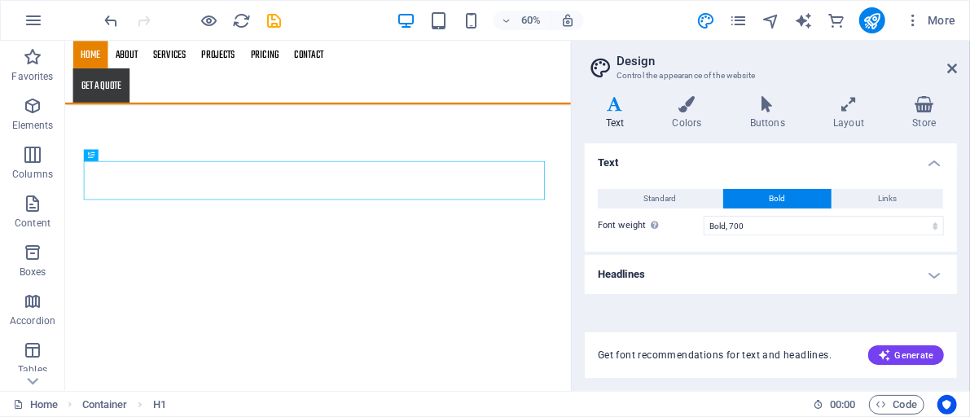
scroll to position [0, 0]
click at [885, 196] on span "Links" at bounding box center [888, 199] width 19 height 20
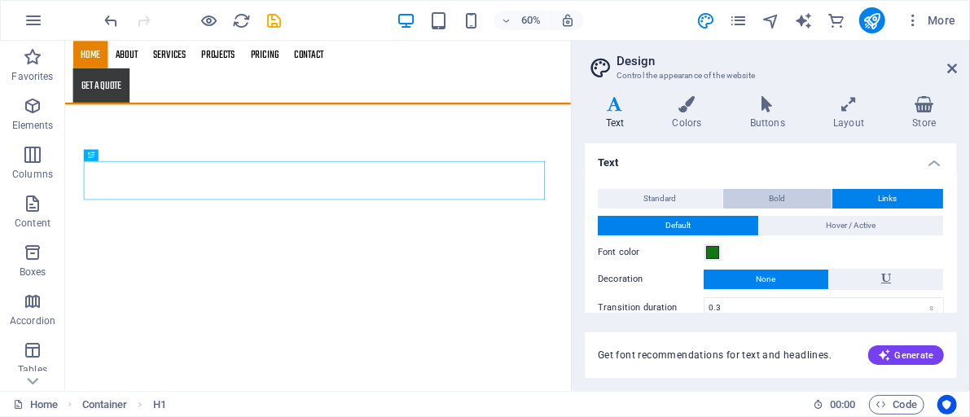
click at [810, 201] on button "Bold" at bounding box center [777, 199] width 108 height 20
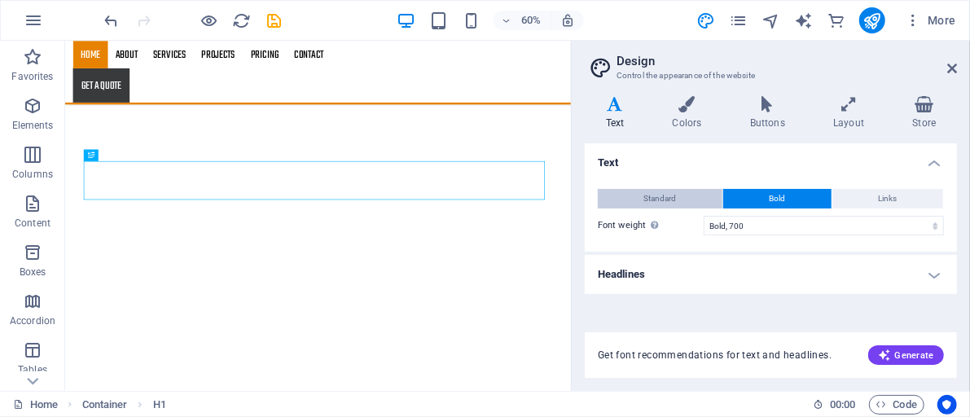
click at [675, 204] on span "Standard" at bounding box center [660, 199] width 33 height 20
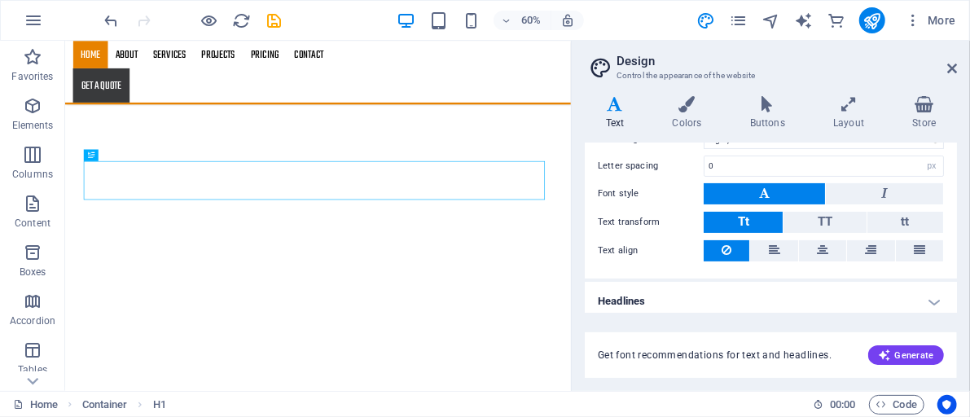
scroll to position [199, 0]
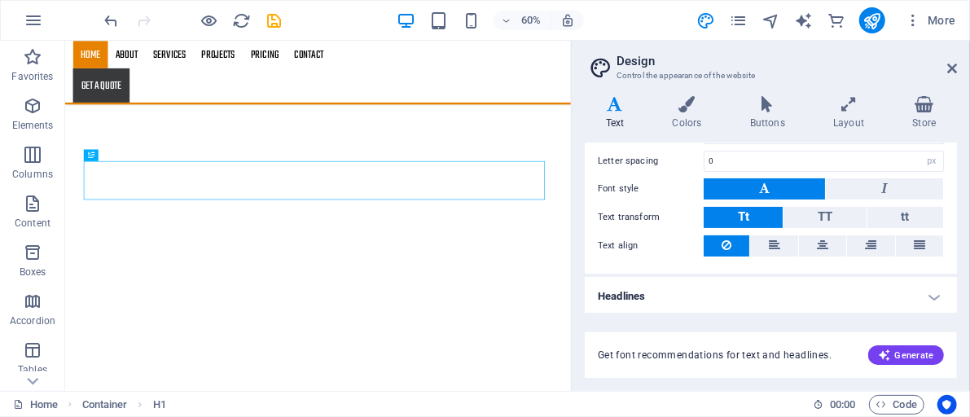
click at [771, 191] on button at bounding box center [764, 188] width 121 height 21
click at [934, 291] on h4 "Headlines" at bounding box center [771, 296] width 372 height 39
drag, startPoint x: 954, startPoint y: 217, endPoint x: 954, endPoint y: 246, distance: 29.3
click at [954, 246] on div "Standard Bold Links Font color Font Open Sans Font size 16 rem px Line height 1…" at bounding box center [771, 124] width 379 height 300
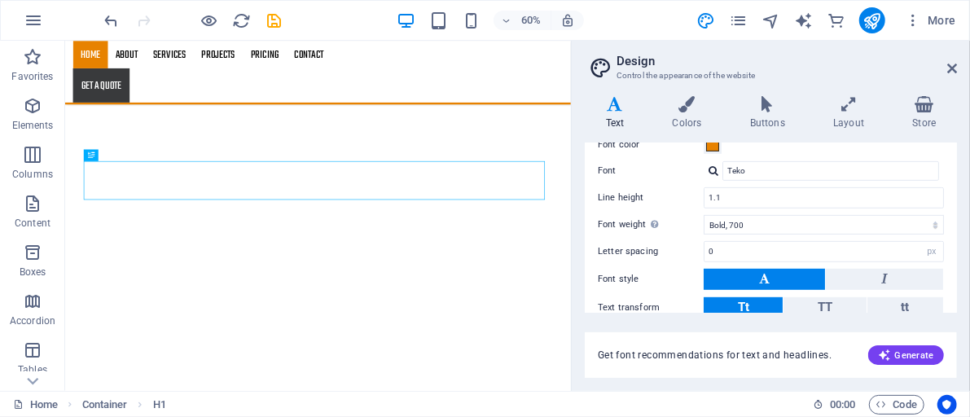
scroll to position [350, 0]
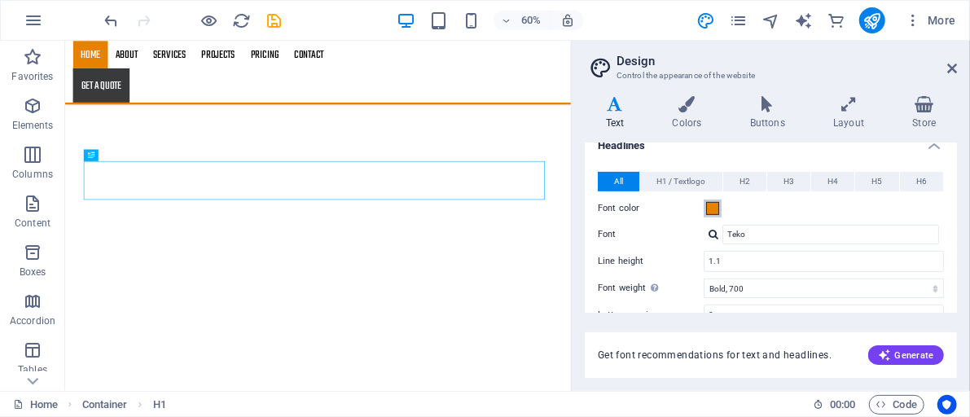
click at [715, 205] on span at bounding box center [712, 208] width 13 height 13
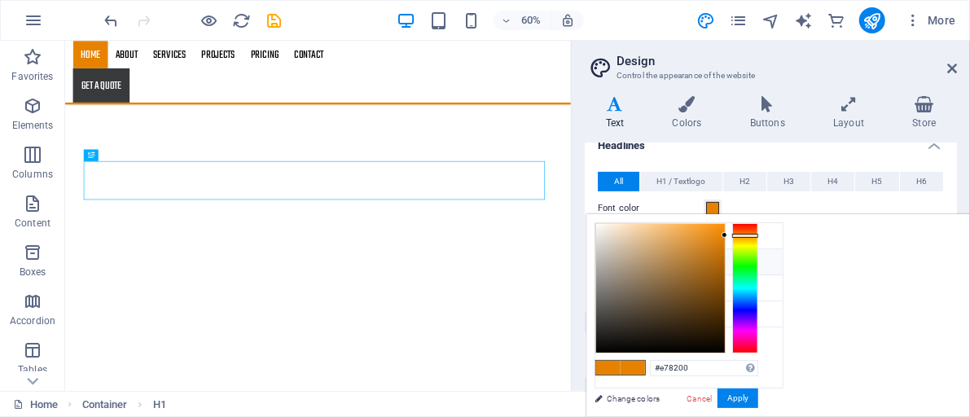
click at [759, 255] on div at bounding box center [745, 288] width 26 height 130
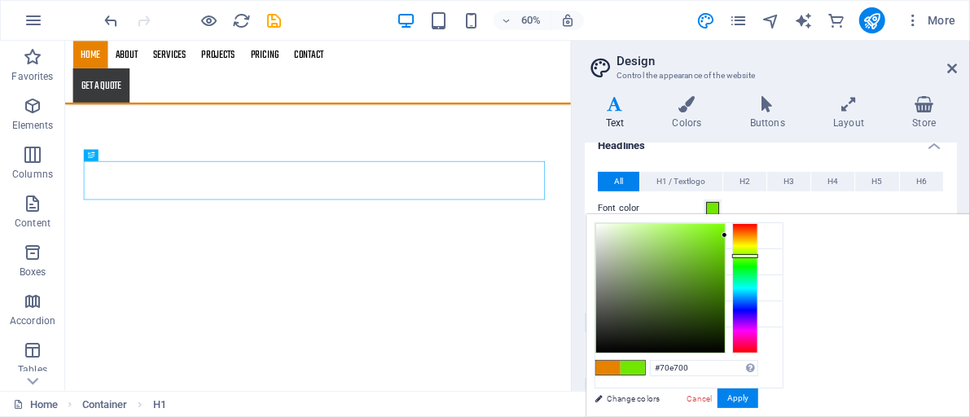
click at [759, 265] on div at bounding box center [745, 288] width 26 height 130
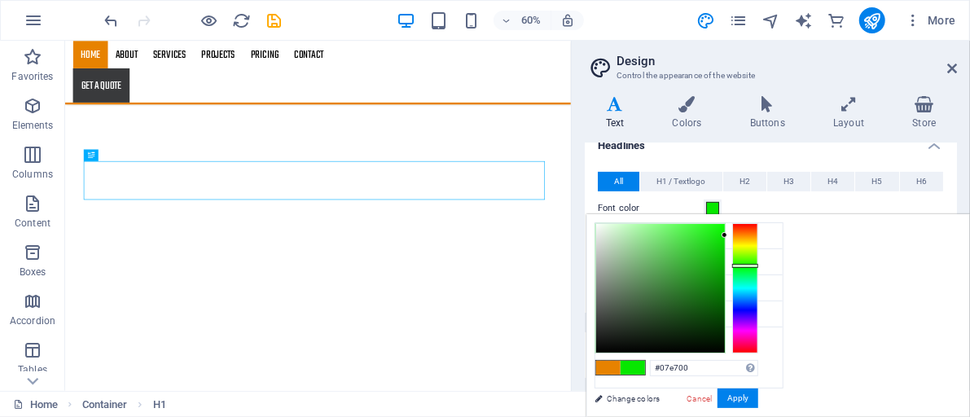
click at [725, 262] on div at bounding box center [660, 288] width 129 height 129
click at [725, 270] on div at bounding box center [660, 288] width 129 height 129
type input "#1da219"
click at [759, 397] on button "Apply" at bounding box center [738, 399] width 41 height 20
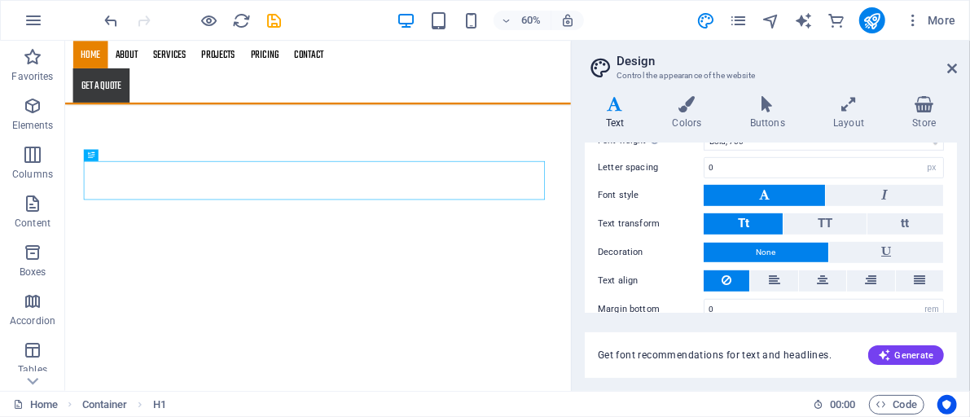
scroll to position [514, 0]
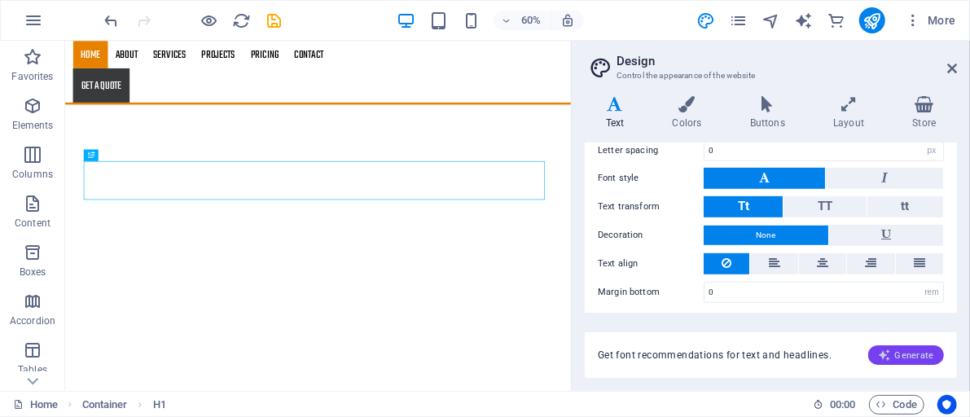
click at [899, 358] on span "Generate" at bounding box center [906, 355] width 56 height 13
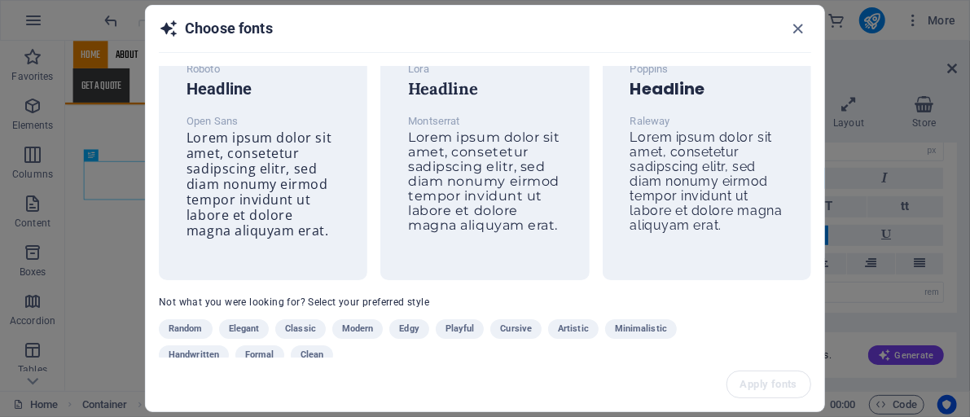
scroll to position [70, 0]
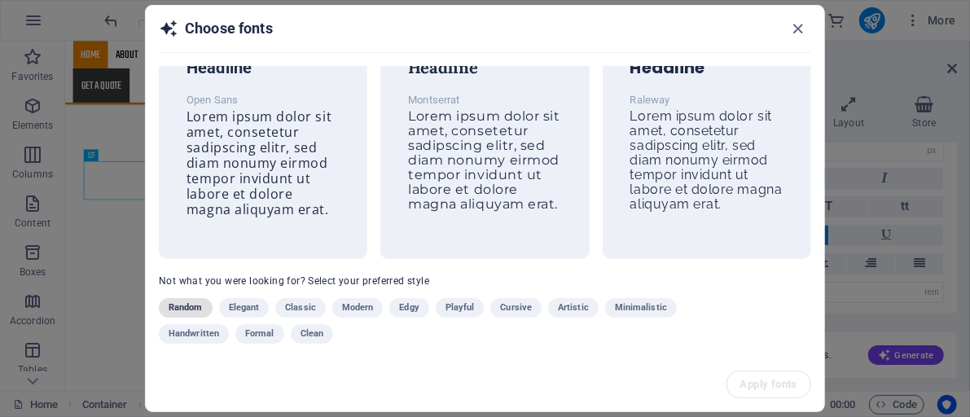
click at [182, 302] on span "Random" at bounding box center [186, 308] width 34 height 20
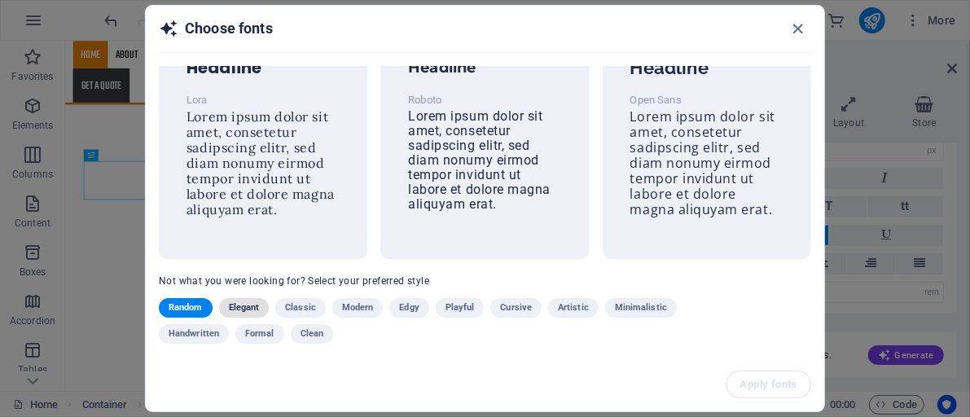
click at [233, 300] on span "Elegant" at bounding box center [244, 308] width 31 height 20
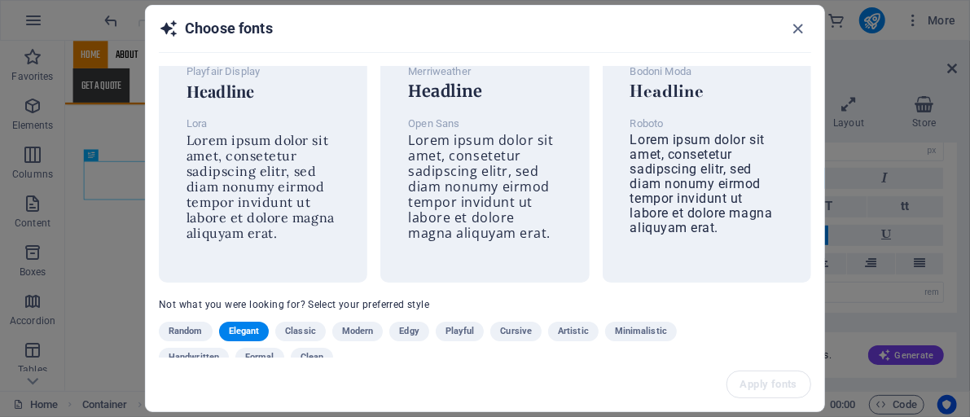
scroll to position [47, 0]
click at [302, 323] on span "Classic" at bounding box center [300, 331] width 31 height 20
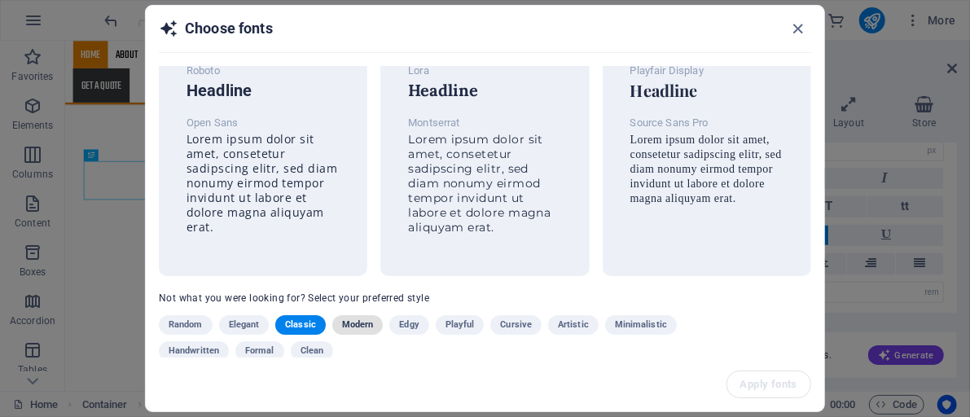
click at [359, 318] on span "Modern" at bounding box center [358, 325] width 32 height 20
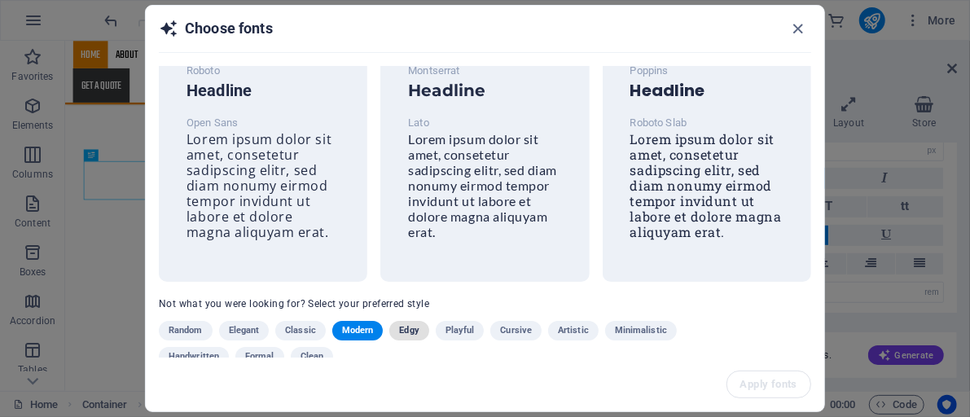
click at [402, 321] on span "Edgy" at bounding box center [409, 331] width 20 height 20
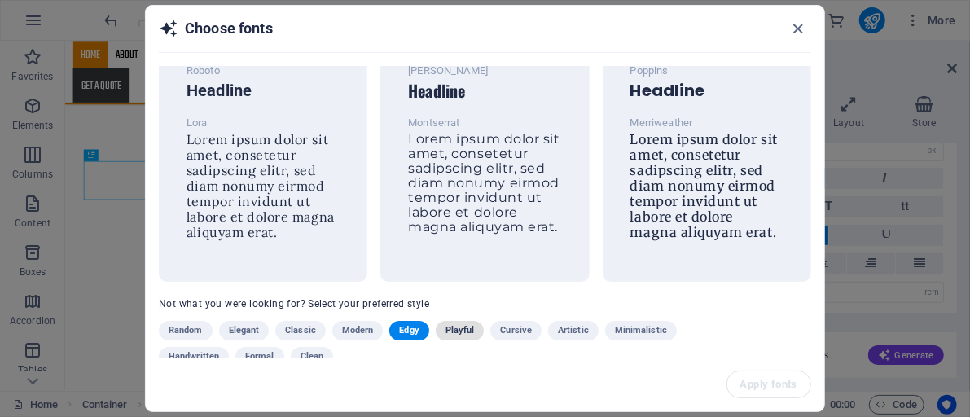
click at [450, 323] on span "Playful" at bounding box center [460, 331] width 29 height 20
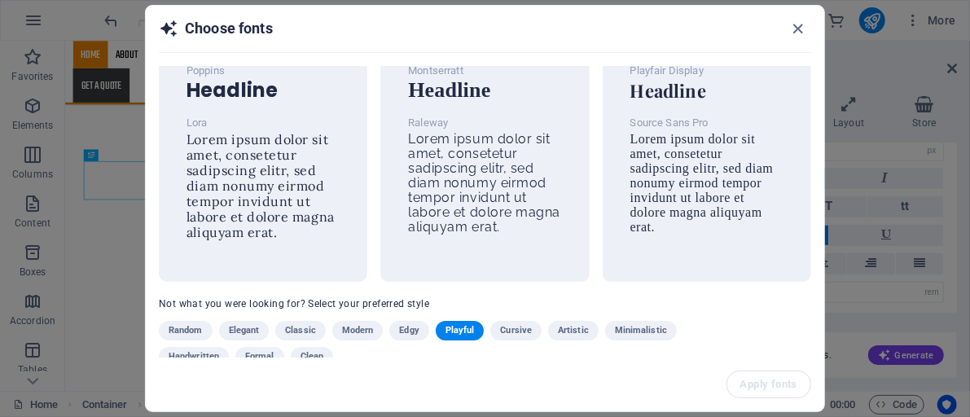
drag, startPoint x: 820, startPoint y: 240, endPoint x: 823, endPoint y: 259, distance: 19.7
click at [823, 259] on div "Poppins Headline [PERSON_NAME] Lorem ipsum dolor sit amet, consetetur sadipscin…" at bounding box center [485, 212] width 679 height 292
click at [521, 321] on span "Cursive" at bounding box center [516, 331] width 32 height 20
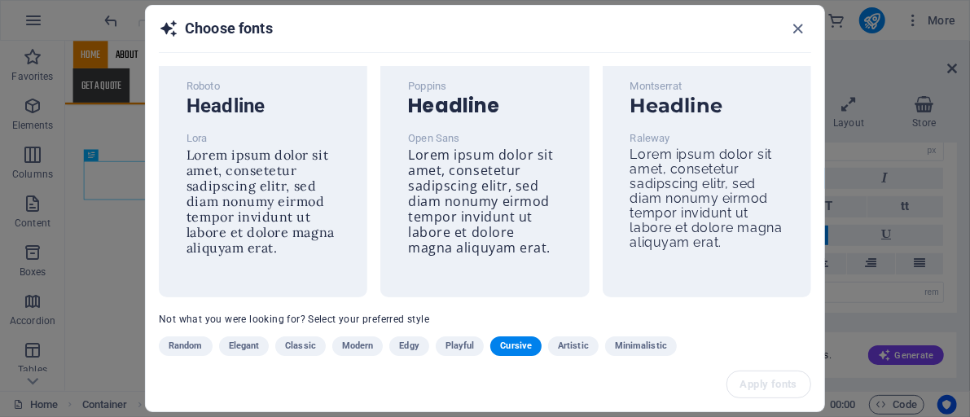
scroll to position [31, 0]
click at [583, 341] on span "Artistic" at bounding box center [573, 347] width 31 height 20
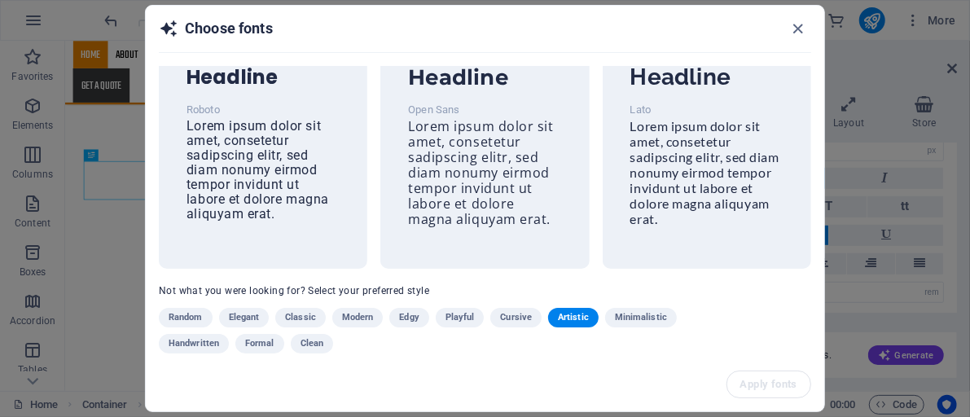
scroll to position [70, 0]
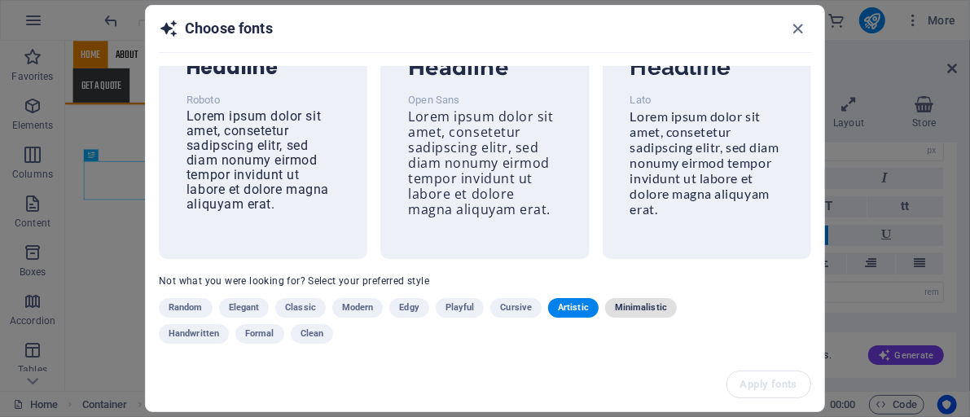
click at [636, 303] on span "Minimalistic" at bounding box center [641, 308] width 52 height 20
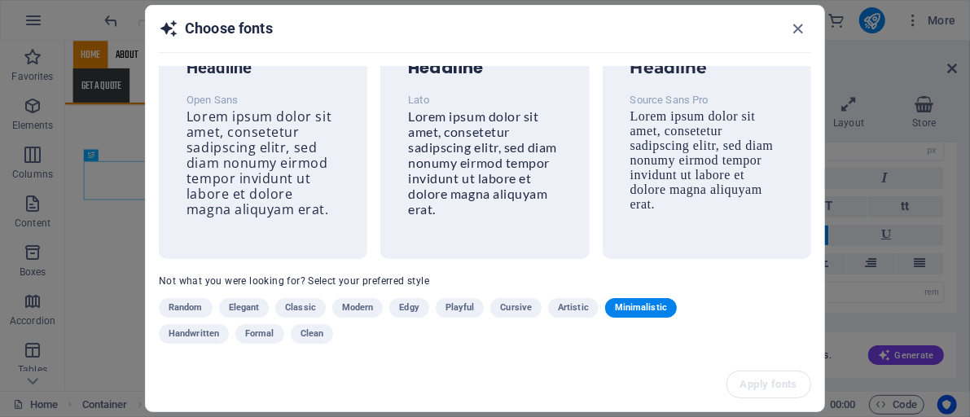
drag, startPoint x: 821, startPoint y: 268, endPoint x: 818, endPoint y: 215, distance: 53.1
click at [818, 215] on div "Roboto Headline Open Sans Lorem ipsum dolor sit amet, consetetur sadipscing eli…" at bounding box center [485, 212] width 679 height 292
click at [213, 331] on span "Handwritten" at bounding box center [194, 334] width 51 height 20
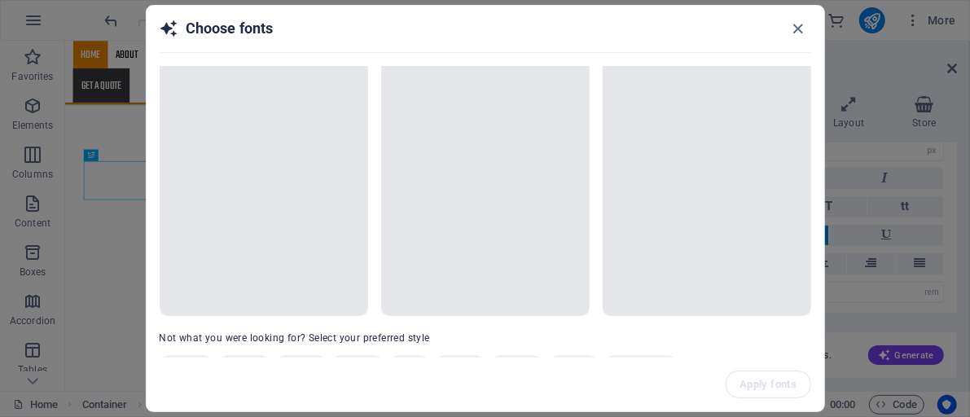
scroll to position [0, 0]
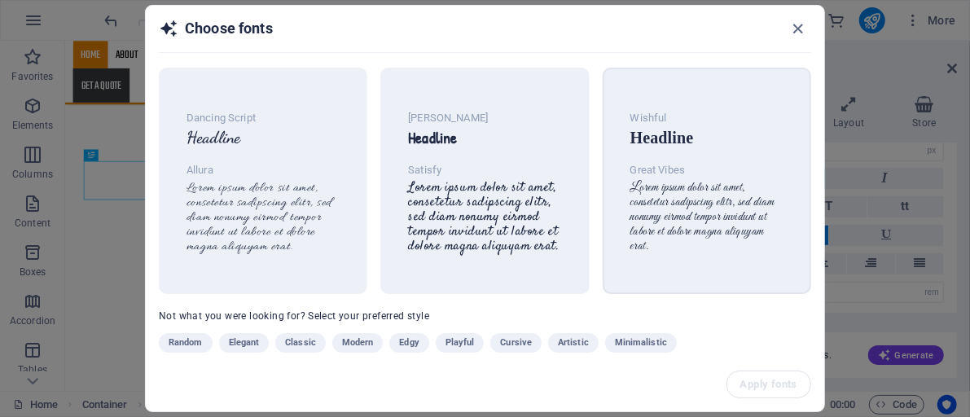
click at [783, 156] on div "Wishful Headline Great Vibes Lorem ipsum dolor sit amet, consetetur sadipscing …" at bounding box center [707, 180] width 179 height 171
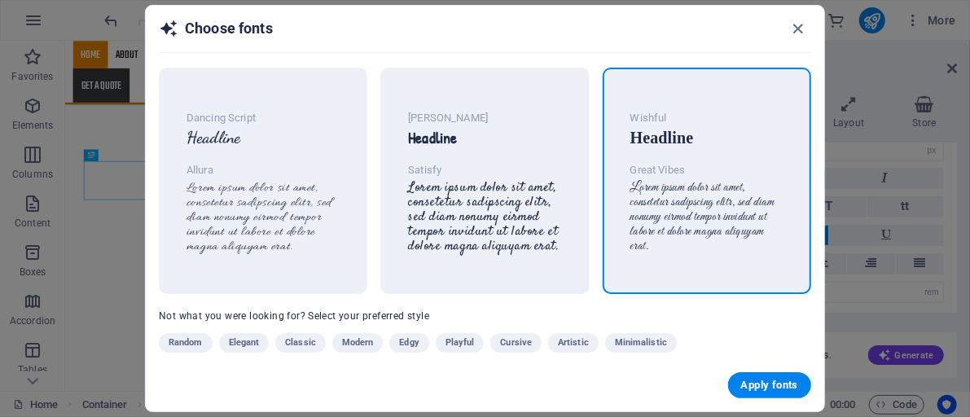
click at [819, 184] on div "Dancing Script Headline Allura Lorem ipsum dolor sit amet, consetetur sadipscin…" at bounding box center [485, 212] width 679 height 293
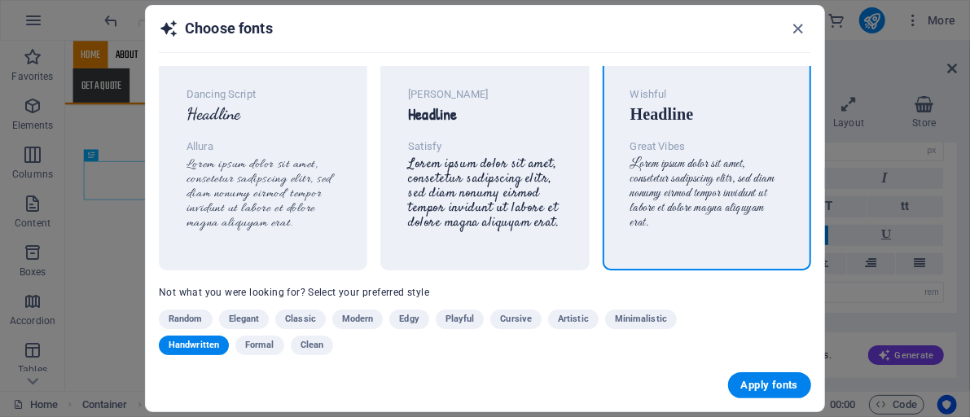
scroll to position [43, 0]
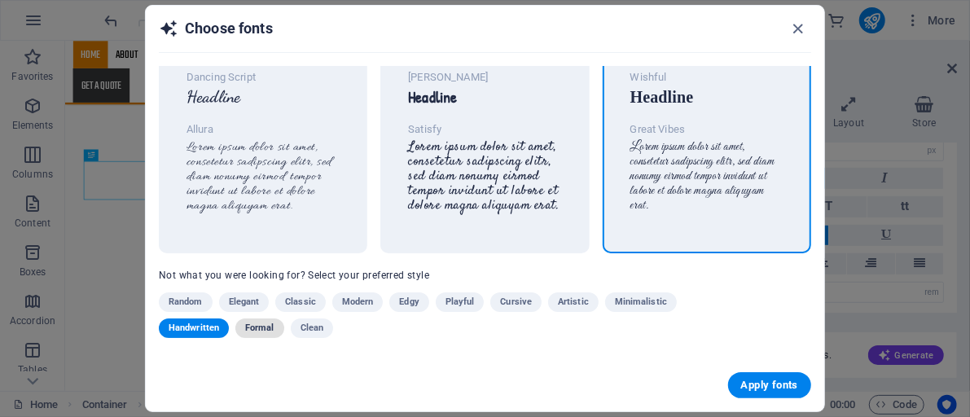
click at [268, 330] on span "Formal" at bounding box center [259, 329] width 29 height 20
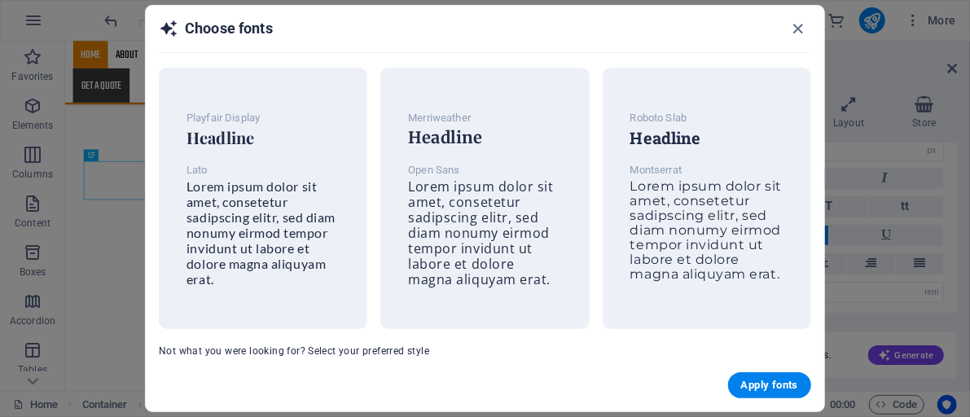
scroll to position [68, 0]
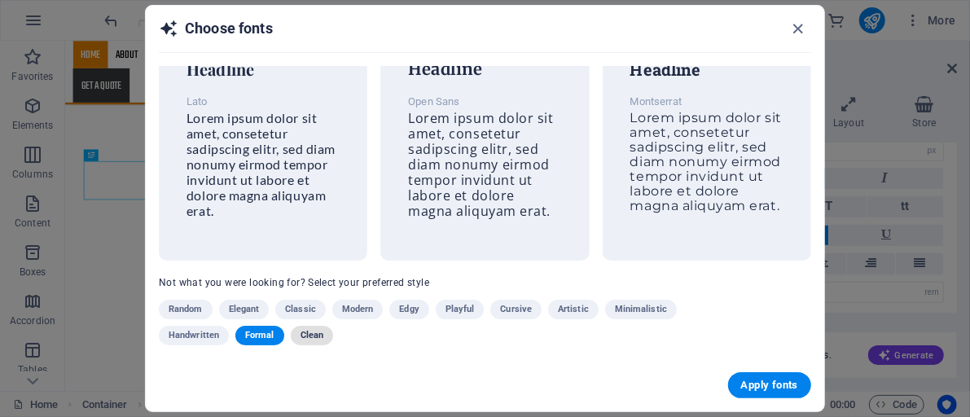
click at [301, 326] on span "Clean" at bounding box center [312, 336] width 23 height 20
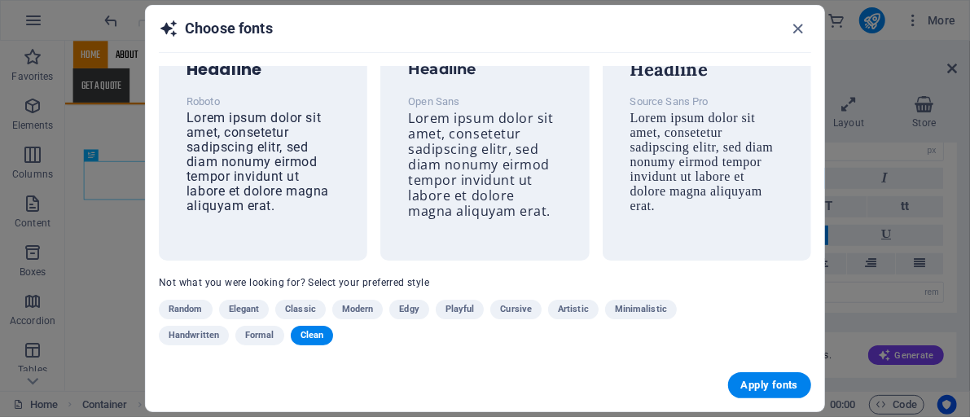
click at [786, 346] on div "Poppins Headline Roboto Lorem ipsum dolor sit amet, consetetur sadipscing elitr…" at bounding box center [485, 212] width 679 height 293
click at [456, 308] on span "Playful" at bounding box center [460, 310] width 29 height 20
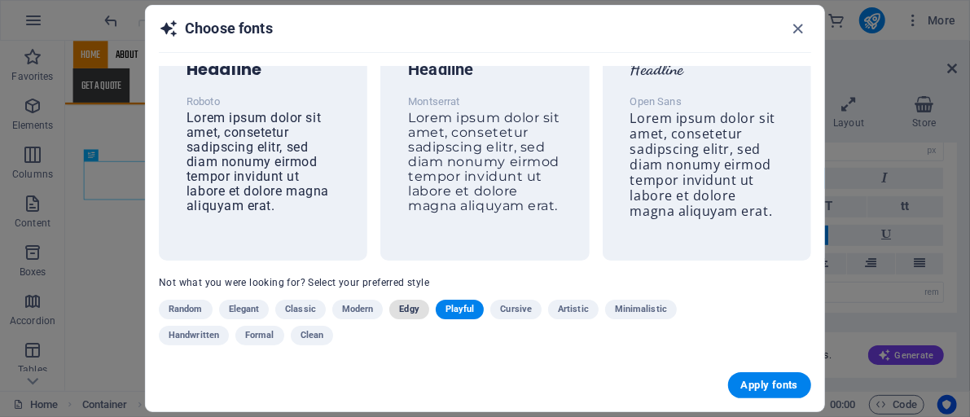
click at [409, 302] on span "Edgy" at bounding box center [409, 310] width 20 height 20
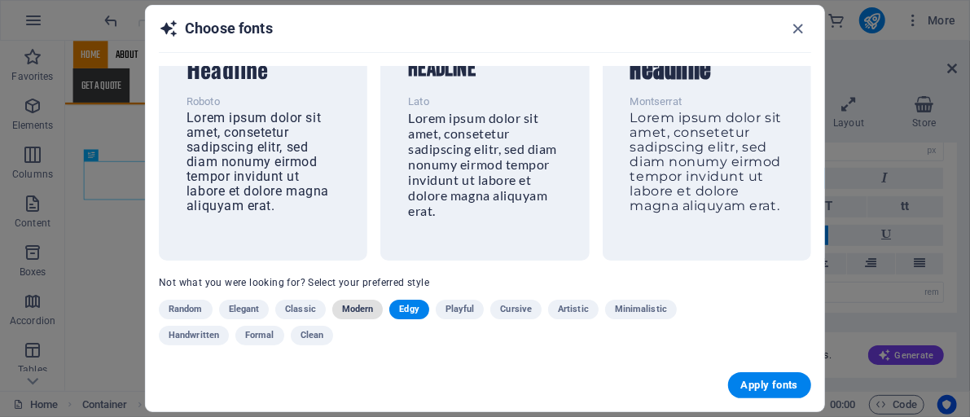
click at [352, 301] on span "Modern" at bounding box center [358, 310] width 32 height 20
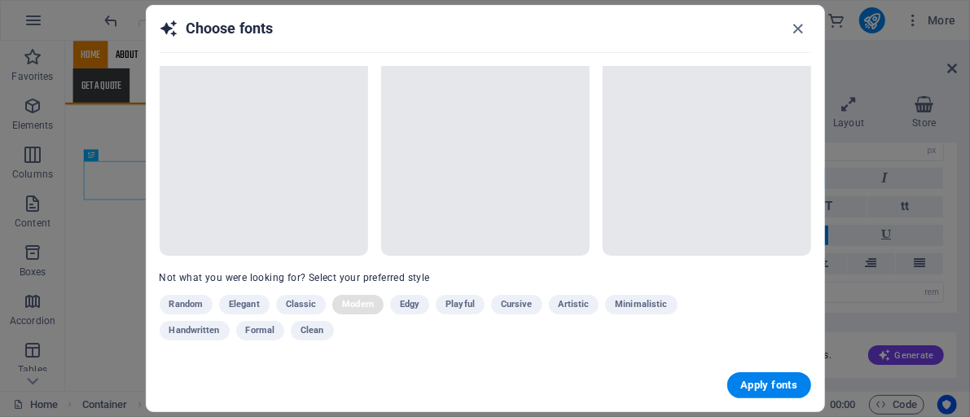
scroll to position [70, 0]
drag, startPoint x: 825, startPoint y: 247, endPoint x: 831, endPoint y: 161, distance: 86.6
click at [831, 161] on div "Choose fonts Not what you were looking for? Select your preferred style Random …" at bounding box center [485, 208] width 970 height 417
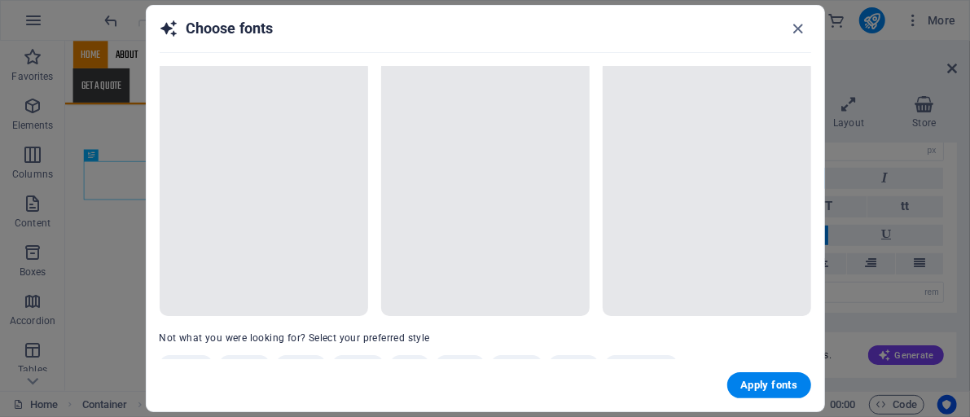
scroll to position [0, 0]
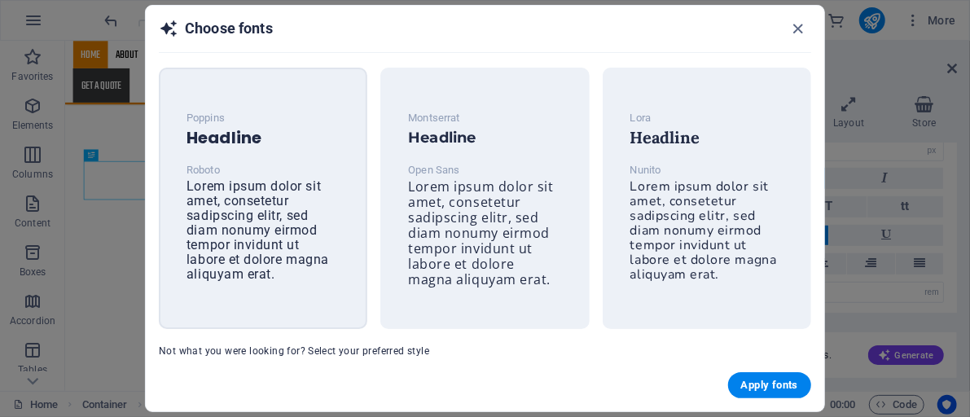
click at [257, 223] on span "Lorem ipsum dolor sit amet, consetetur sadipscing elitr, sed diam nonumy eirmod…" at bounding box center [258, 229] width 143 height 103
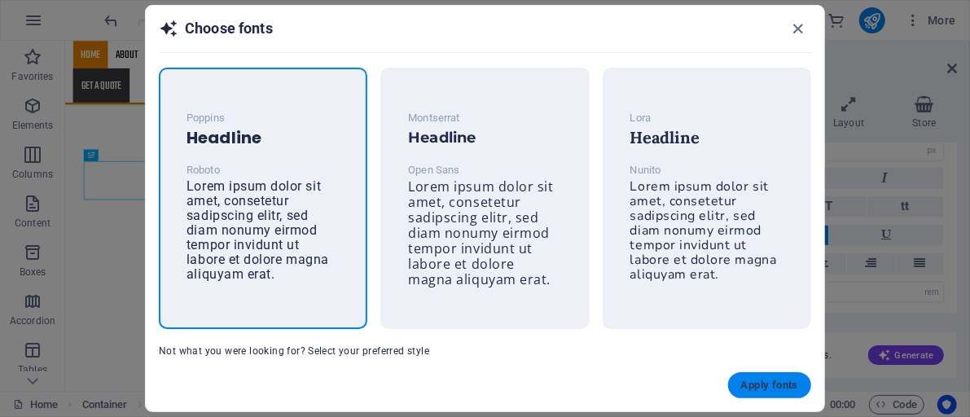
click at [750, 384] on span "Apply fonts" at bounding box center [769, 385] width 57 height 13
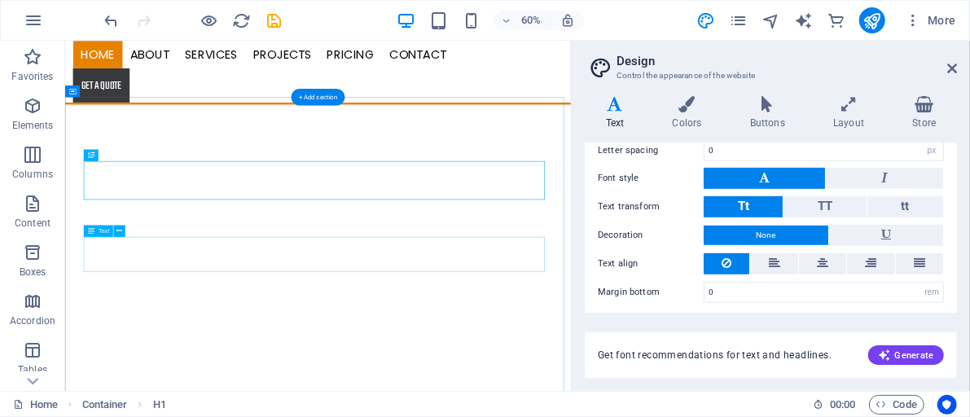
type input "Roboto"
select select "400"
type input "Poppins"
